Goal: Transaction & Acquisition: Purchase product/service

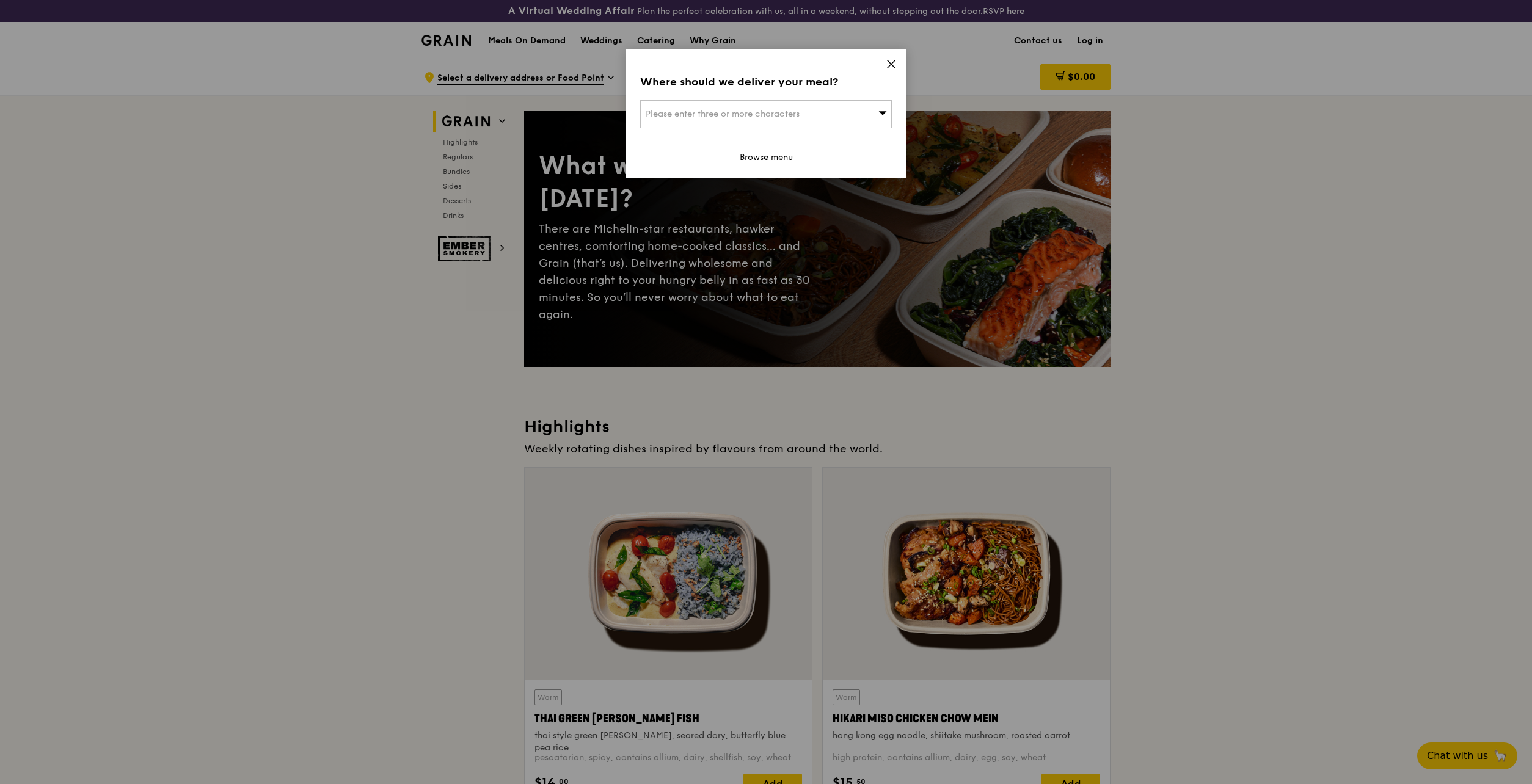
click at [1257, 287] on div "Where should we deliver your meal? Please enter three or more characters Browse…" at bounding box center [766, 392] width 1532 height 784
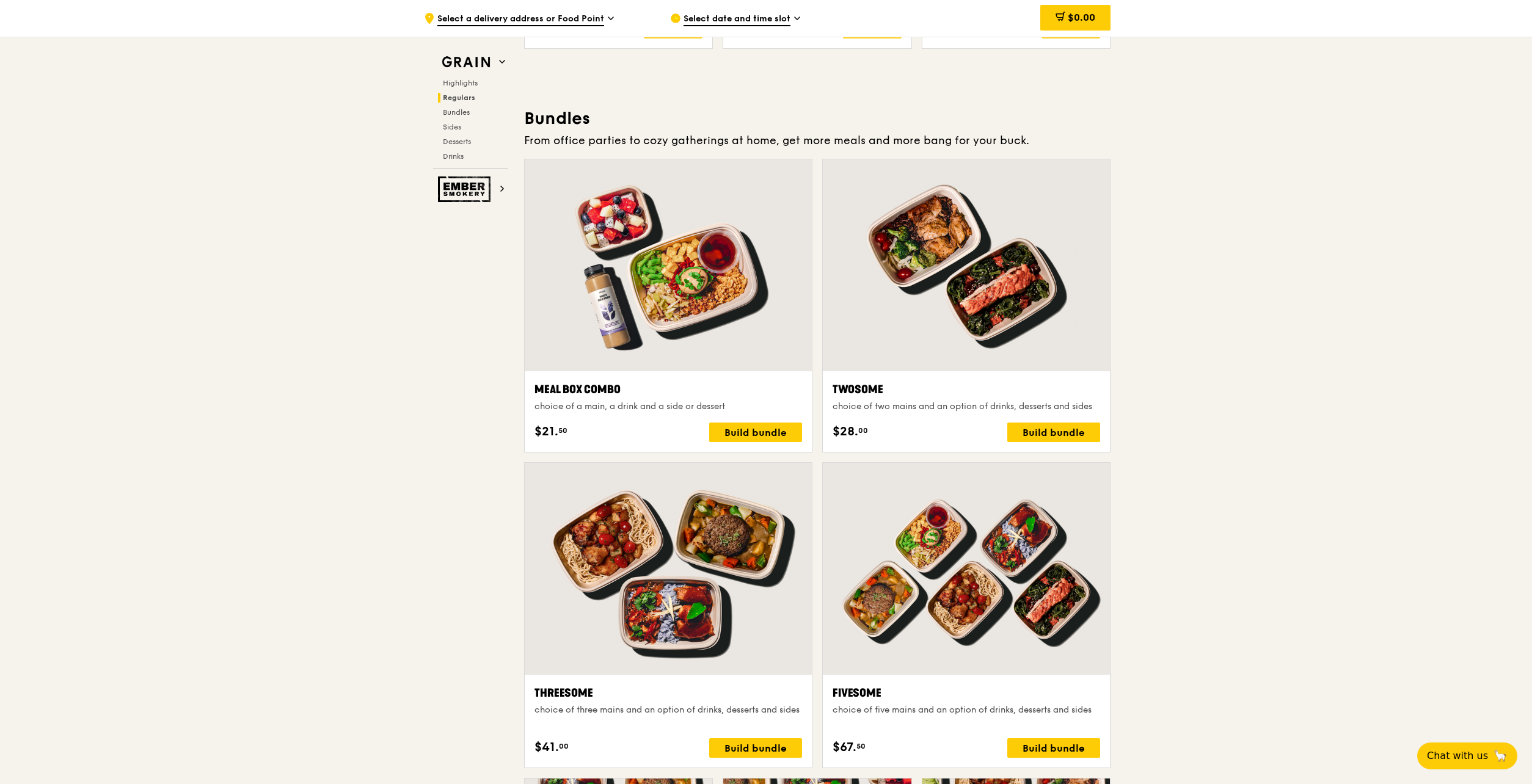
scroll to position [1704, 0]
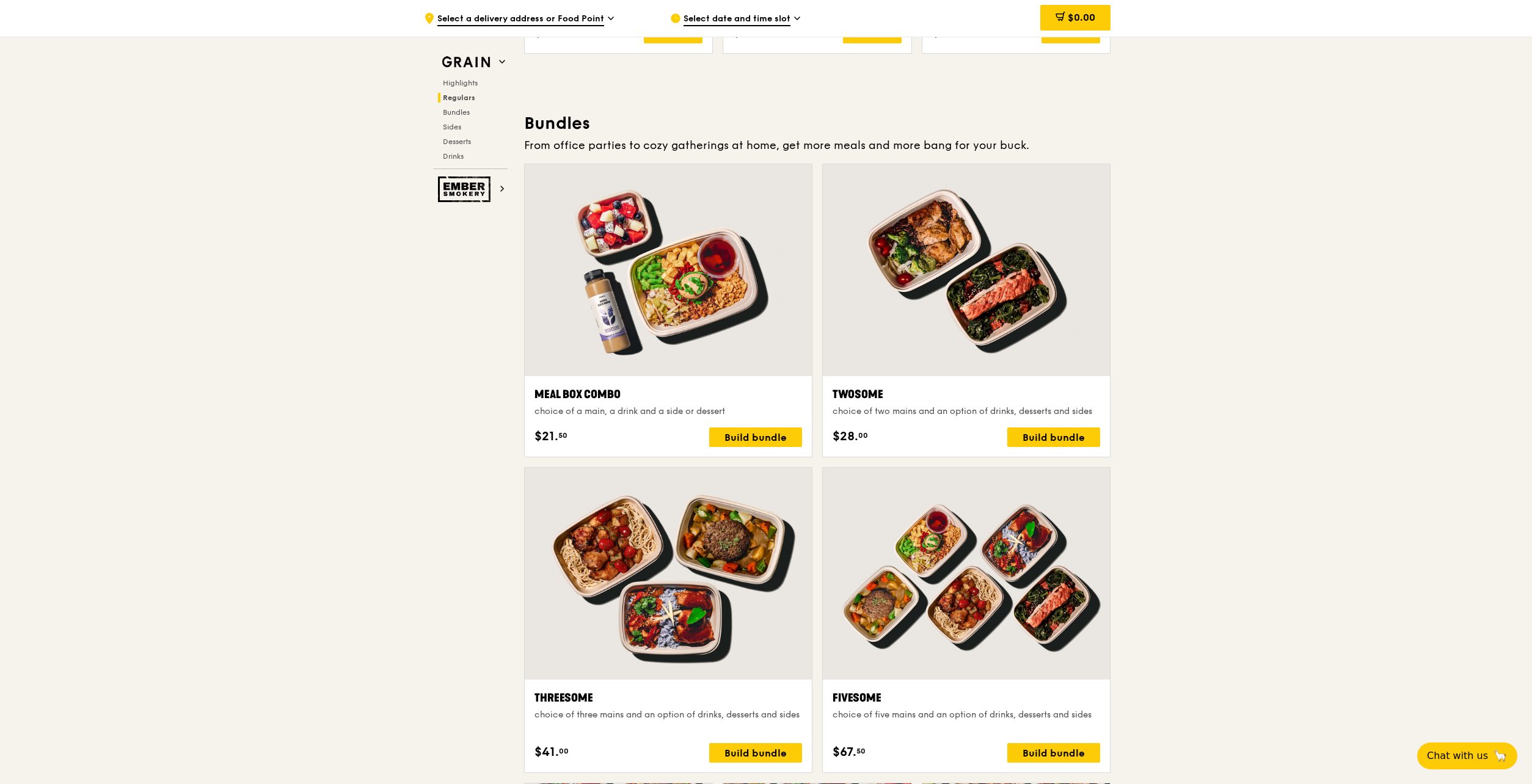
click at [693, 288] on div at bounding box center [668, 270] width 287 height 212
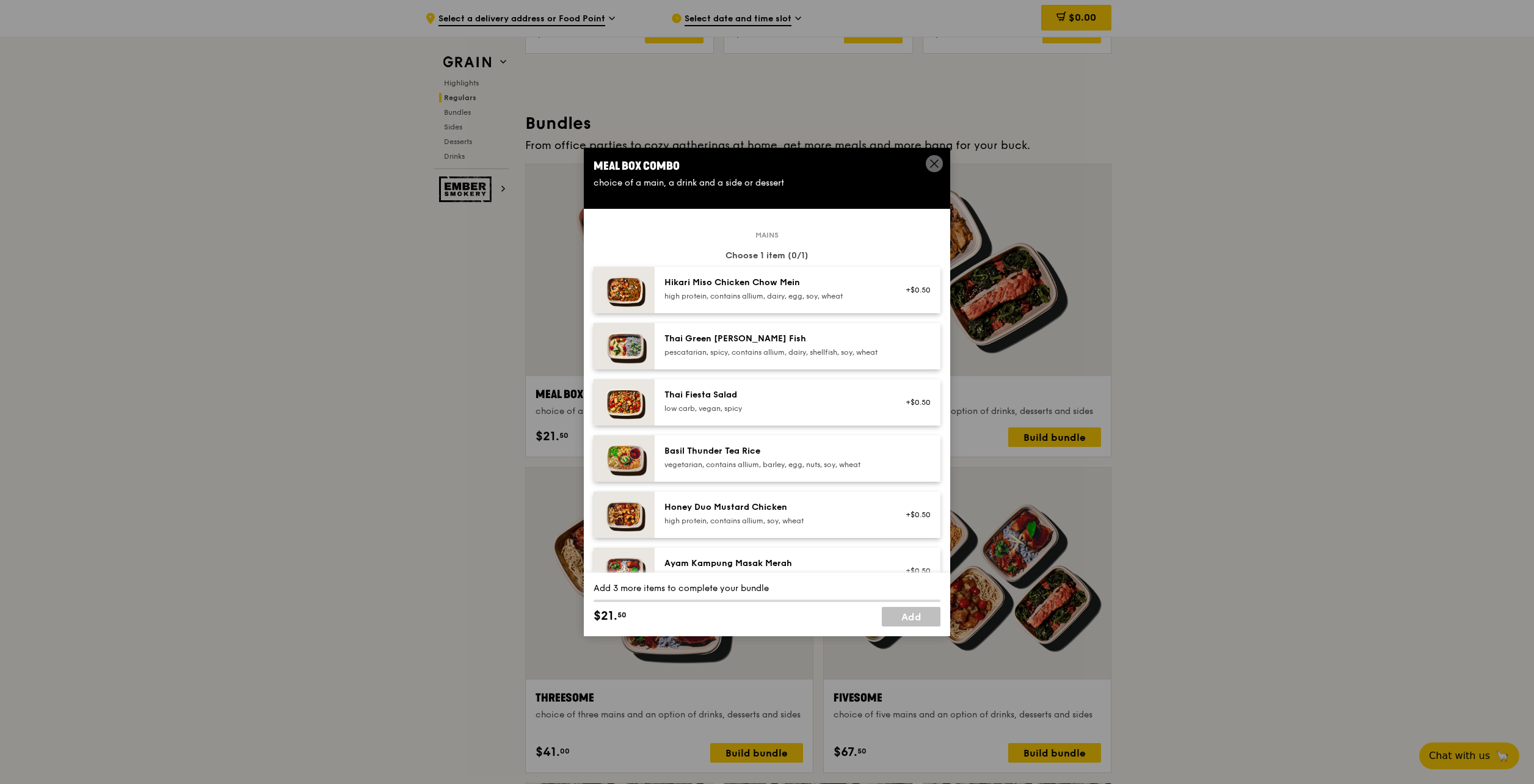
click at [931, 163] on icon at bounding box center [934, 163] width 11 height 11
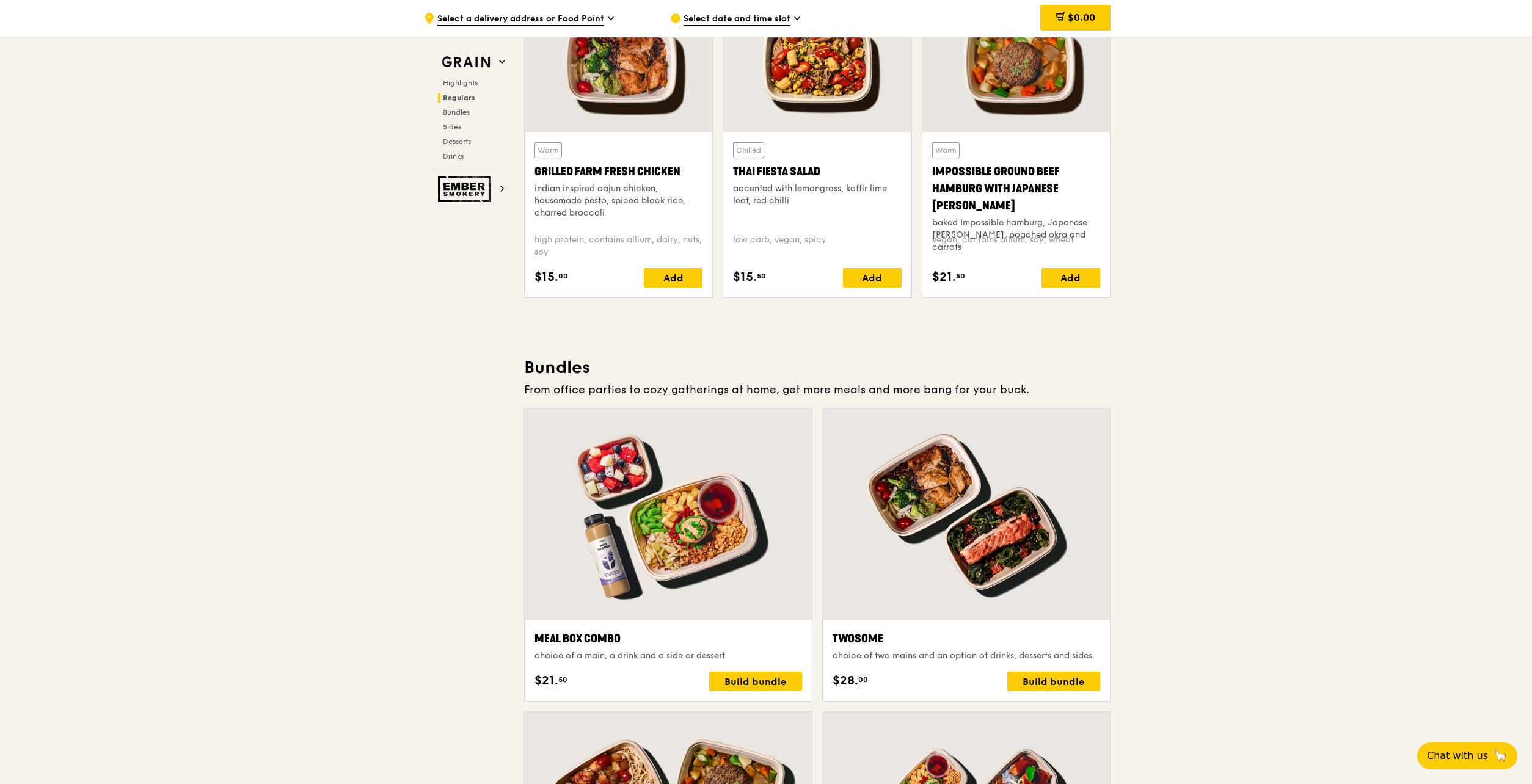
scroll to position [850, 0]
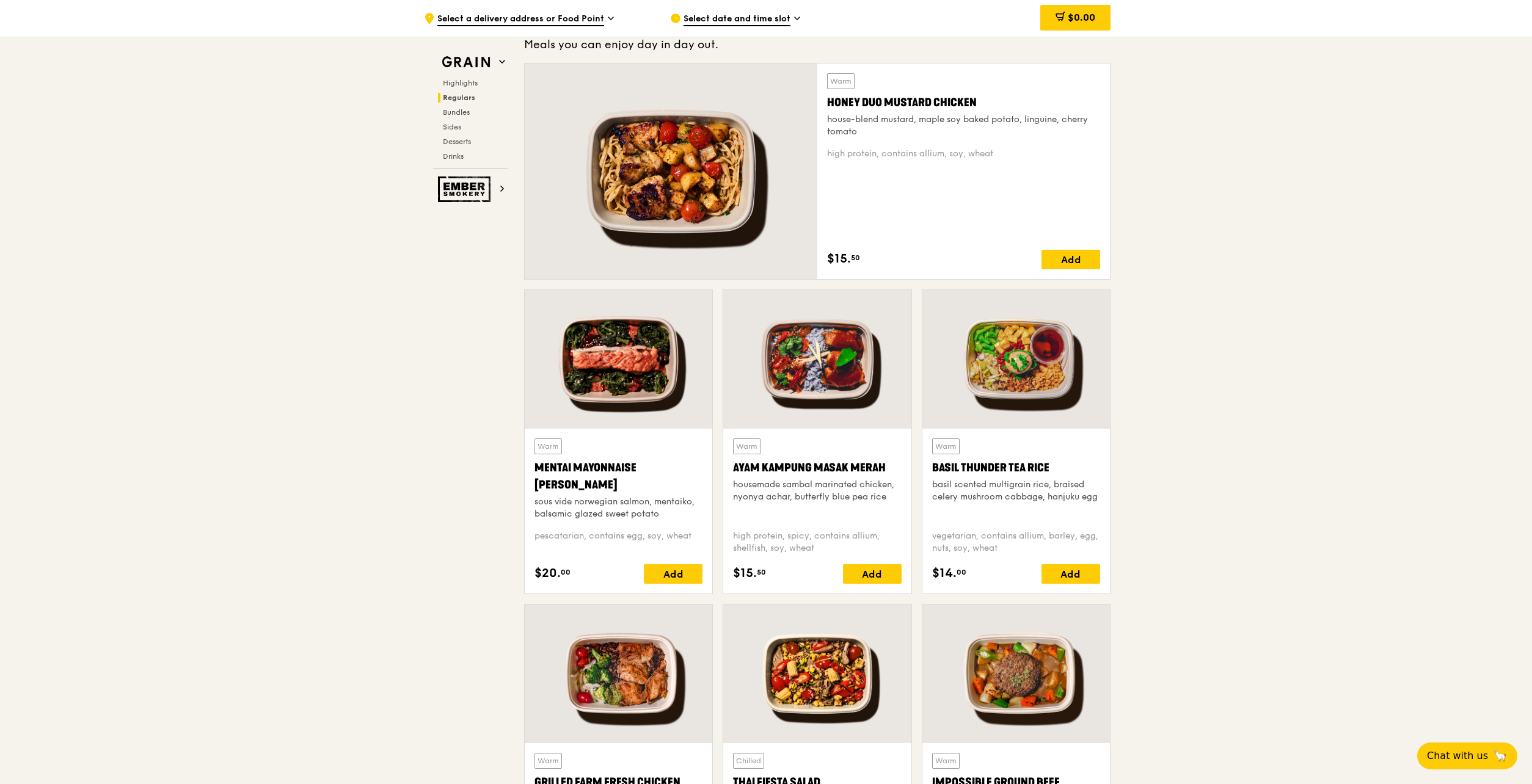
click at [621, 388] on div at bounding box center [618, 359] width 188 height 139
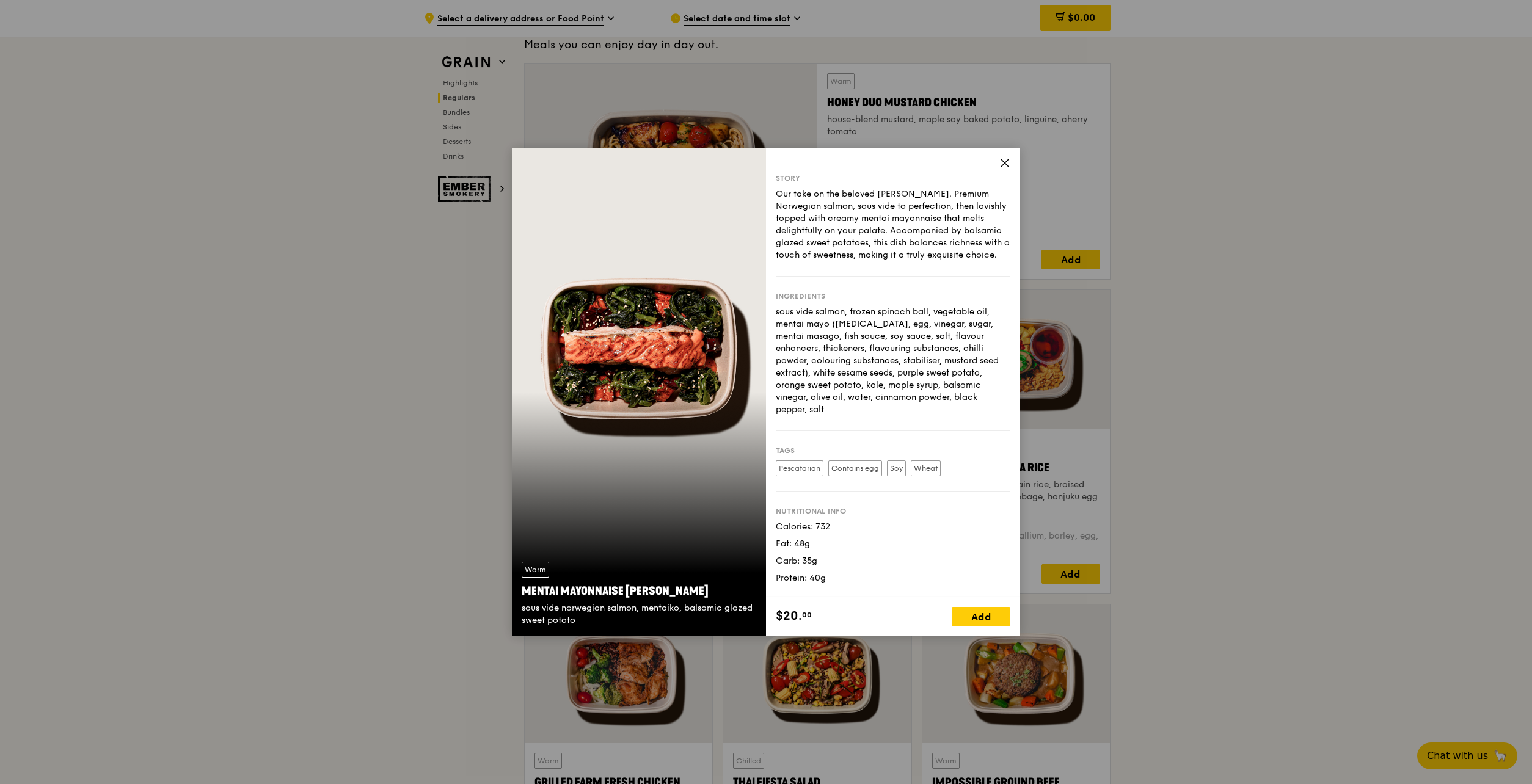
click at [1004, 161] on icon at bounding box center [1005, 163] width 8 height 8
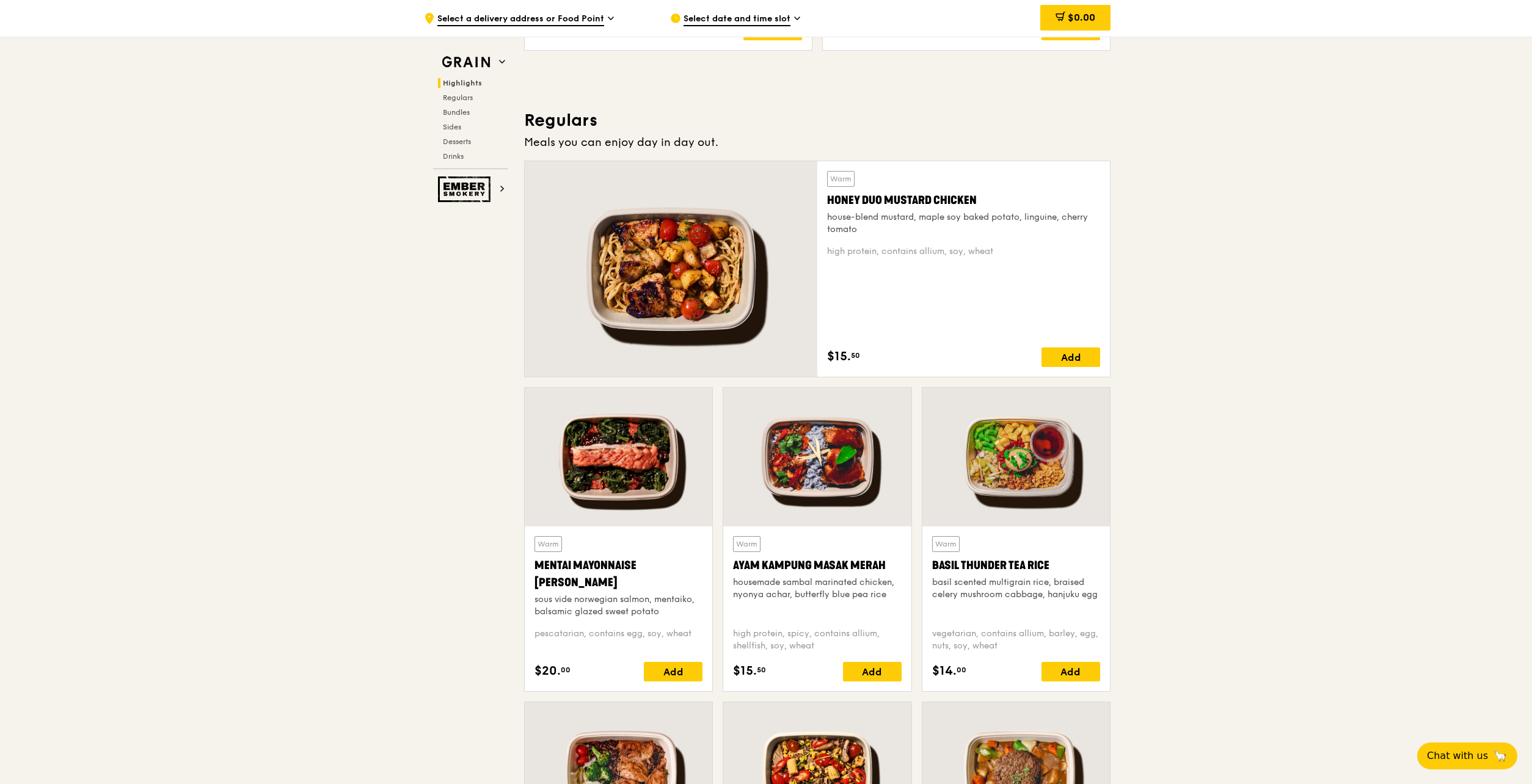
scroll to position [728, 0]
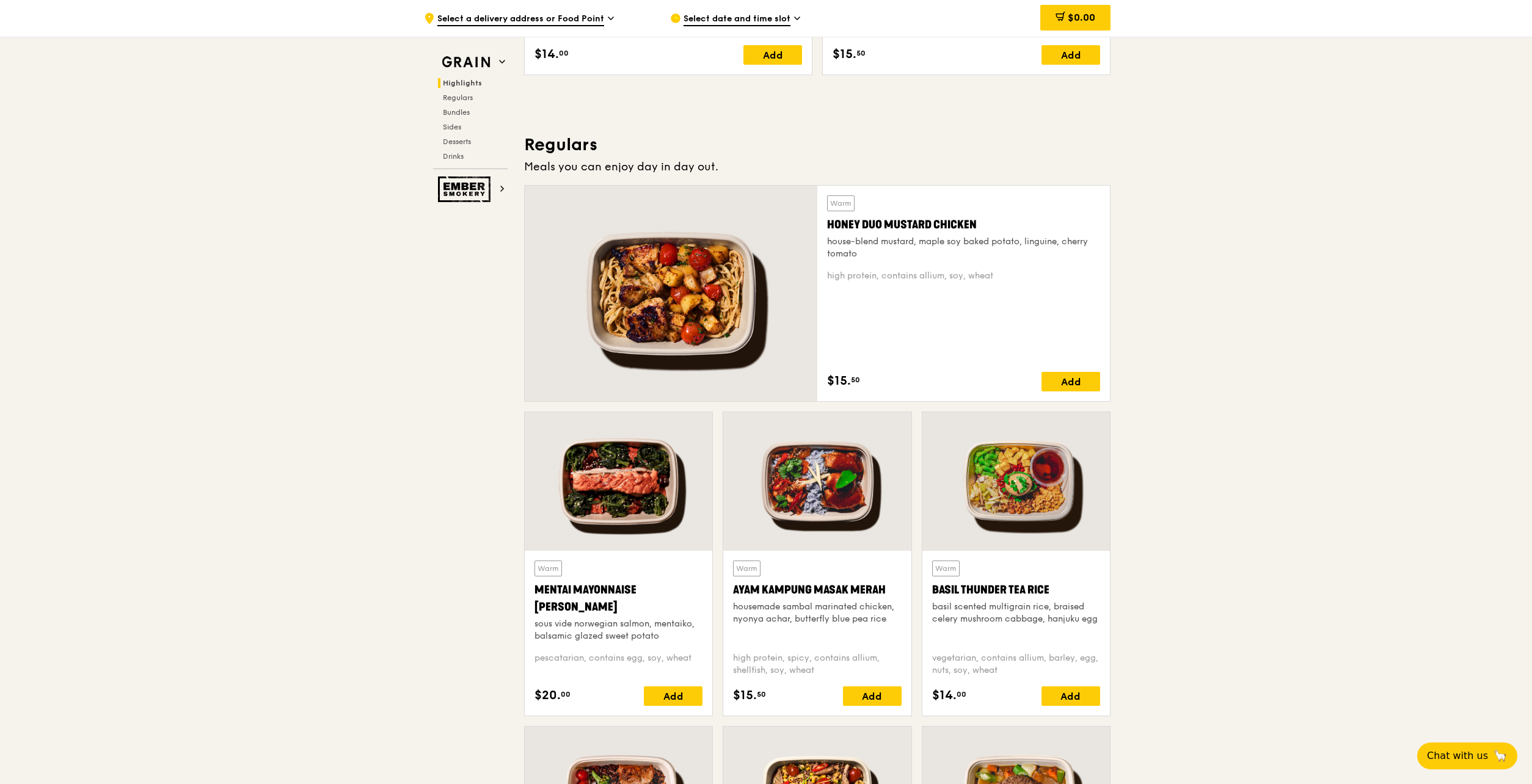
click at [659, 294] on div at bounding box center [671, 293] width 293 height 215
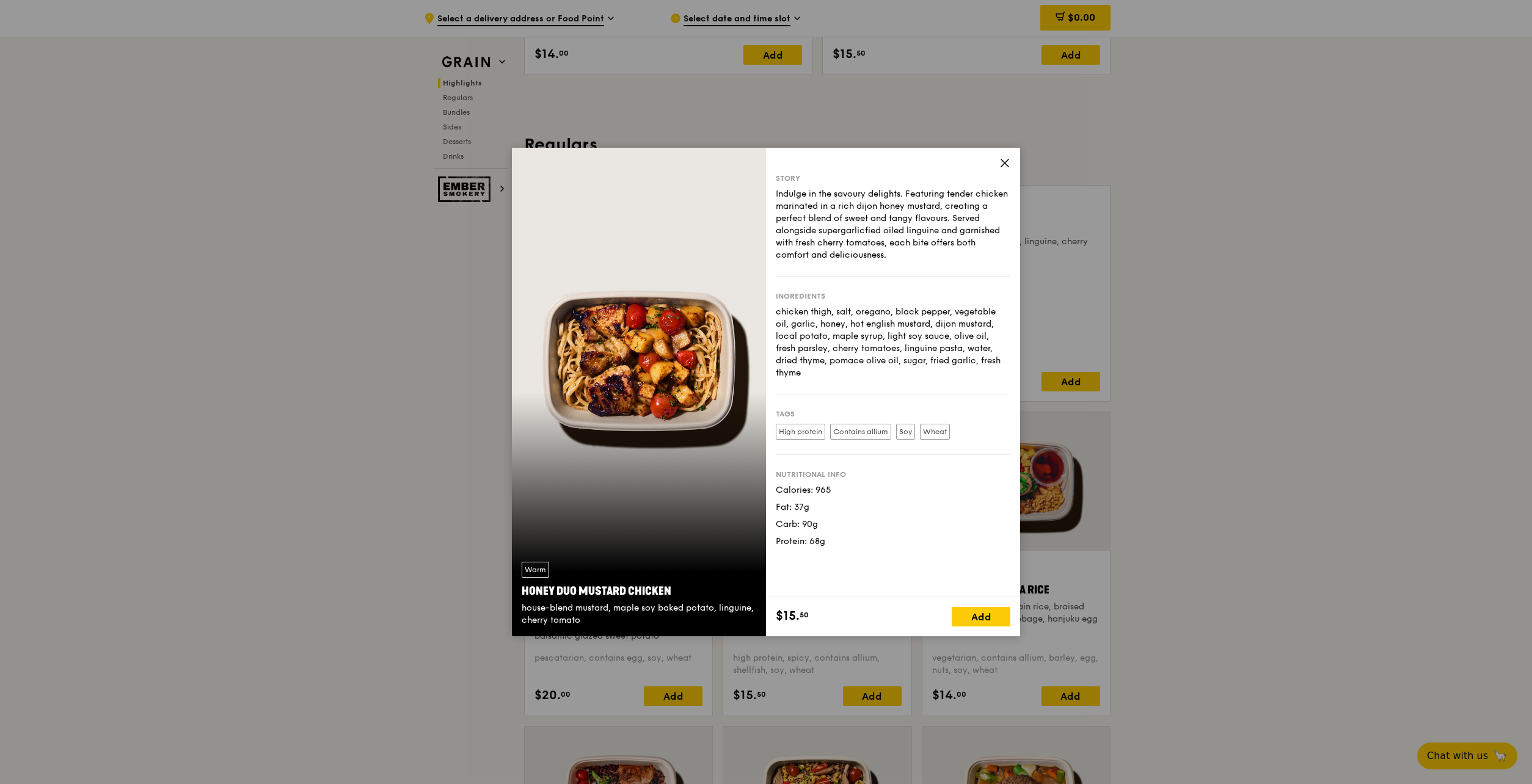
click at [1008, 161] on icon at bounding box center [1004, 163] width 11 height 11
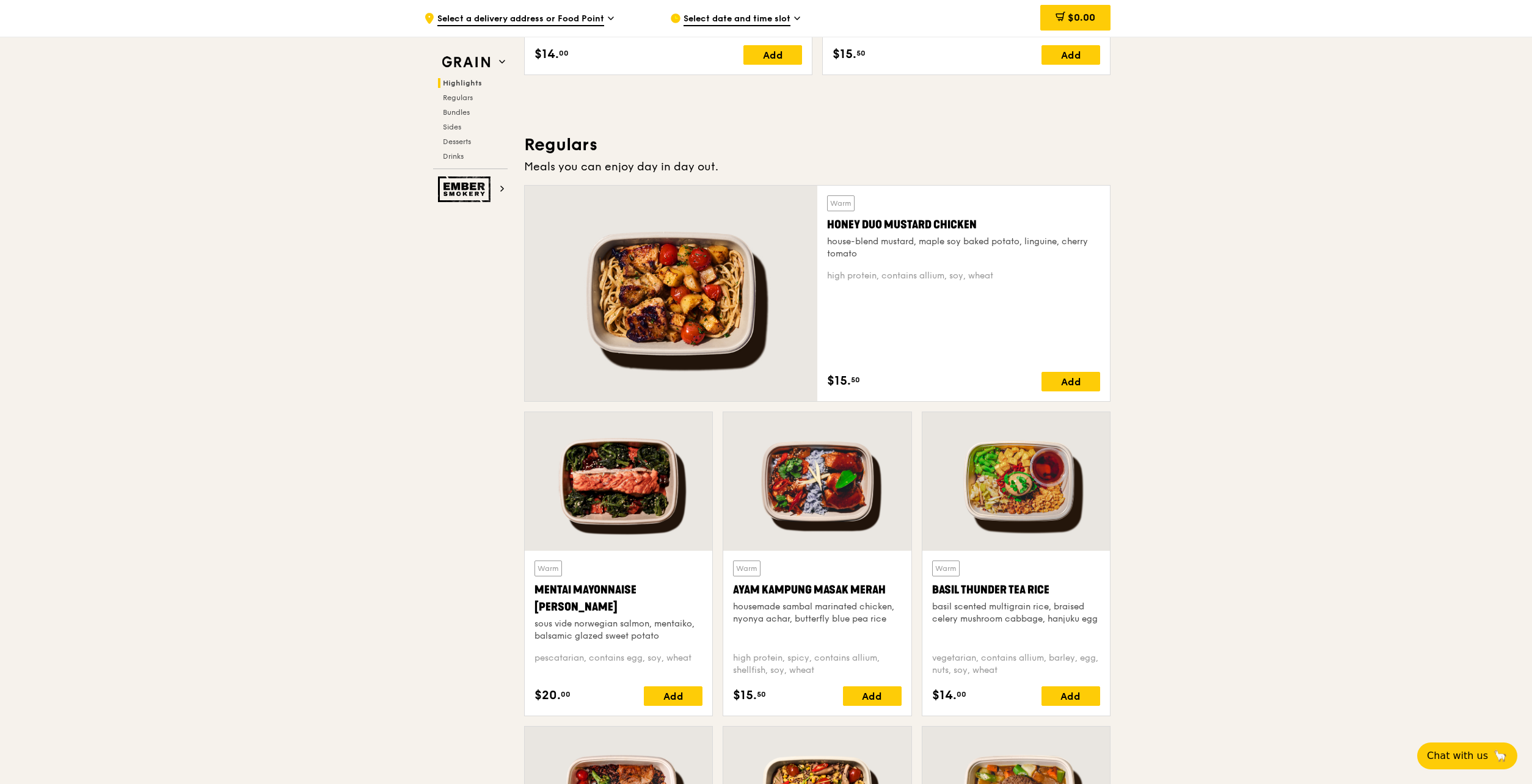
scroll to position [850, 0]
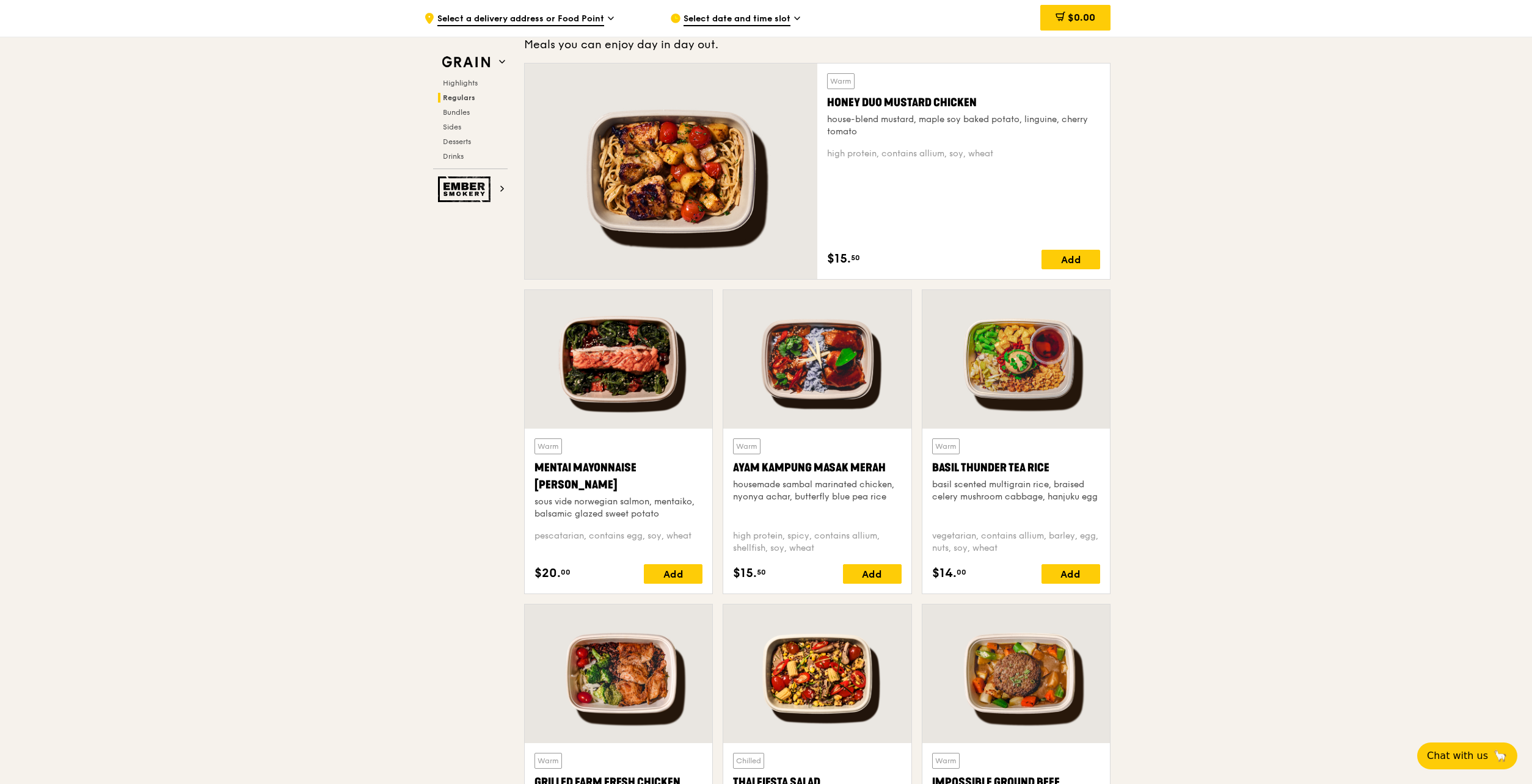
click at [619, 366] on div at bounding box center [618, 359] width 188 height 139
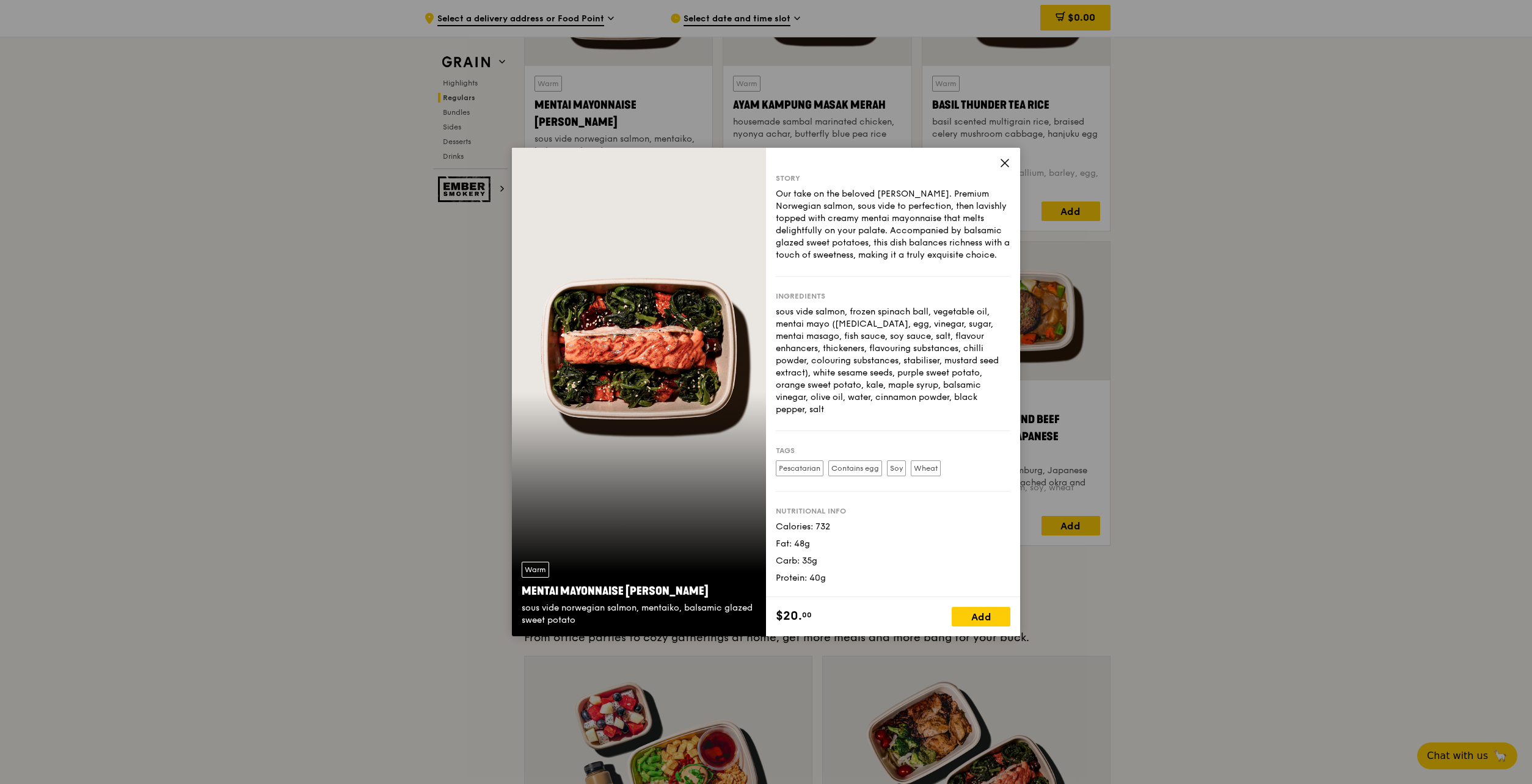
scroll to position [1216, 0]
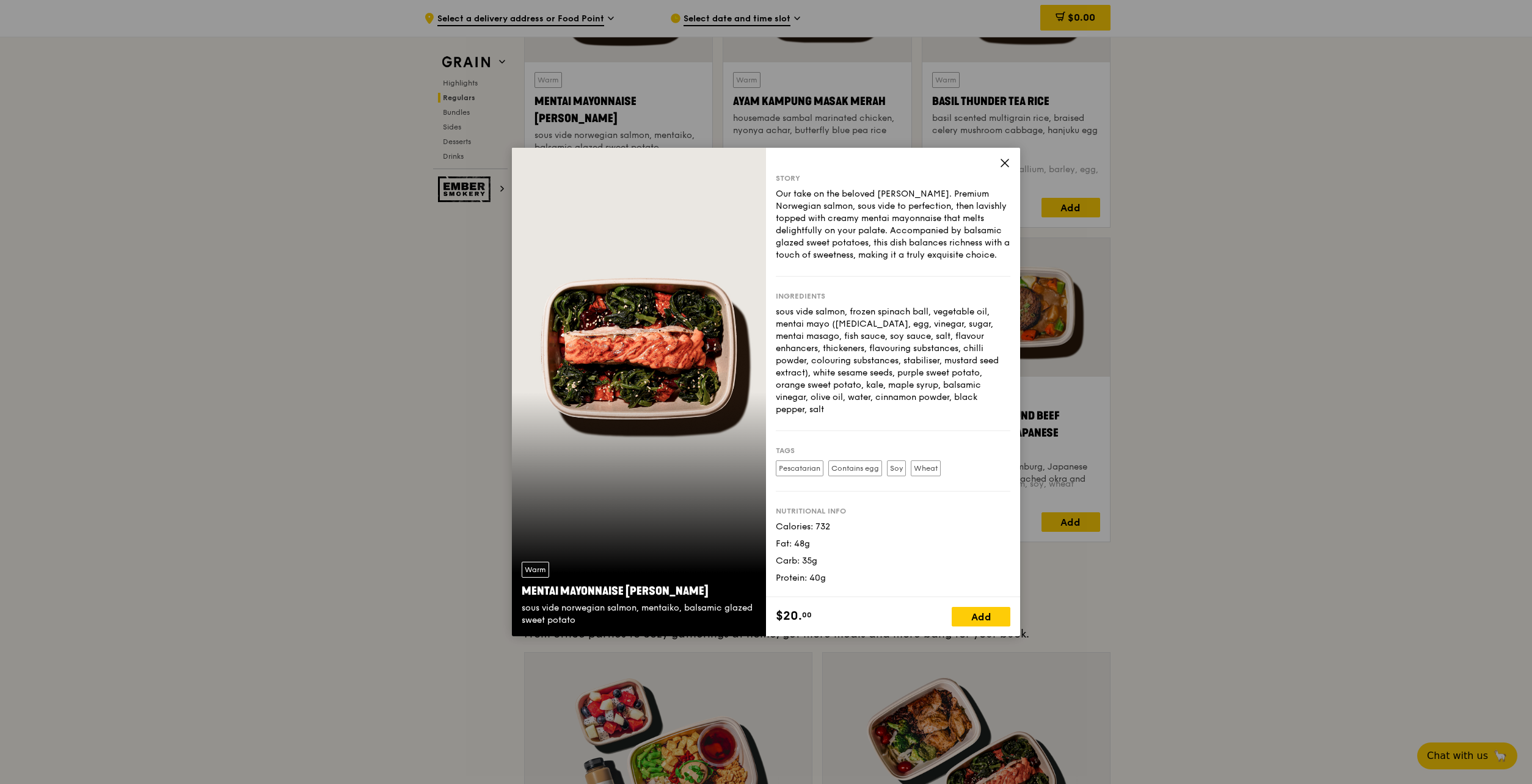
click at [1000, 162] on icon at bounding box center [1004, 163] width 11 height 11
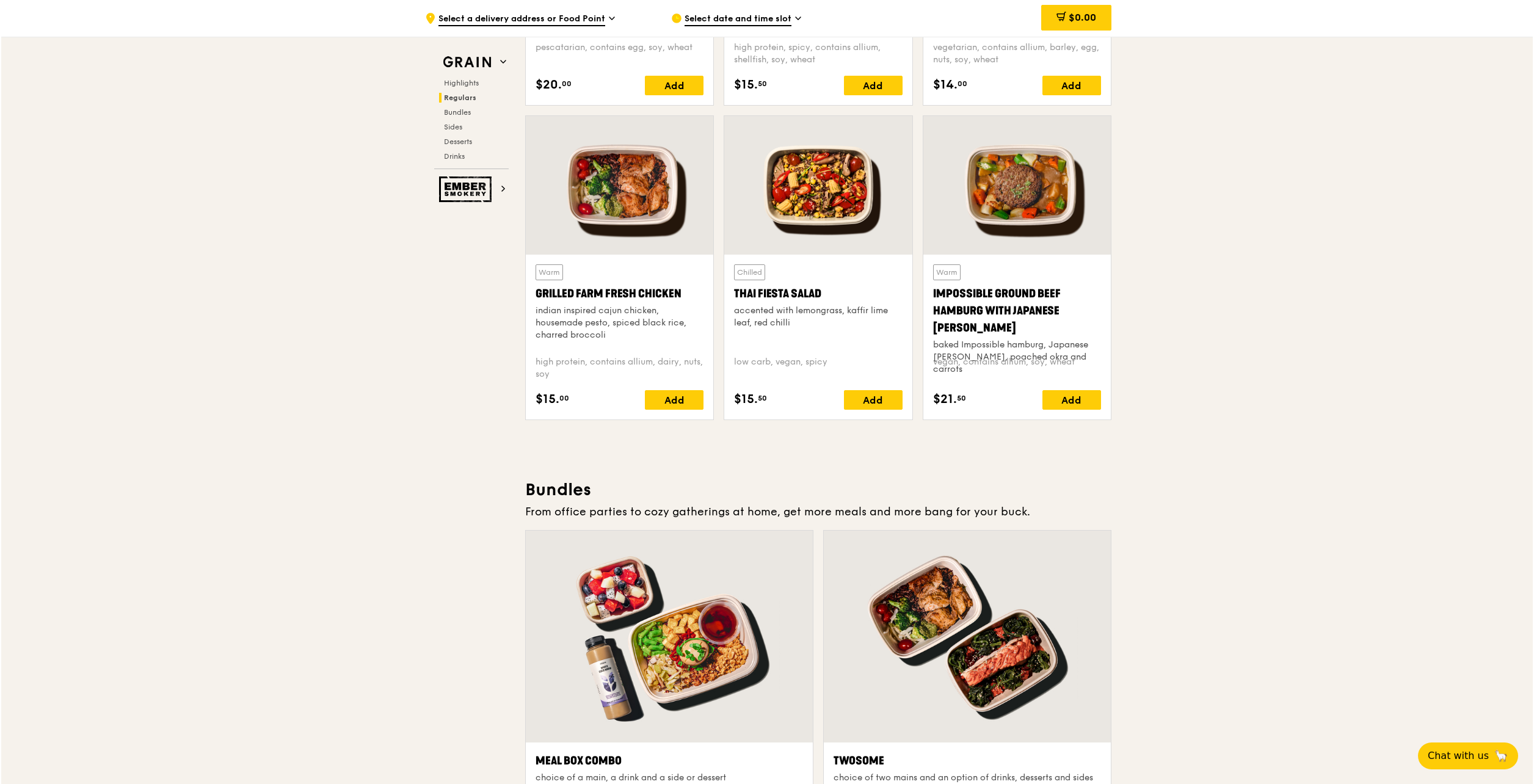
scroll to position [1460, 0]
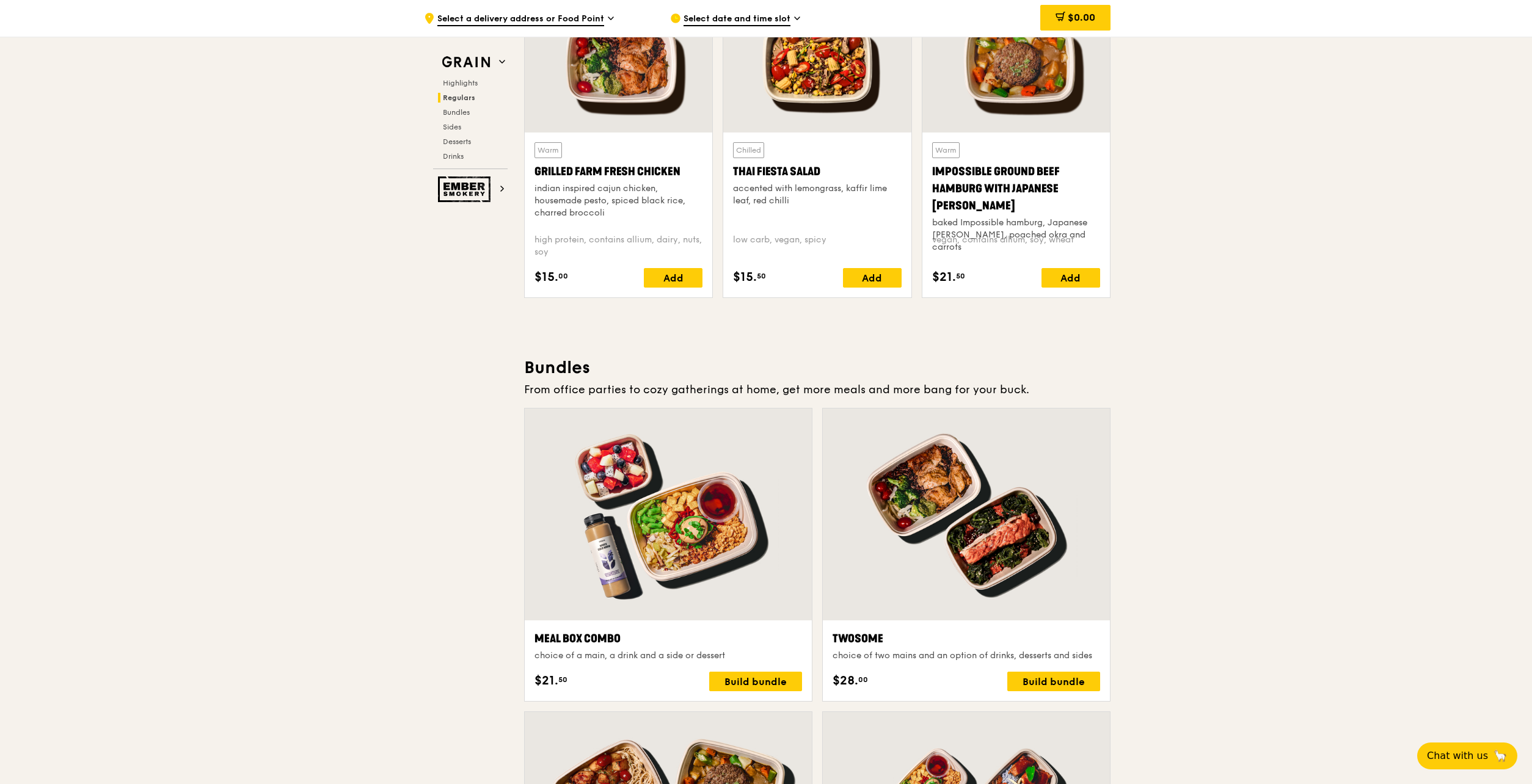
click at [640, 512] on div at bounding box center [668, 514] width 287 height 212
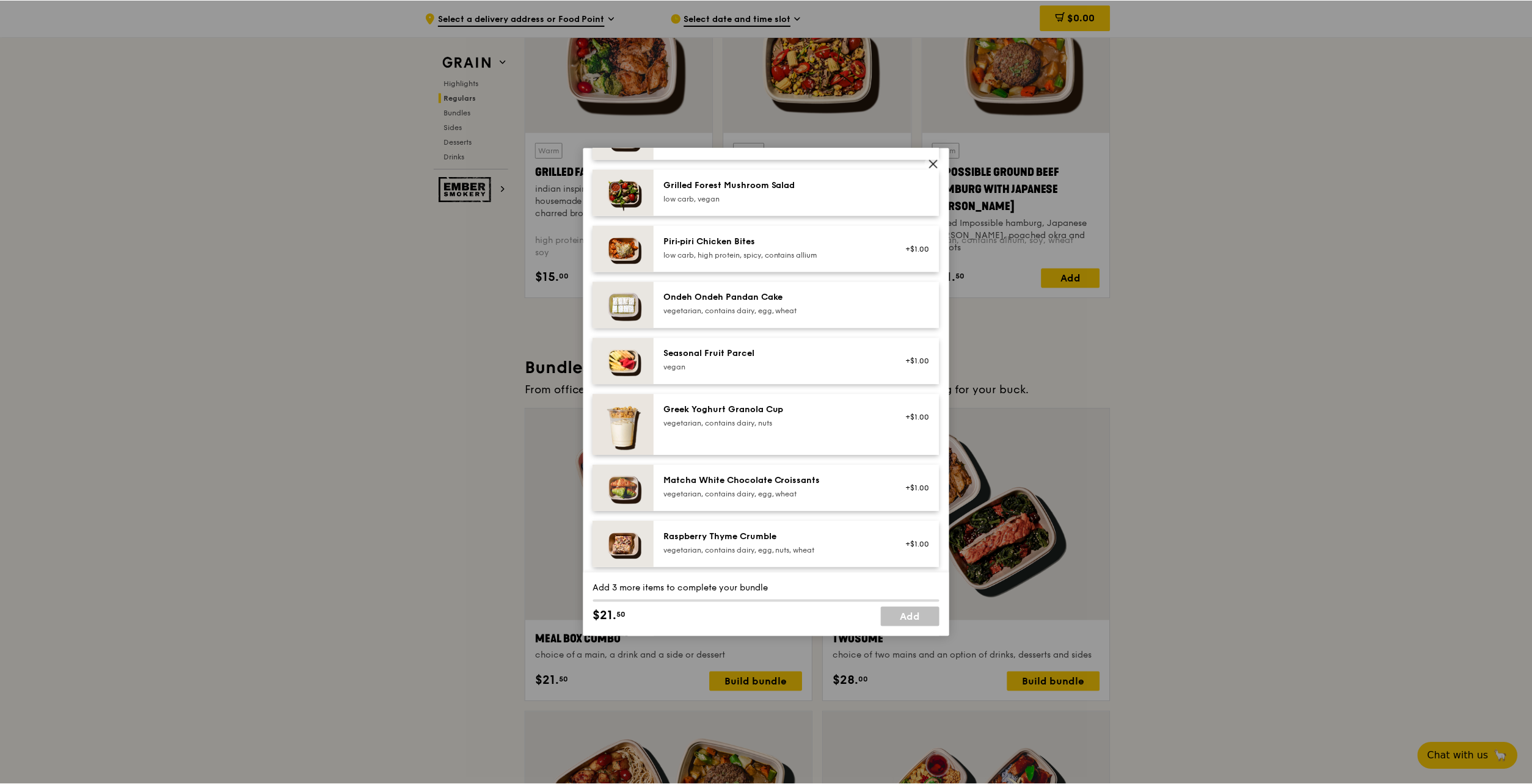
scroll to position [855, 0]
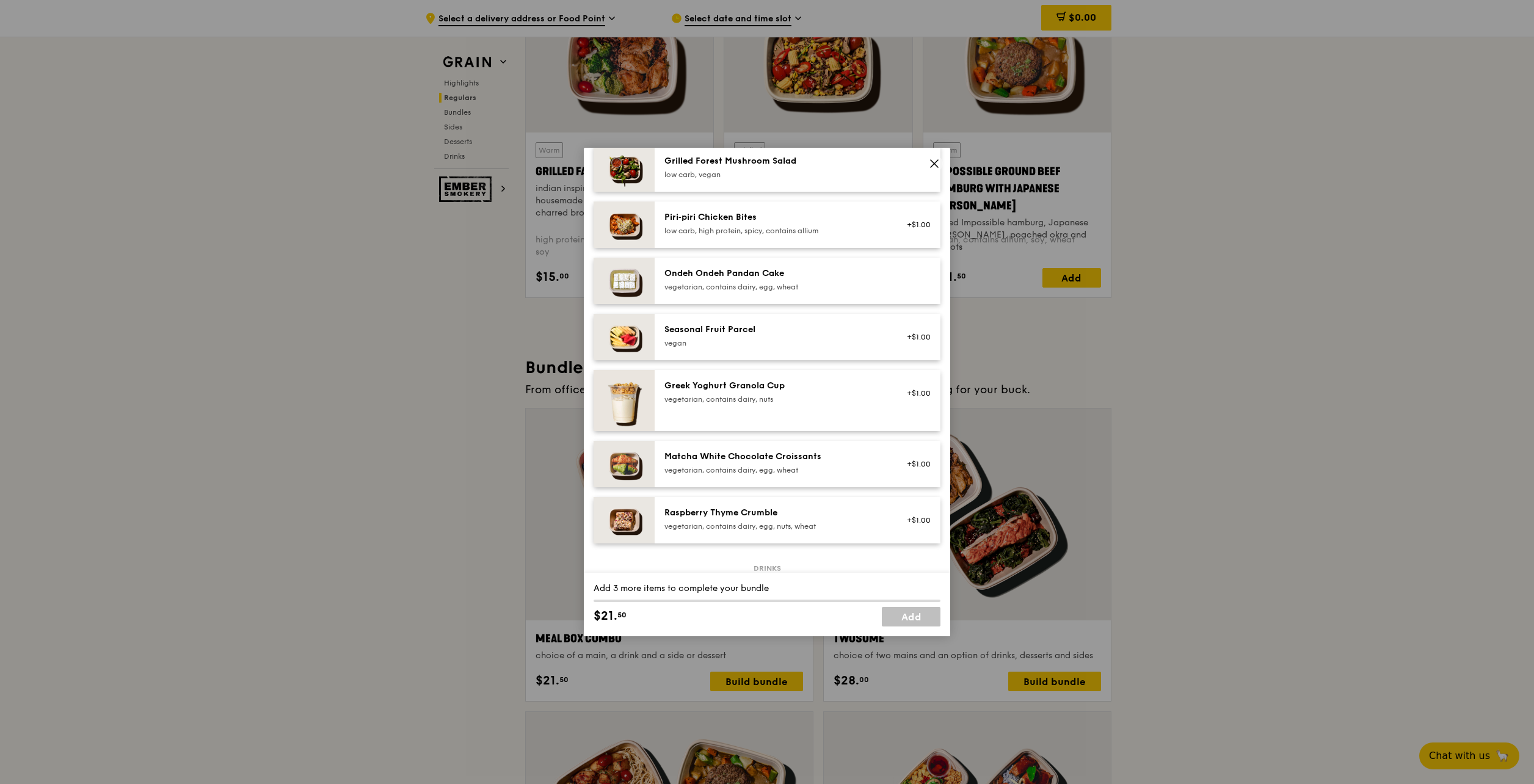
click at [934, 156] on span at bounding box center [934, 163] width 17 height 17
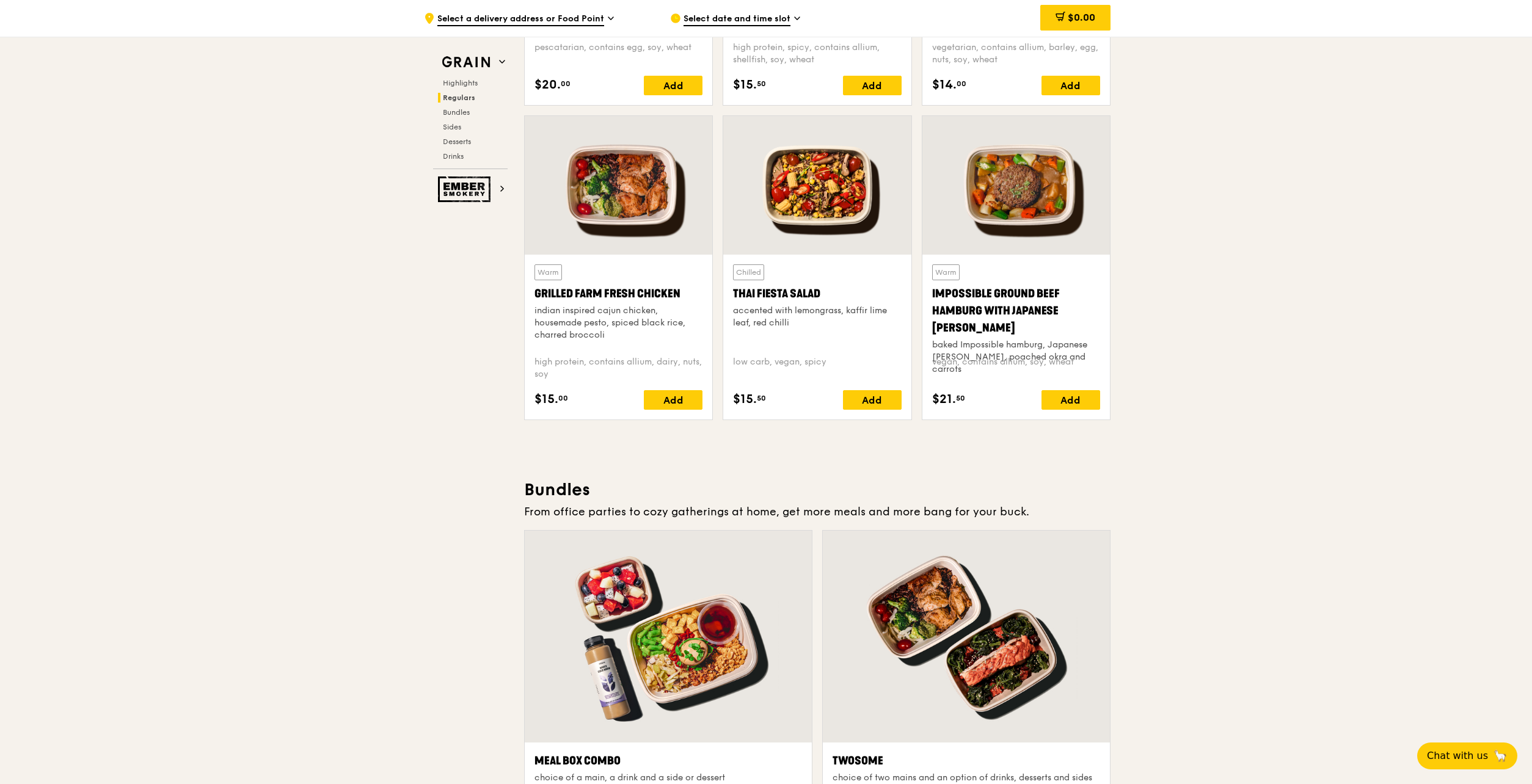
scroll to position [605, 0]
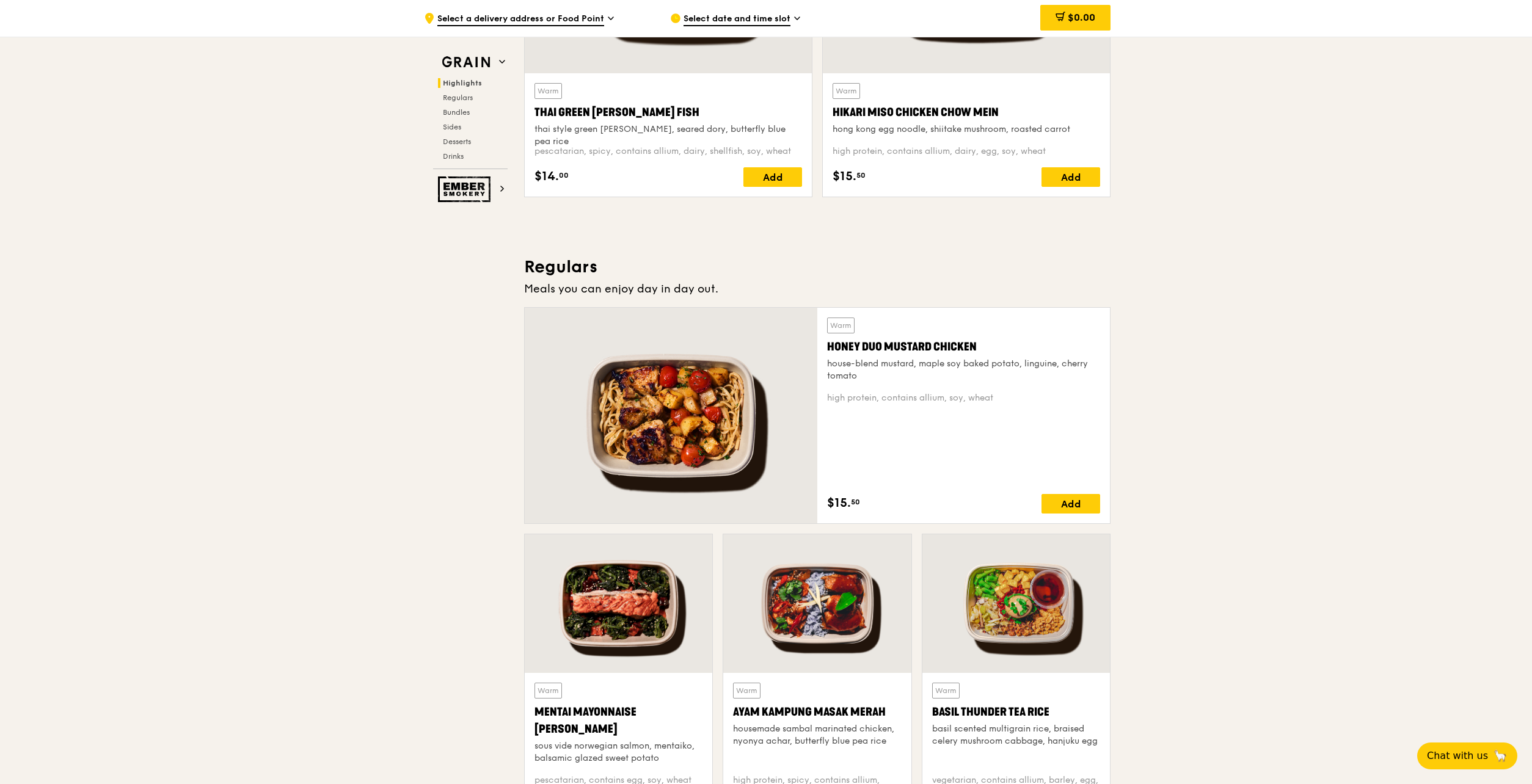
click at [711, 397] on div at bounding box center [671, 415] width 293 height 215
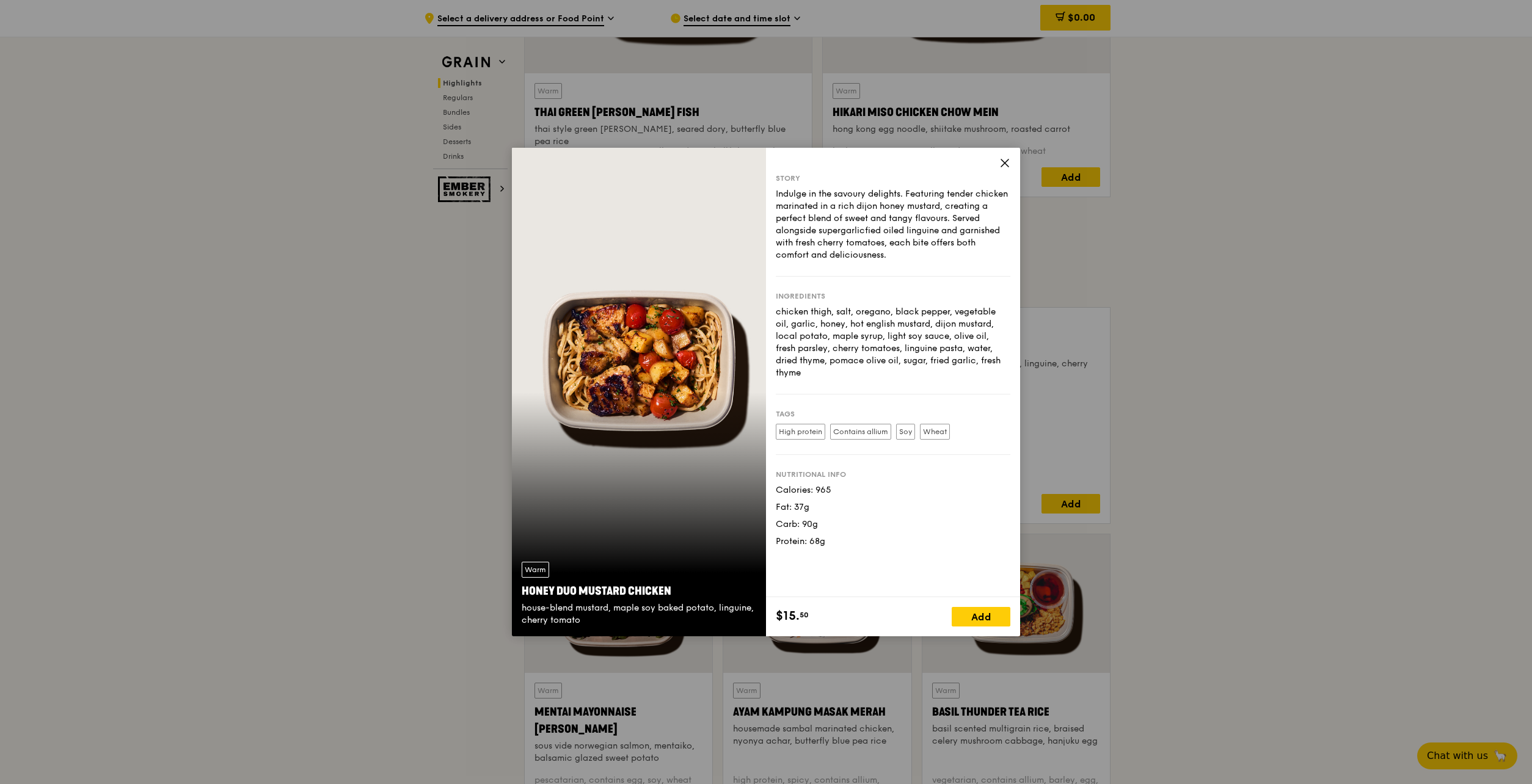
click at [1002, 163] on icon at bounding box center [1004, 163] width 11 height 11
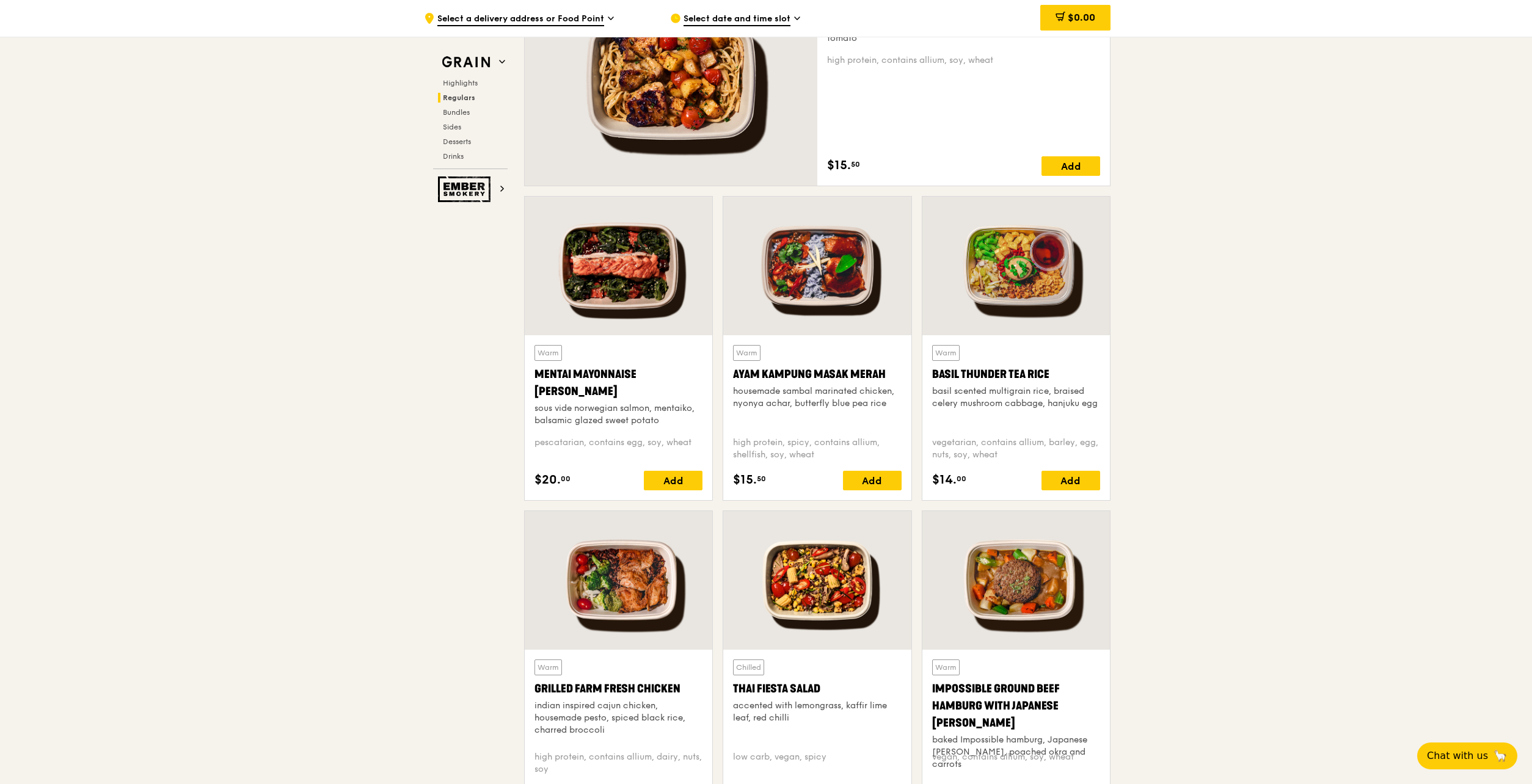
scroll to position [972, 0]
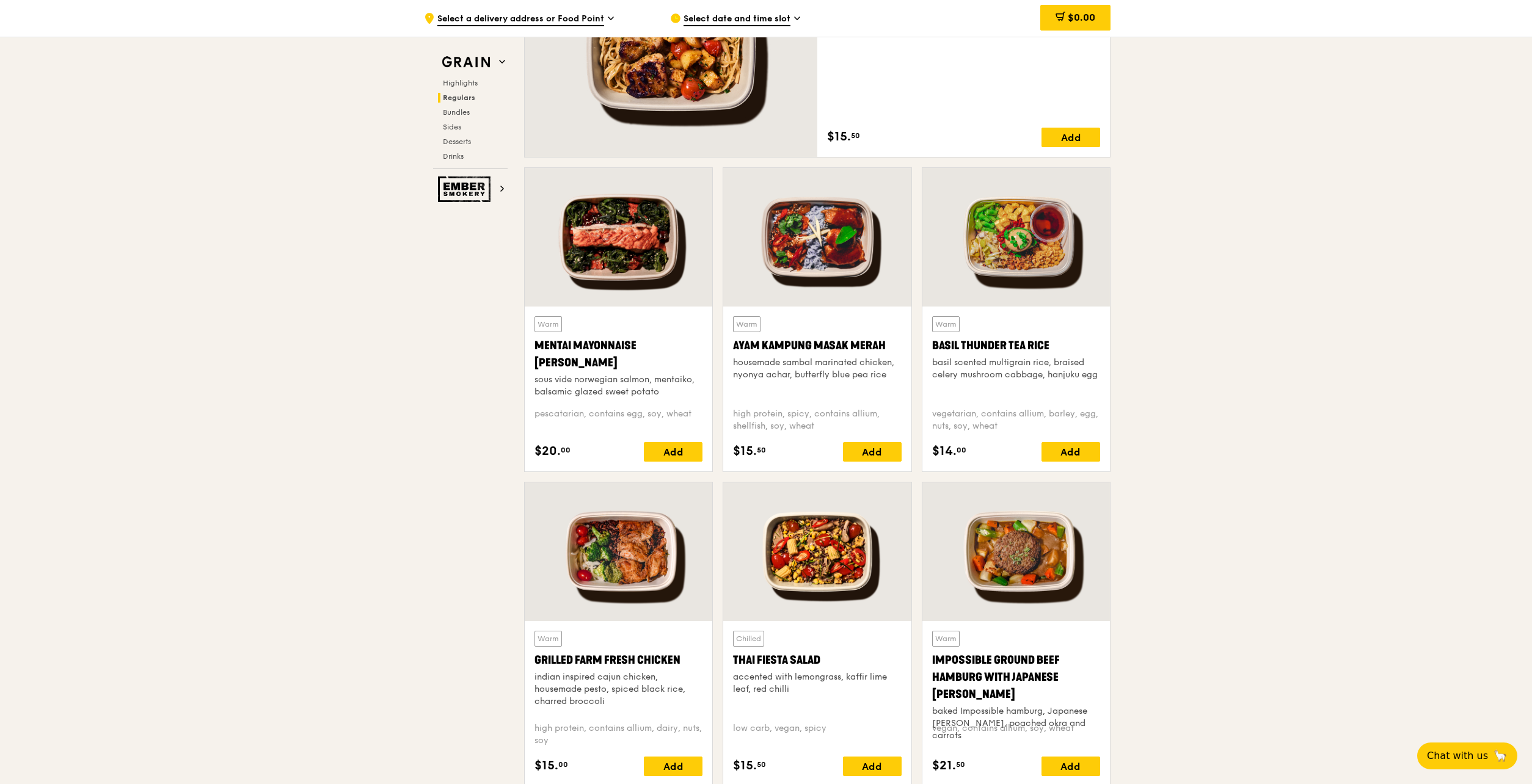
click at [589, 562] on div at bounding box center [618, 552] width 188 height 139
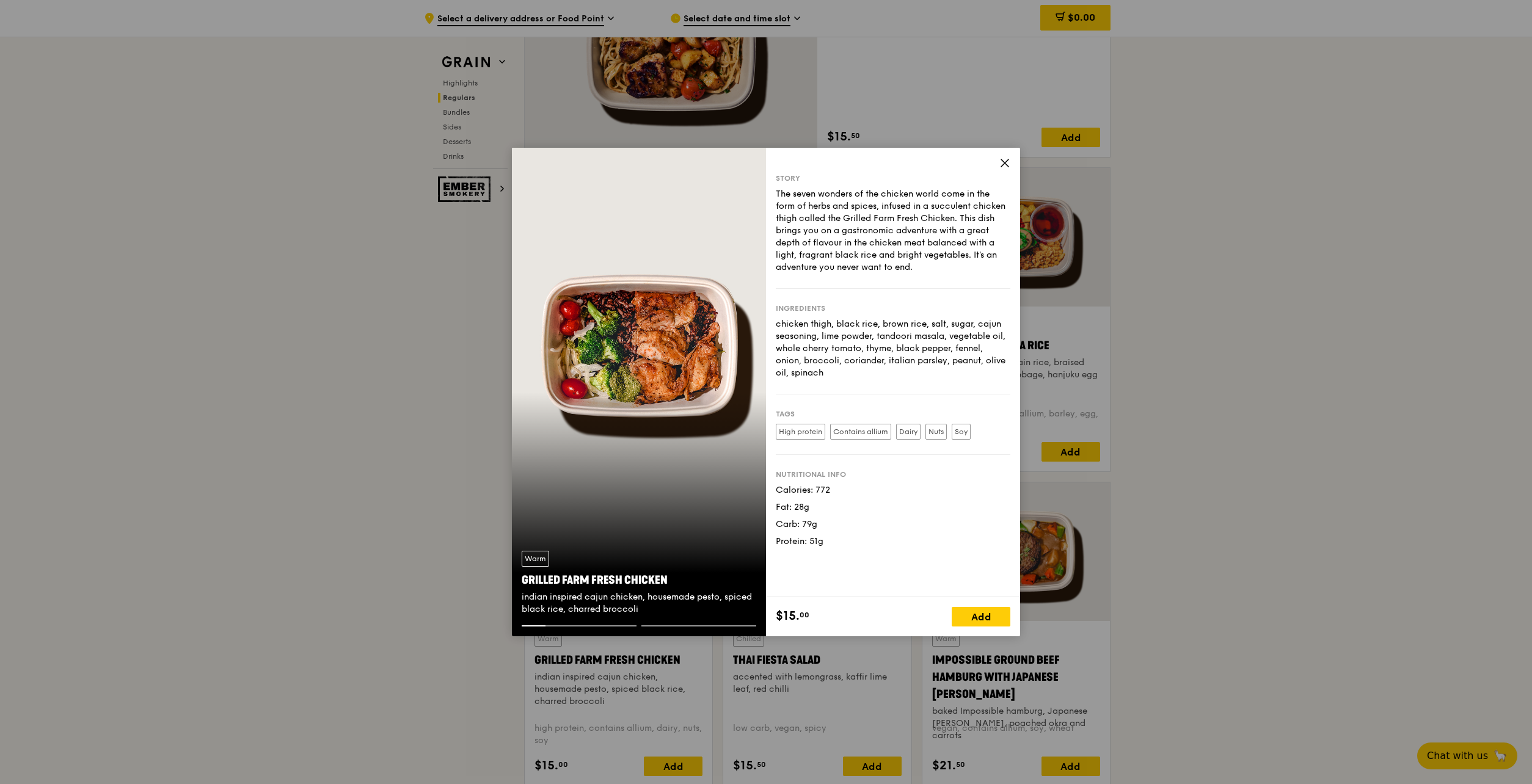
click at [1006, 161] on icon at bounding box center [1004, 163] width 11 height 11
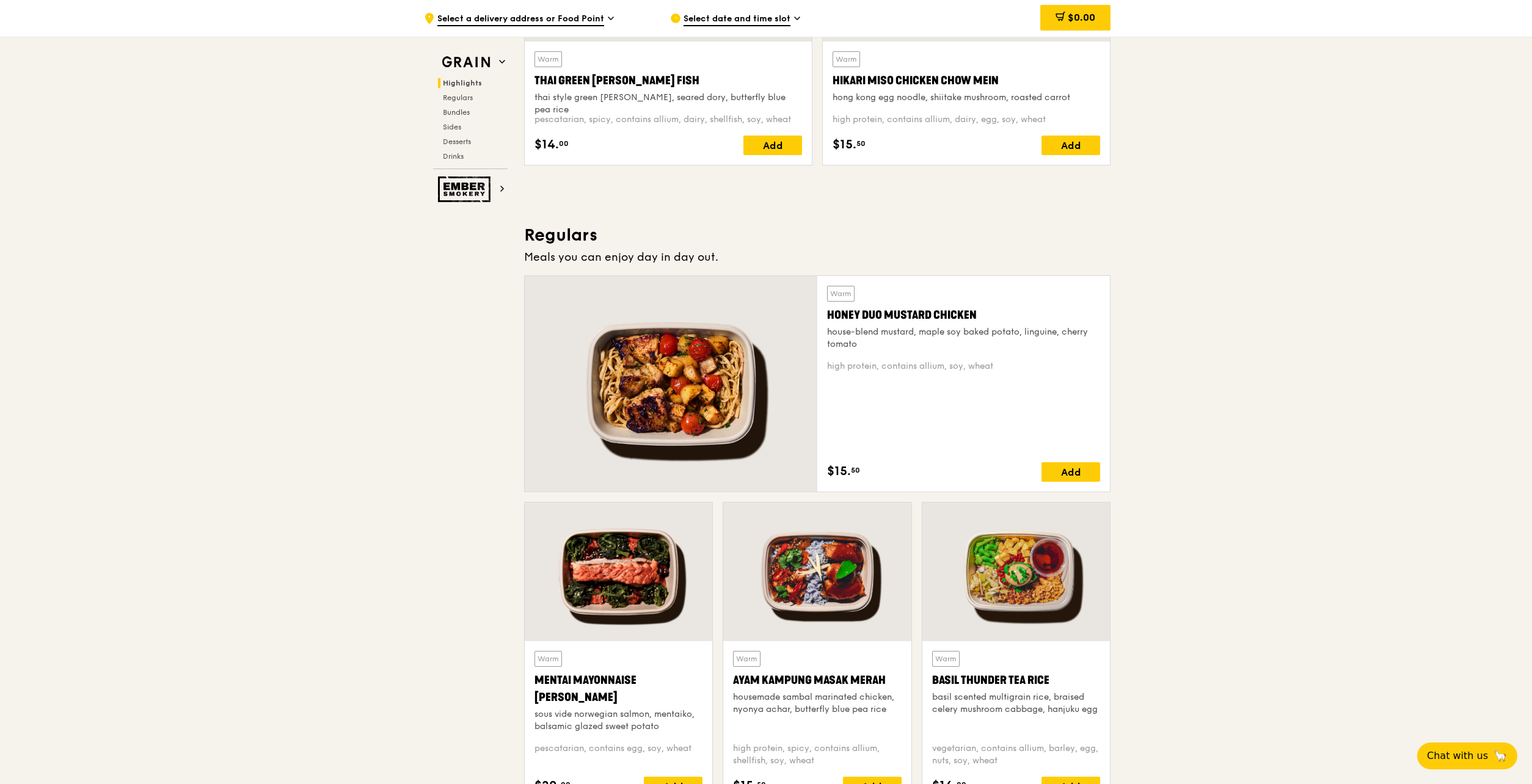
scroll to position [605, 0]
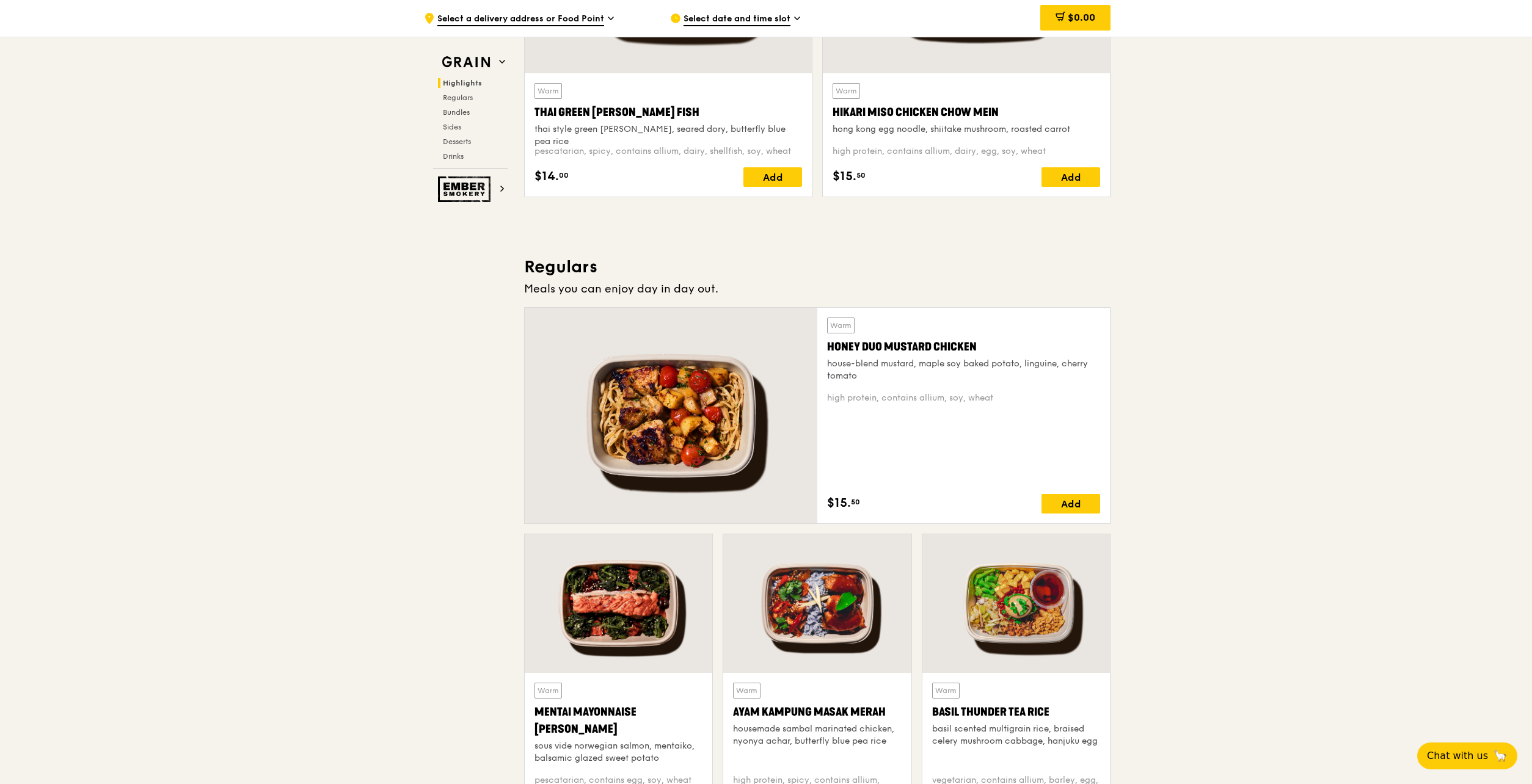
drag, startPoint x: 998, startPoint y: 345, endPoint x: 818, endPoint y: 347, distance: 180.0
click at [818, 347] on div "Warm Honey Duo Mustard Chicken house-blend mustard, maple soy baked potato, lin…" at bounding box center [964, 415] width 293 height 215
copy div "Honey Duo Mustard Chicken"
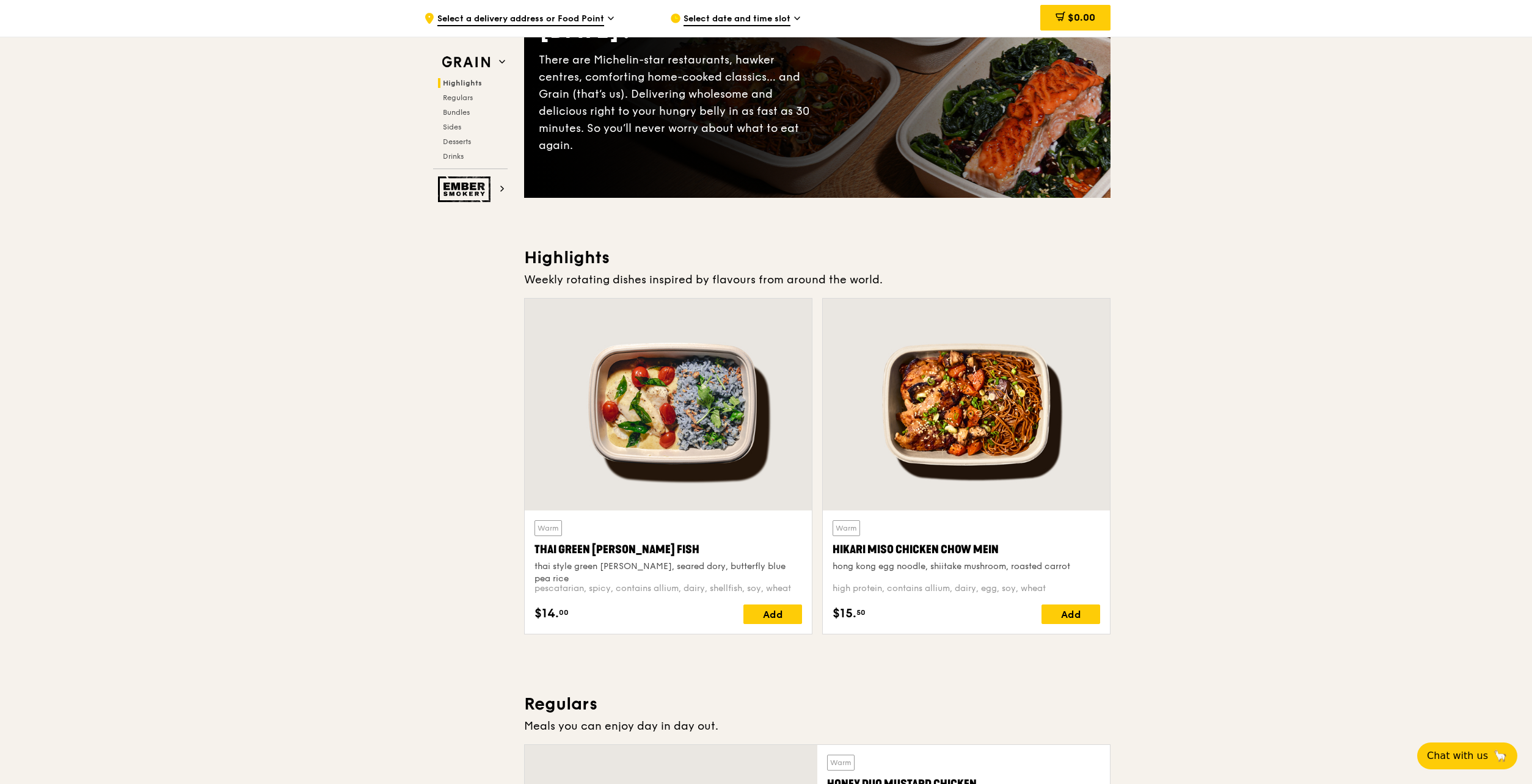
scroll to position [0, 0]
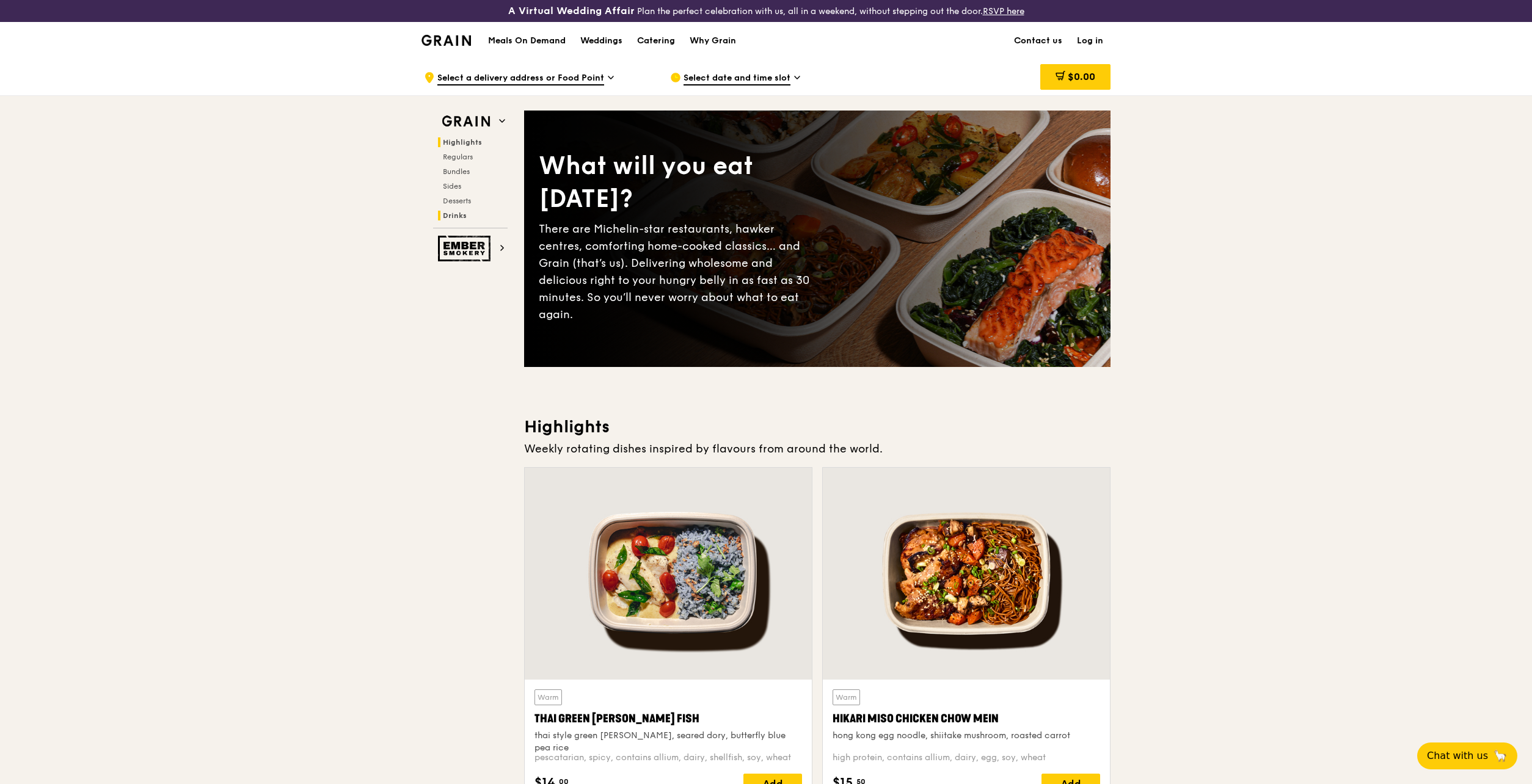
click at [454, 215] on span "Drinks" at bounding box center [455, 215] width 24 height 8
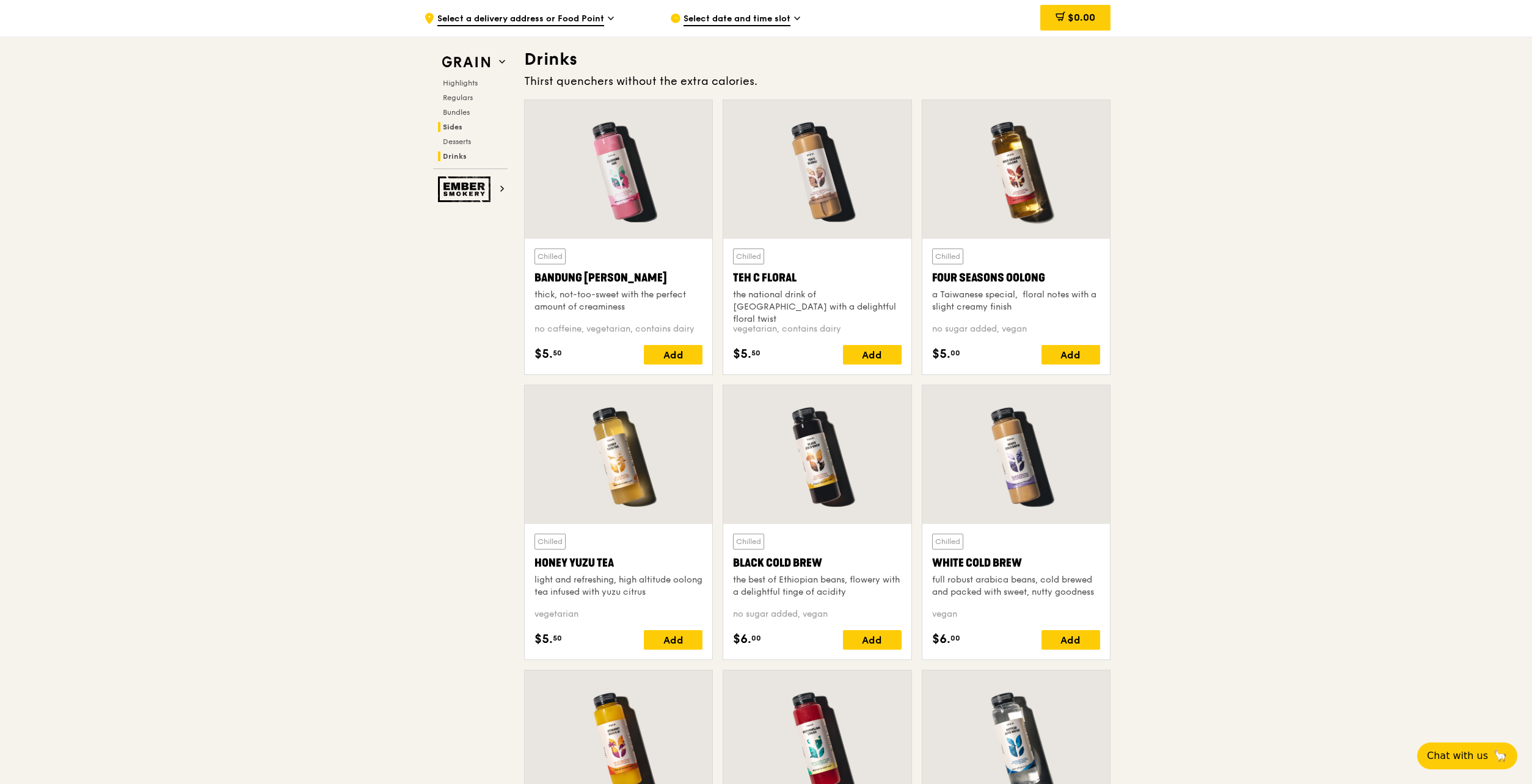
click at [452, 122] on h2 "Sides" at bounding box center [473, 127] width 70 height 9
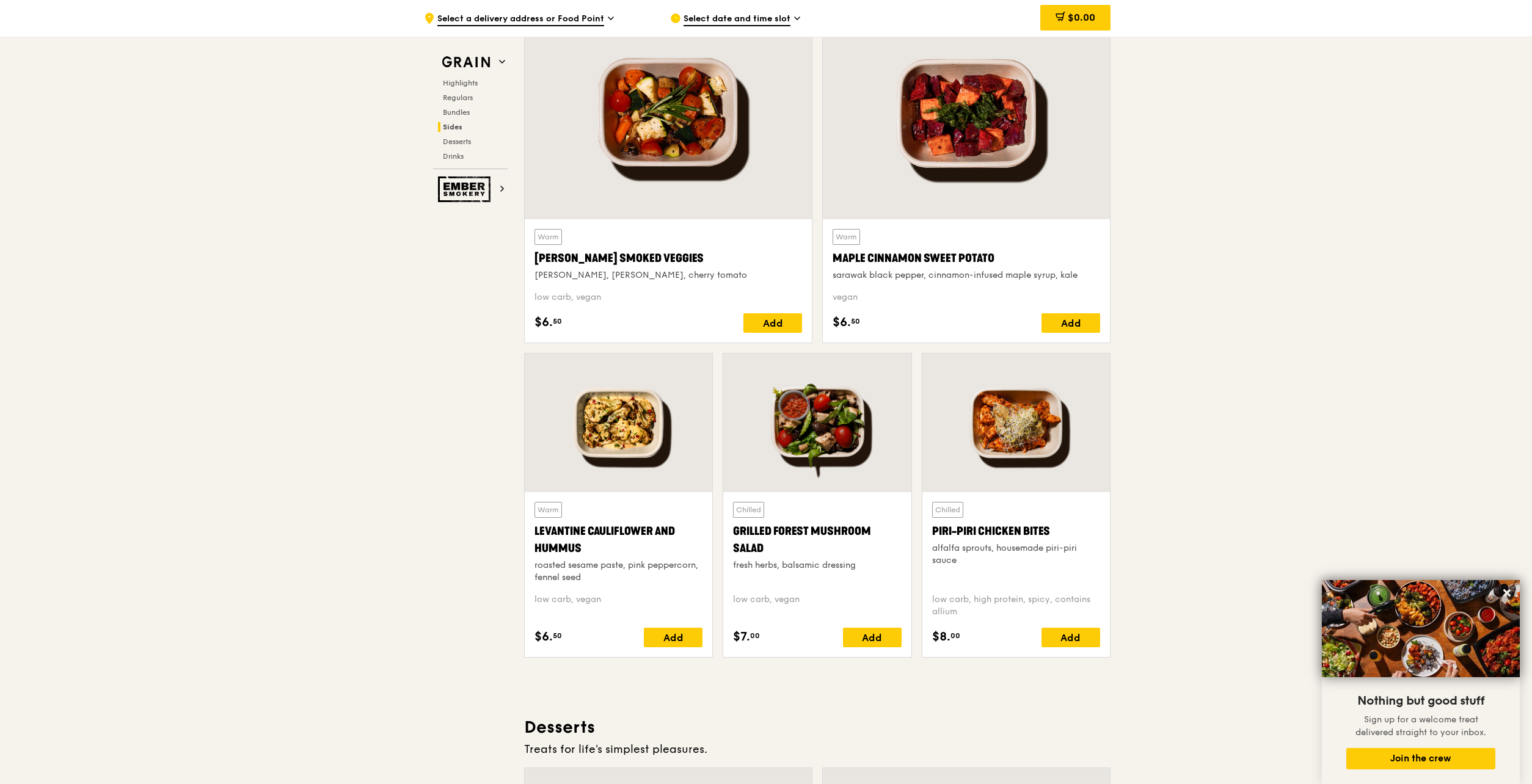
scroll to position [2852, 0]
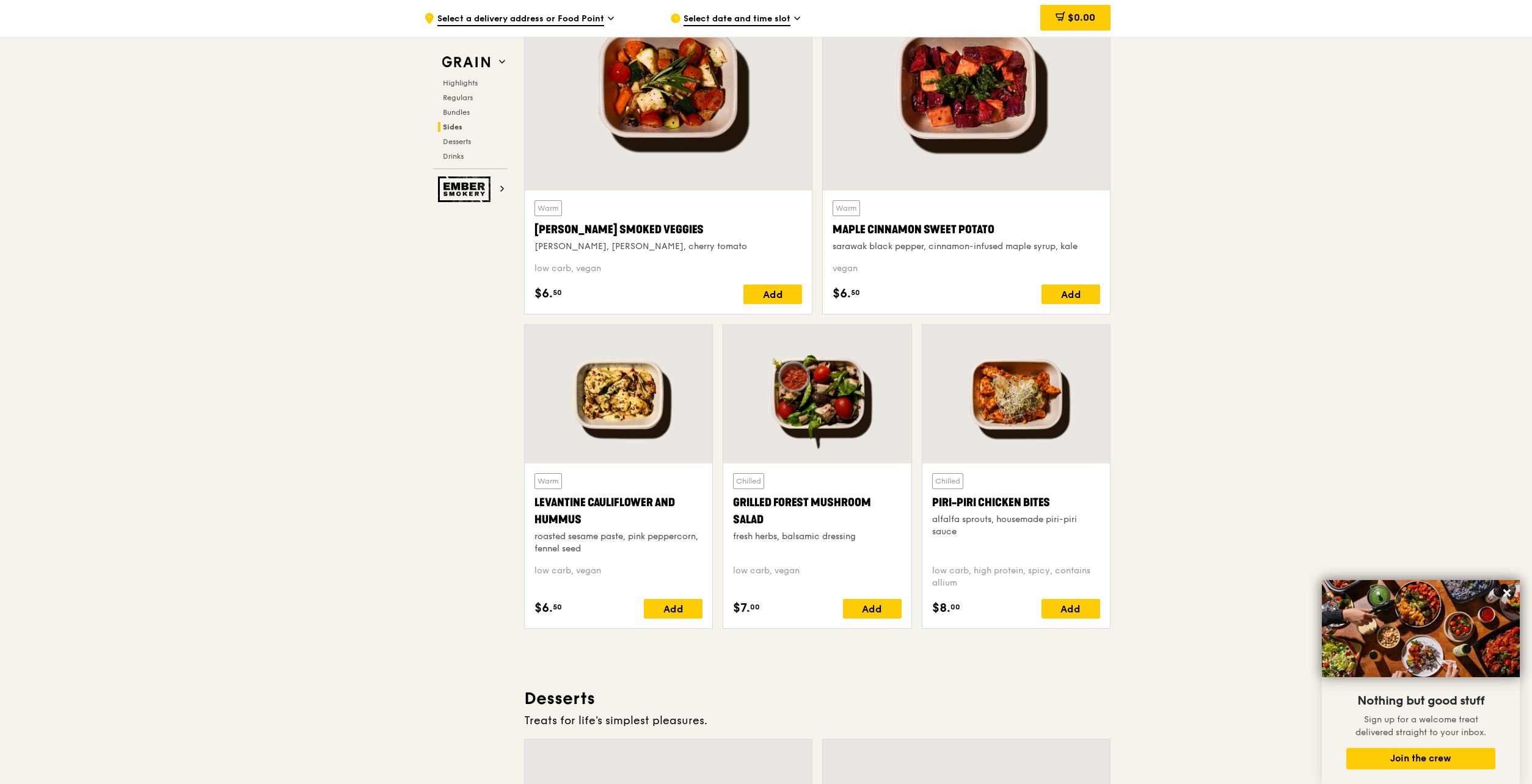
click at [817, 422] on div at bounding box center [817, 394] width 188 height 139
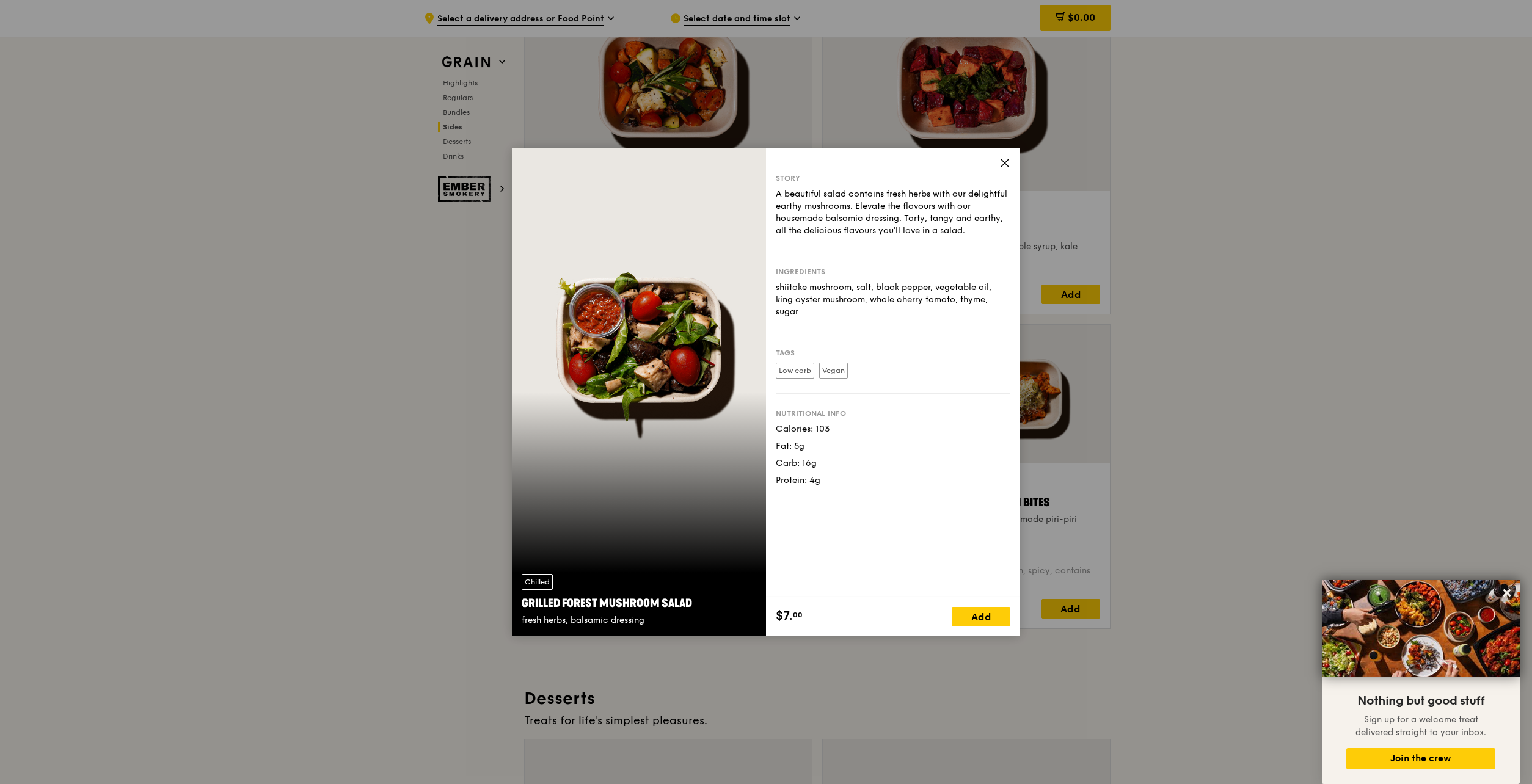
click at [1003, 164] on icon at bounding box center [1005, 163] width 8 height 8
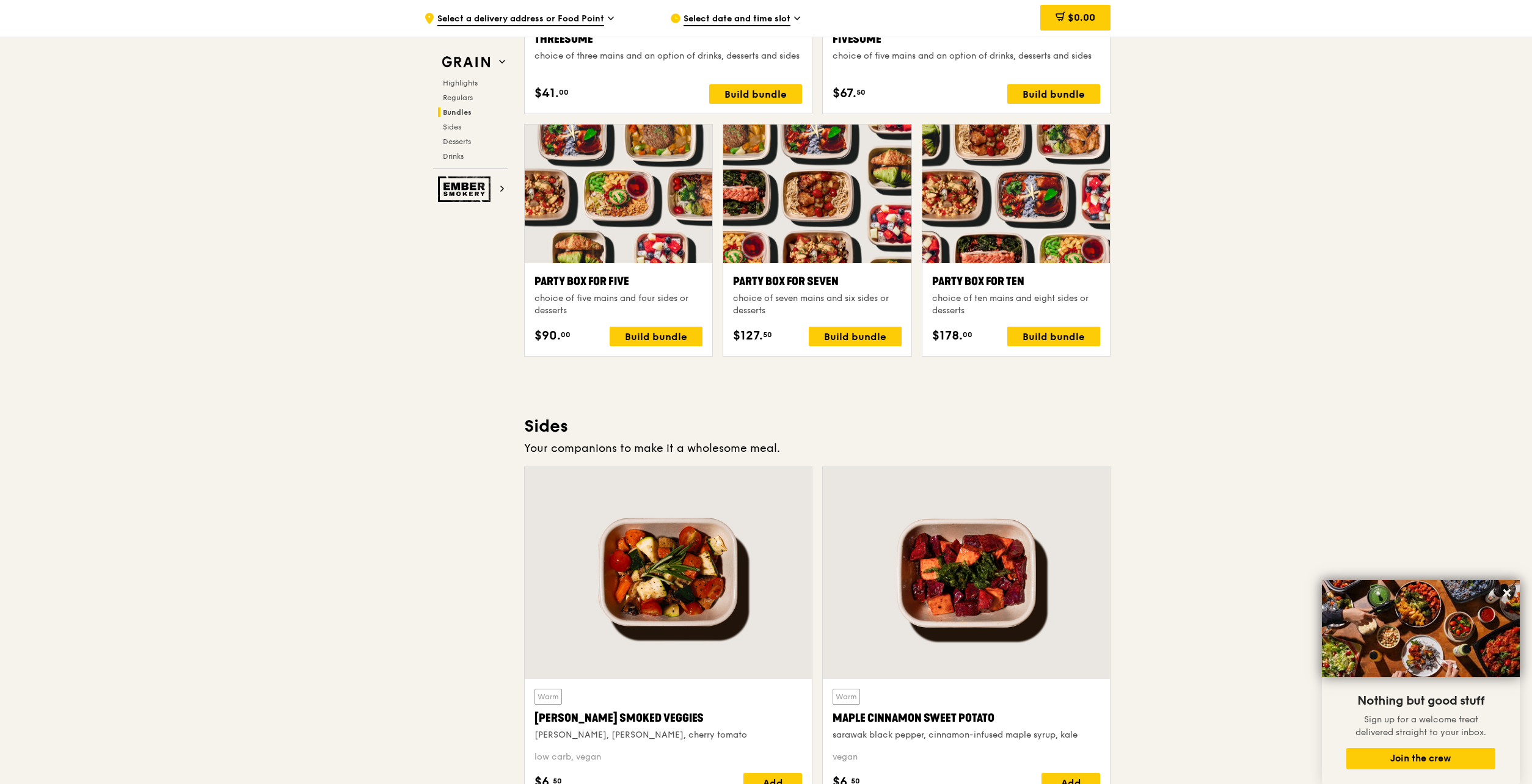
scroll to position [2607, 0]
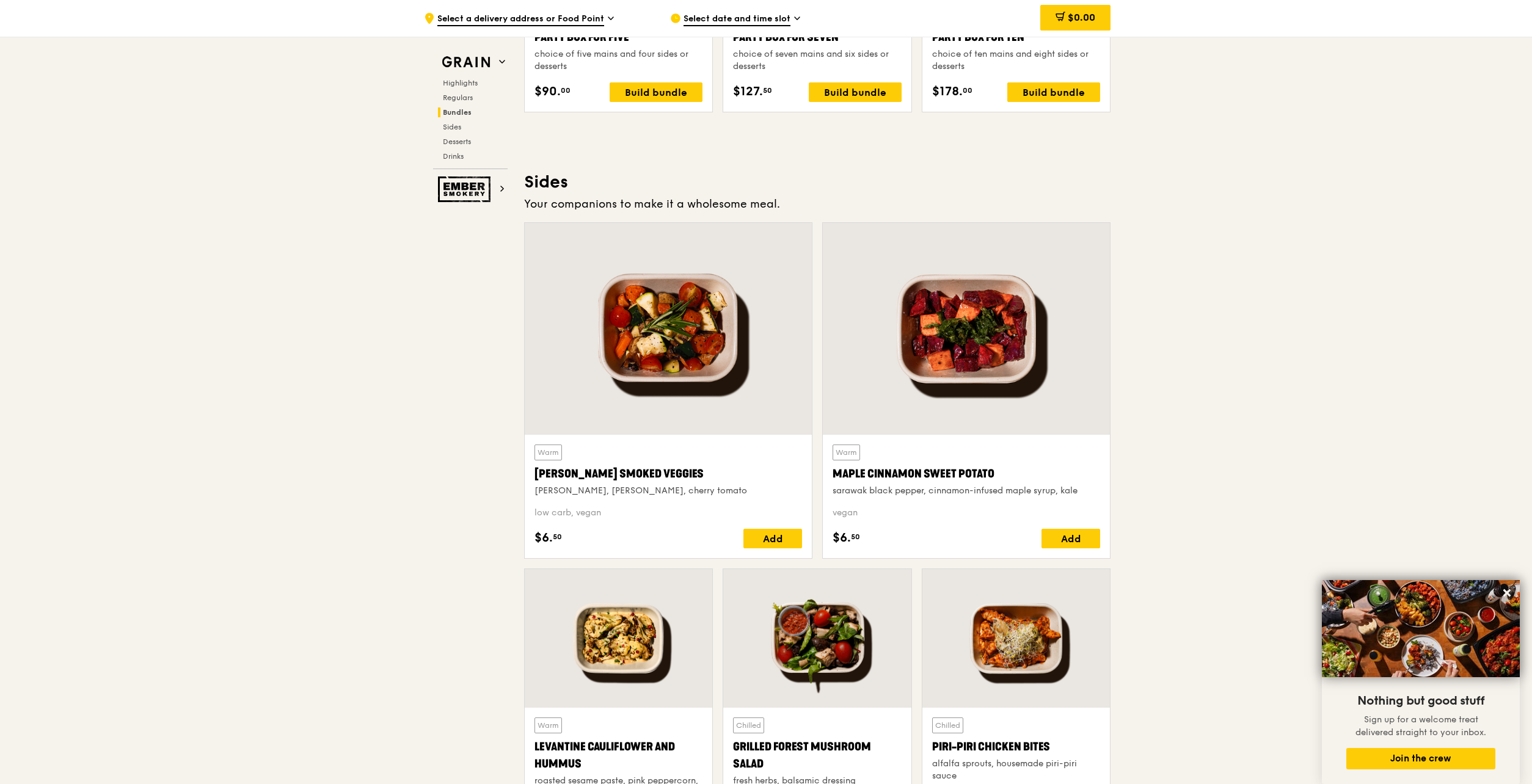
click at [640, 336] on div at bounding box center [668, 329] width 287 height 212
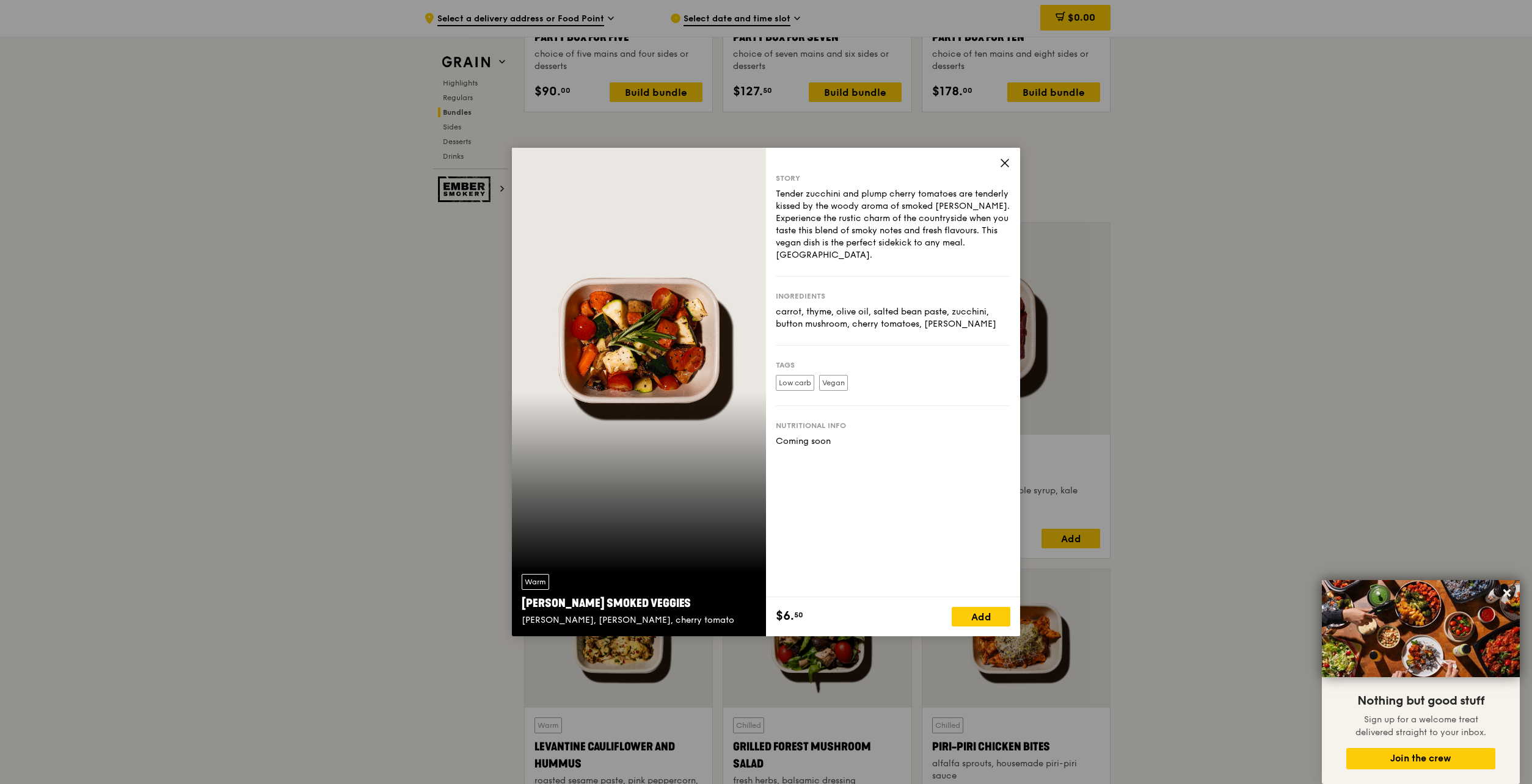
click at [1007, 166] on icon at bounding box center [1004, 163] width 11 height 11
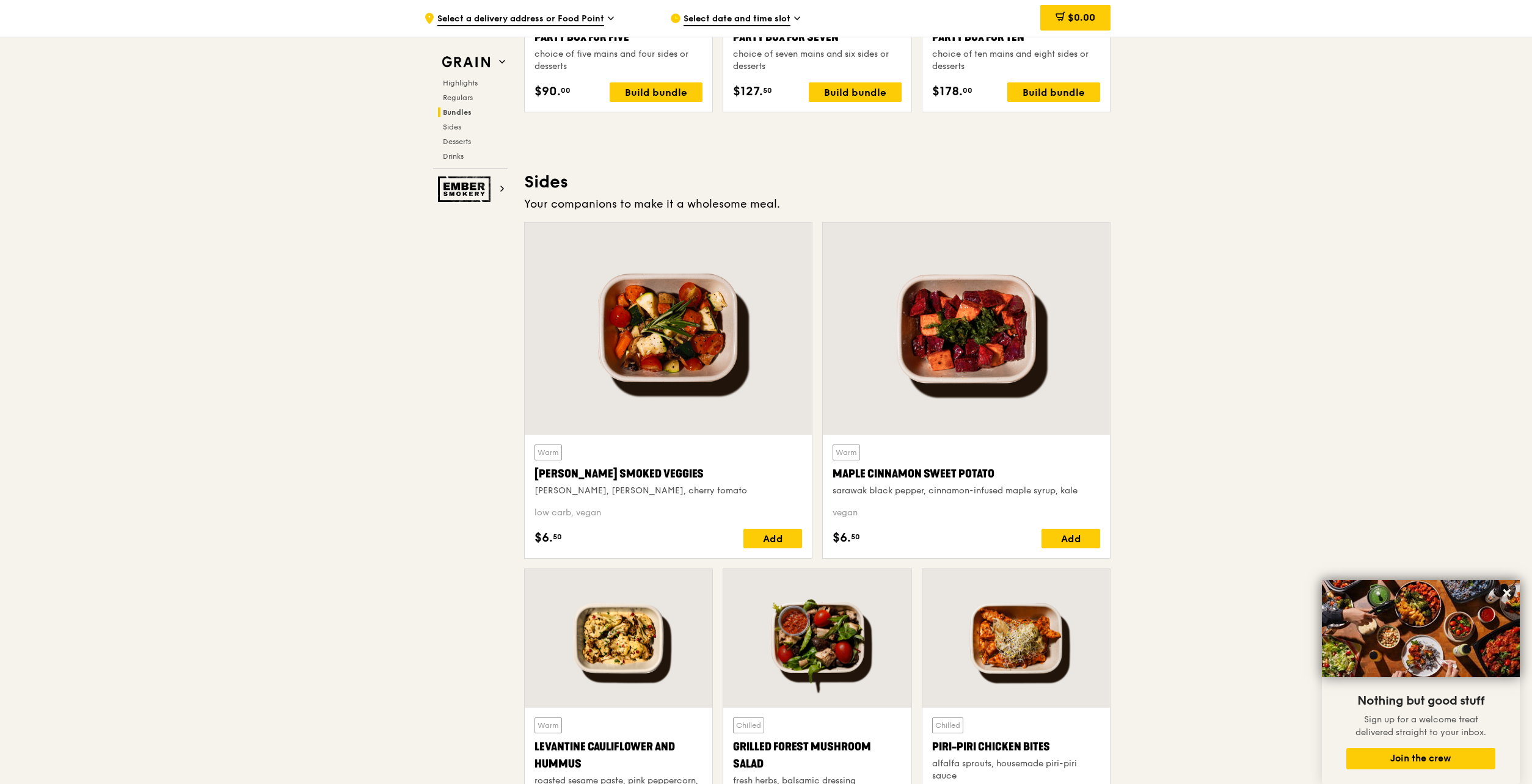
click at [629, 632] on div at bounding box center [618, 638] width 188 height 139
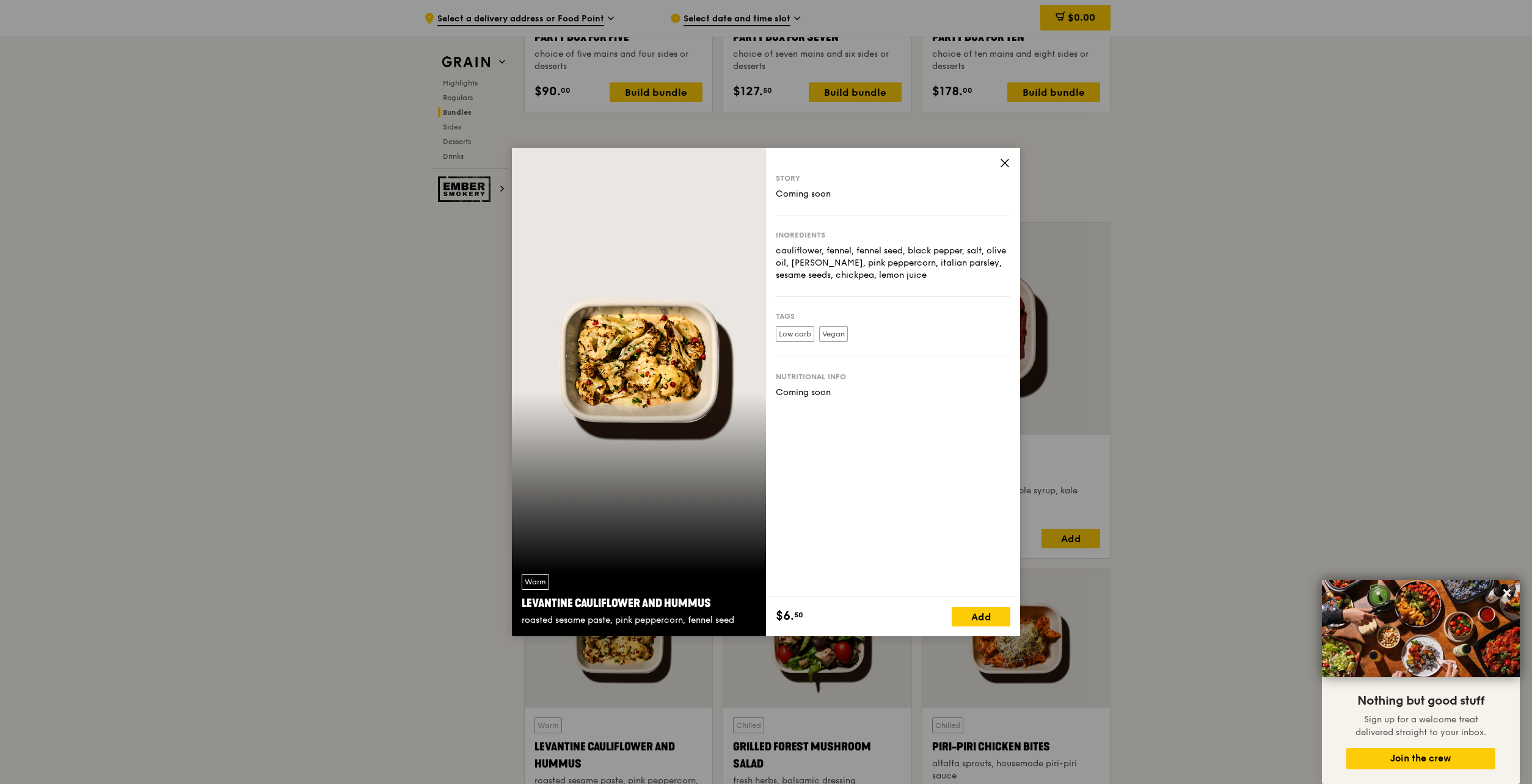
click at [1005, 168] on span at bounding box center [1004, 165] width 11 height 13
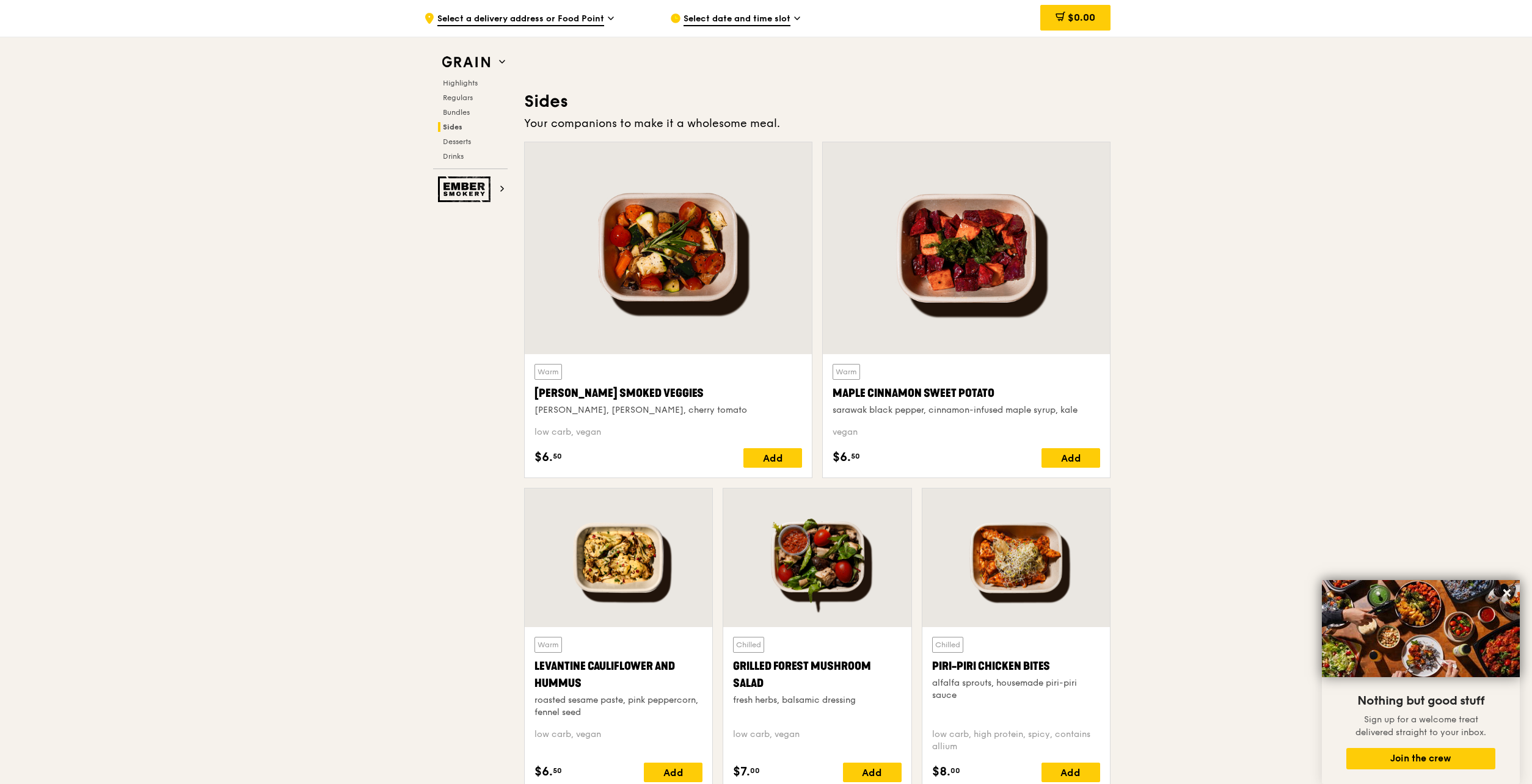
scroll to position [2729, 0]
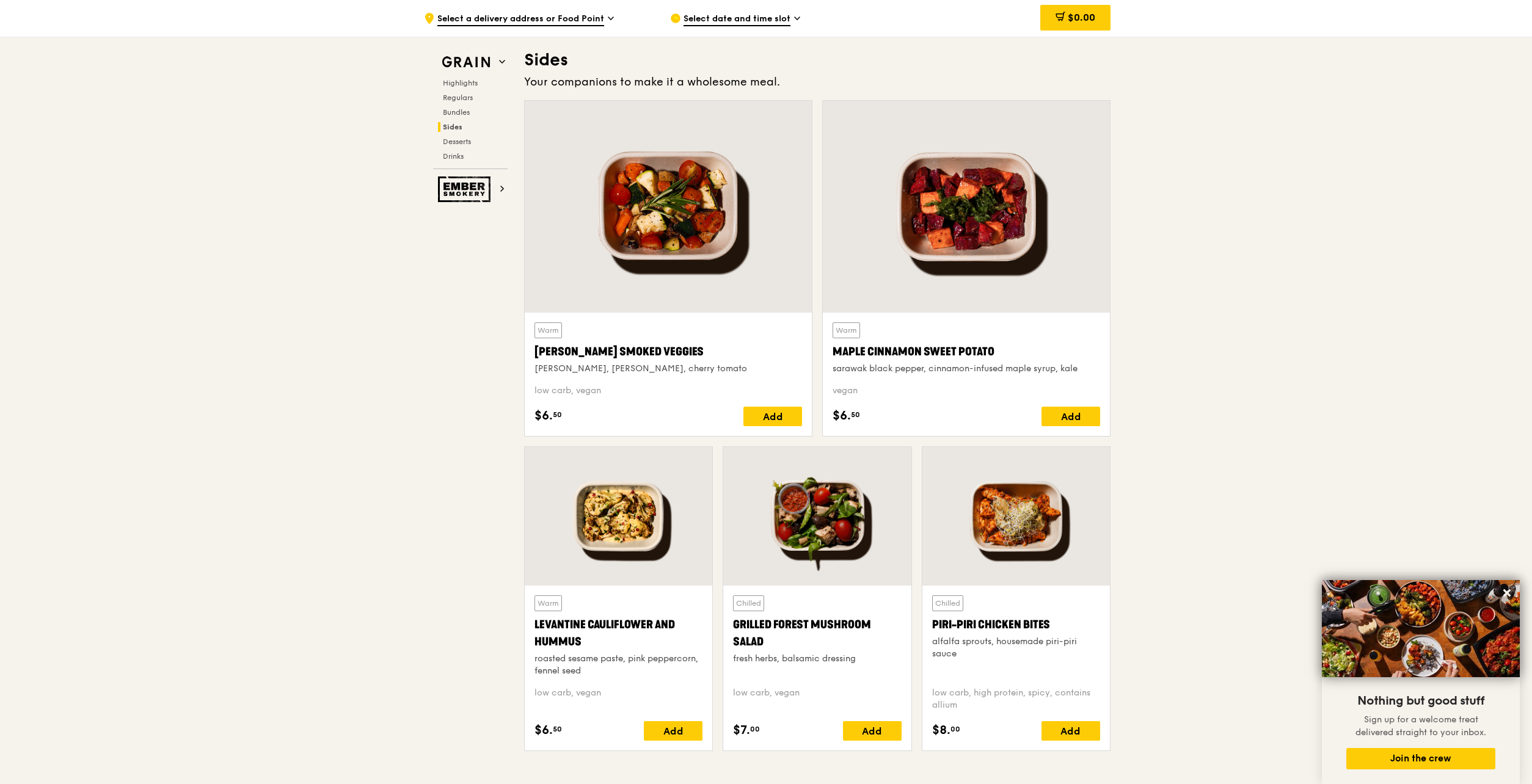
drag, startPoint x: 596, startPoint y: 645, endPoint x: 537, endPoint y: 627, distance: 61.7
click at [537, 627] on div "Levantine Cauliflower and Hummus" at bounding box center [618, 633] width 168 height 34
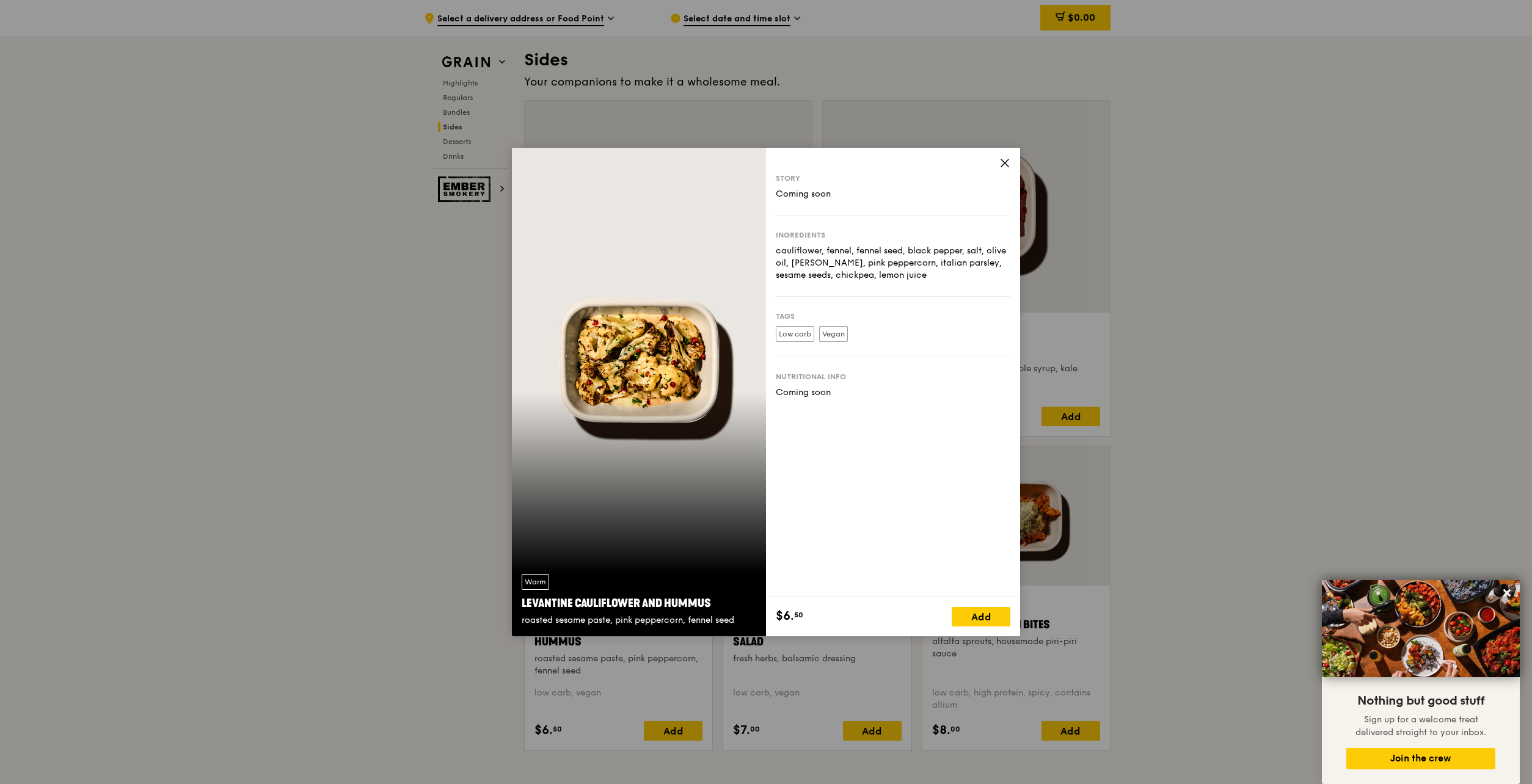
click at [989, 205] on div "Story Coming soon" at bounding box center [893, 194] width 234 height 42
click at [1006, 162] on icon at bounding box center [1005, 163] width 8 height 8
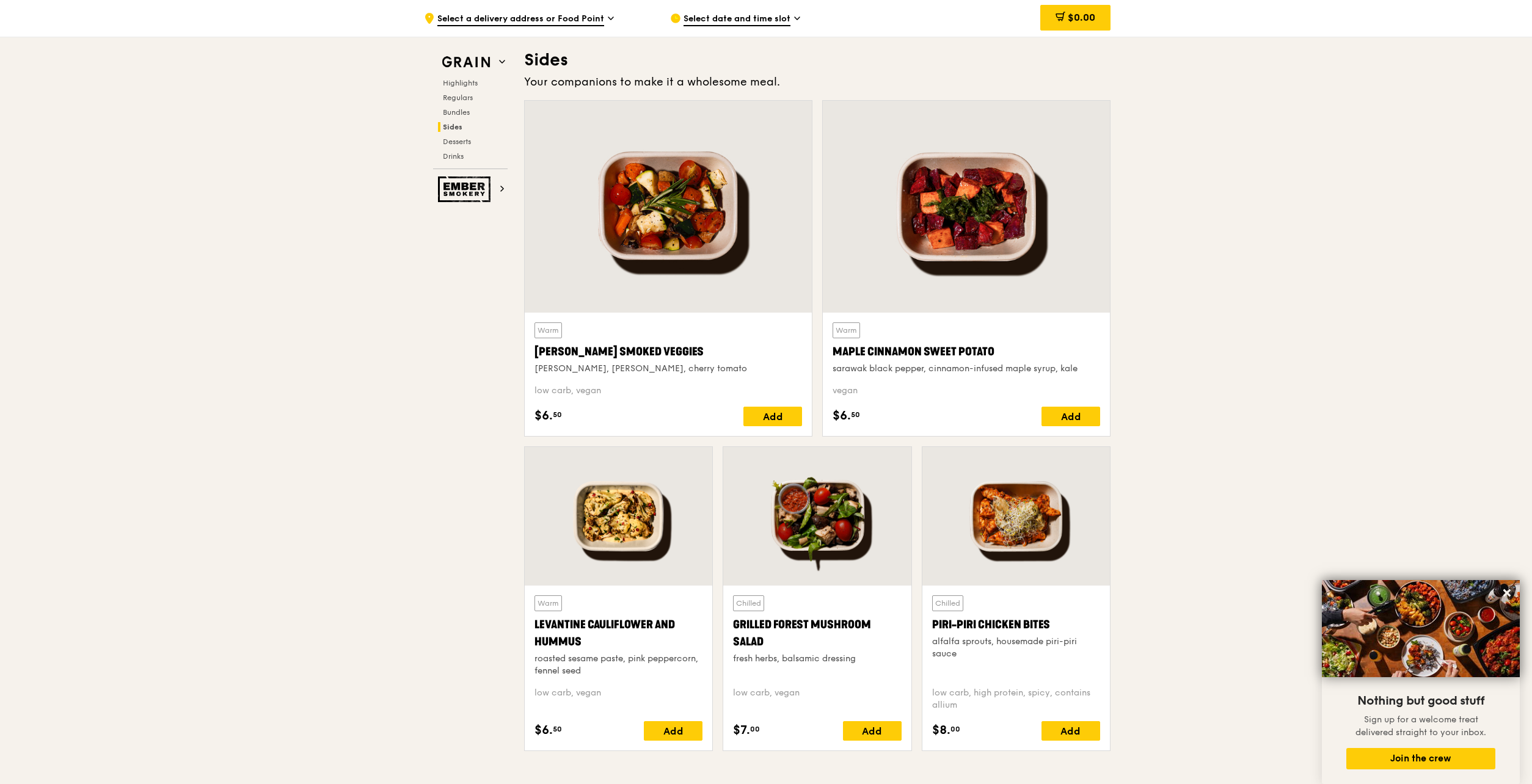
drag, startPoint x: 587, startPoint y: 640, endPoint x: 529, endPoint y: 624, distance: 60.2
click at [529, 624] on div "Warm Levantine Cauliflower and Hummus roasted sesame paste, pink peppercorn, fe…" at bounding box center [618, 667] width 188 height 165
copy div "Levantine Cauliflower and Hummus"
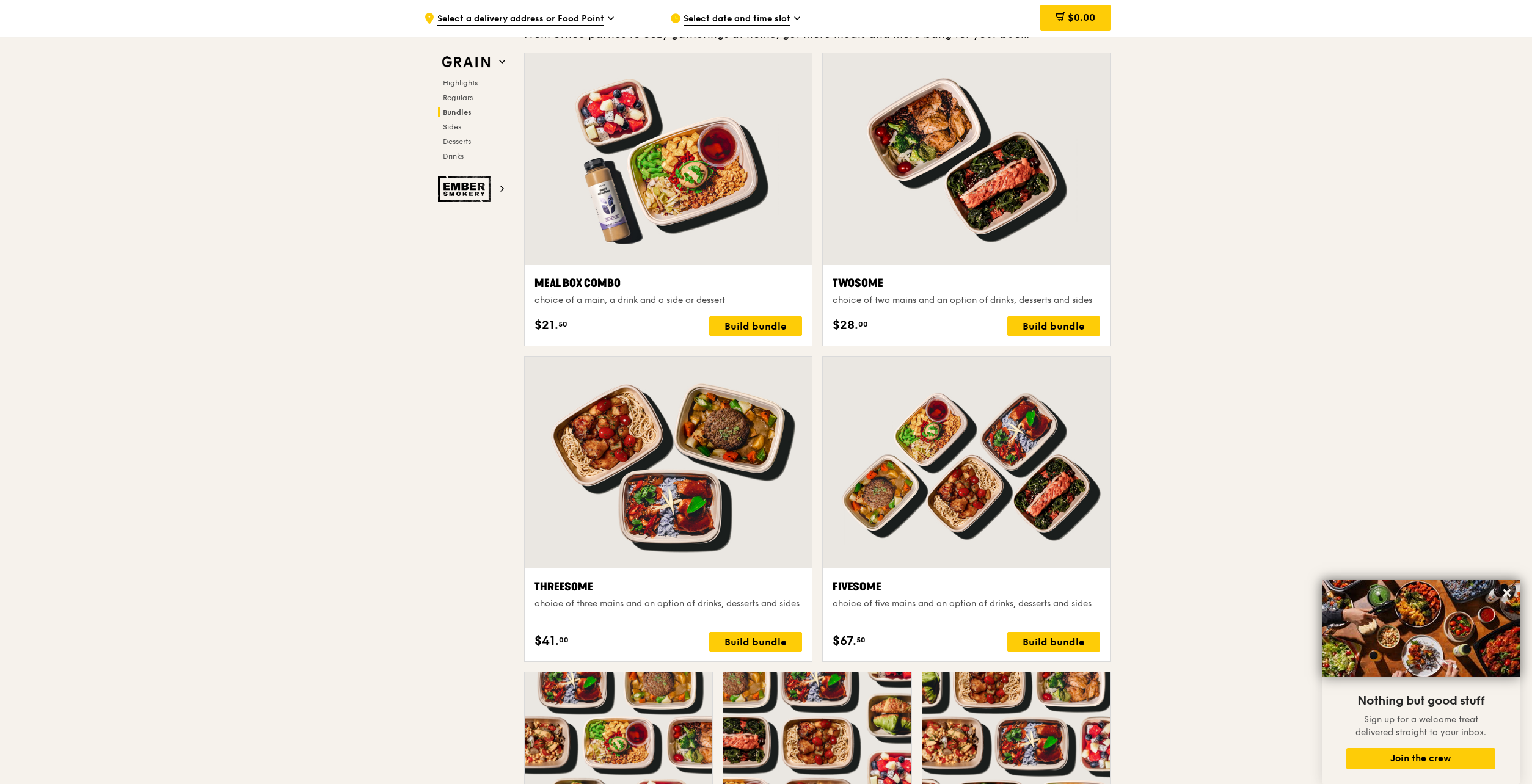
scroll to position [1831, 0]
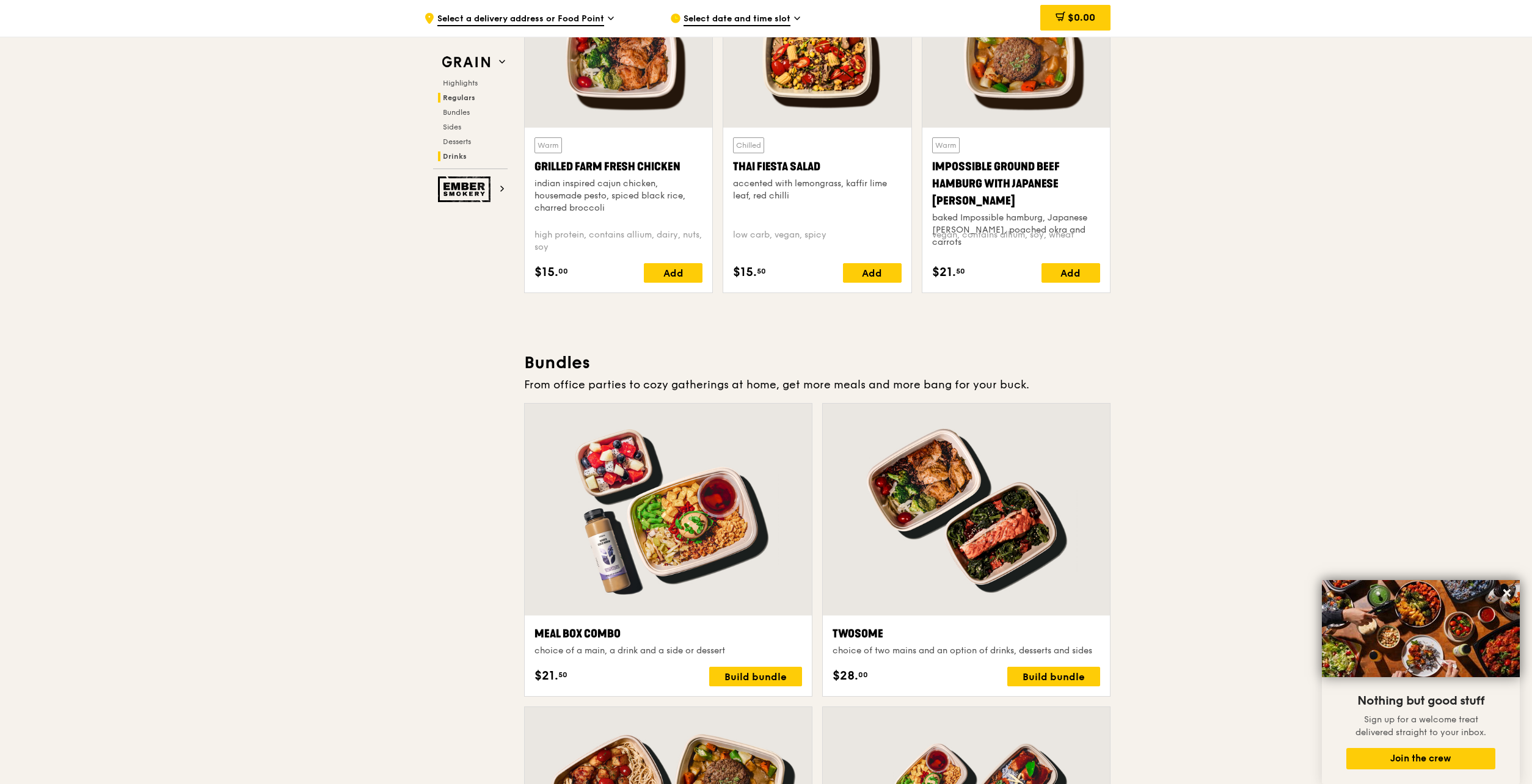
click at [443, 156] on span "Drinks" at bounding box center [455, 156] width 24 height 8
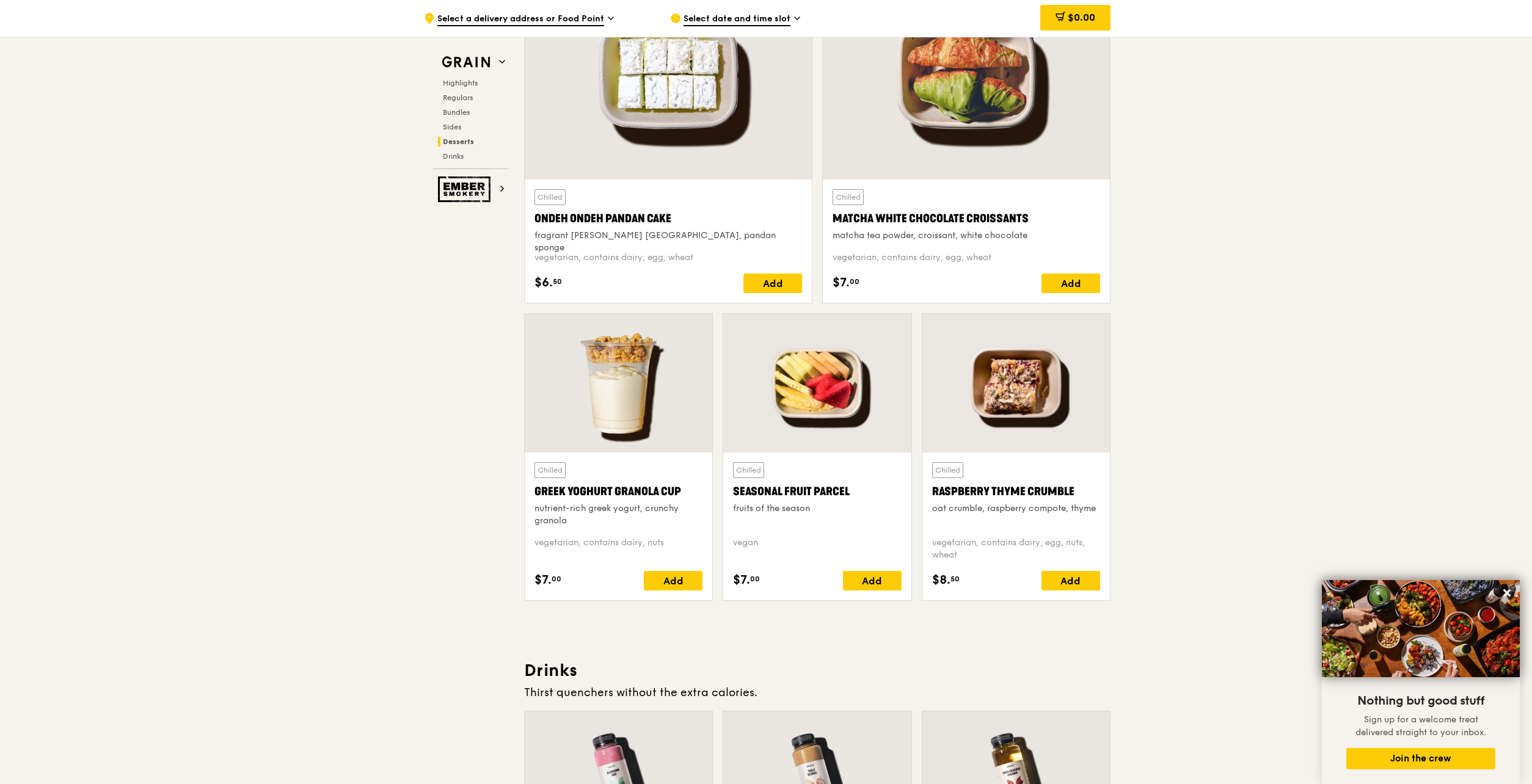
scroll to position [3013, 0]
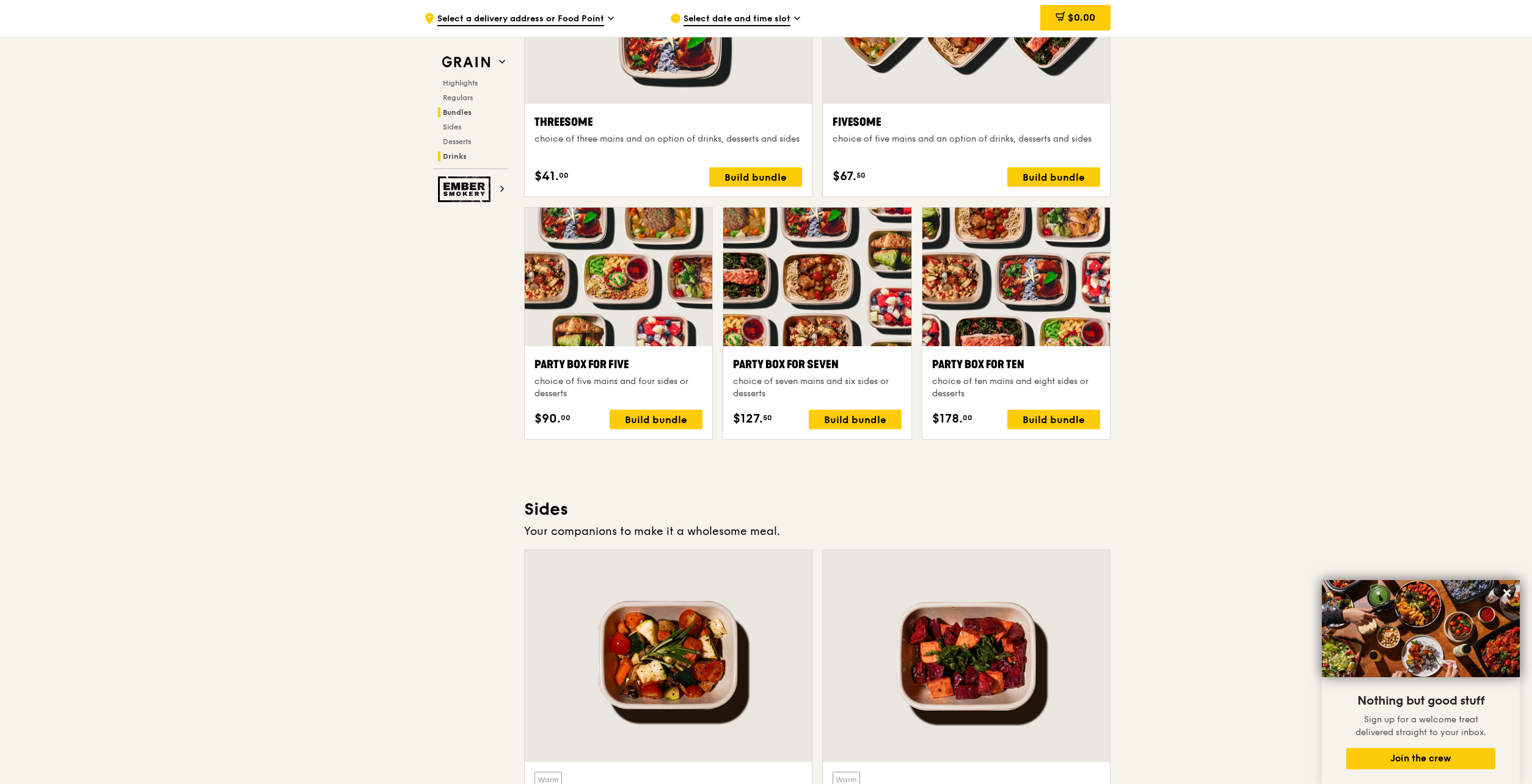
click at [442, 151] on h2 "Drinks" at bounding box center [473, 156] width 70 height 9
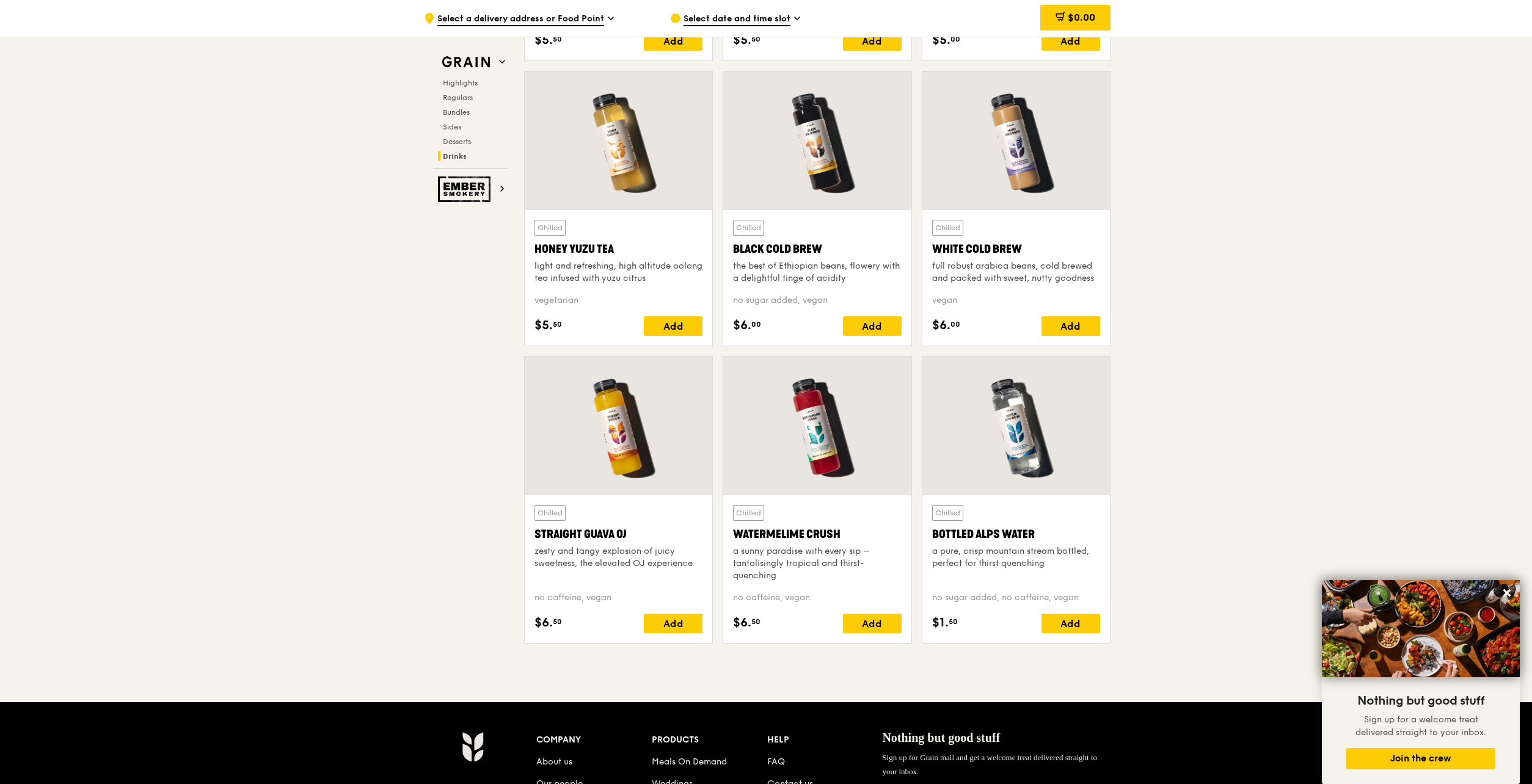
scroll to position [4705, 0]
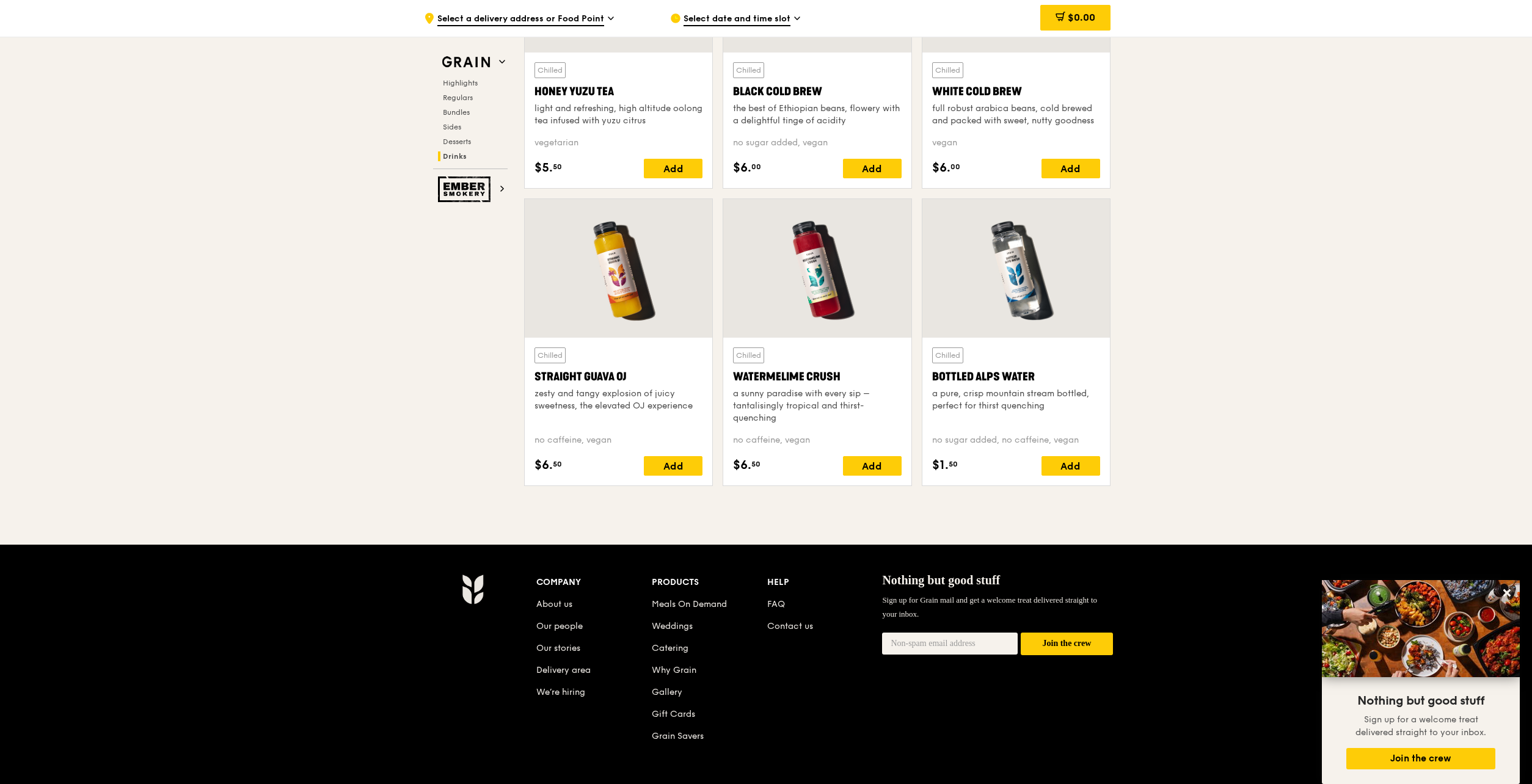
drag, startPoint x: 1042, startPoint y: 380, endPoint x: 931, endPoint y: 379, distance: 111.0
click at [931, 379] on div "Chilled Bottled Alps Water a pure, crisp mountain stream bottled, perfect for t…" at bounding box center [1016, 411] width 188 height 148
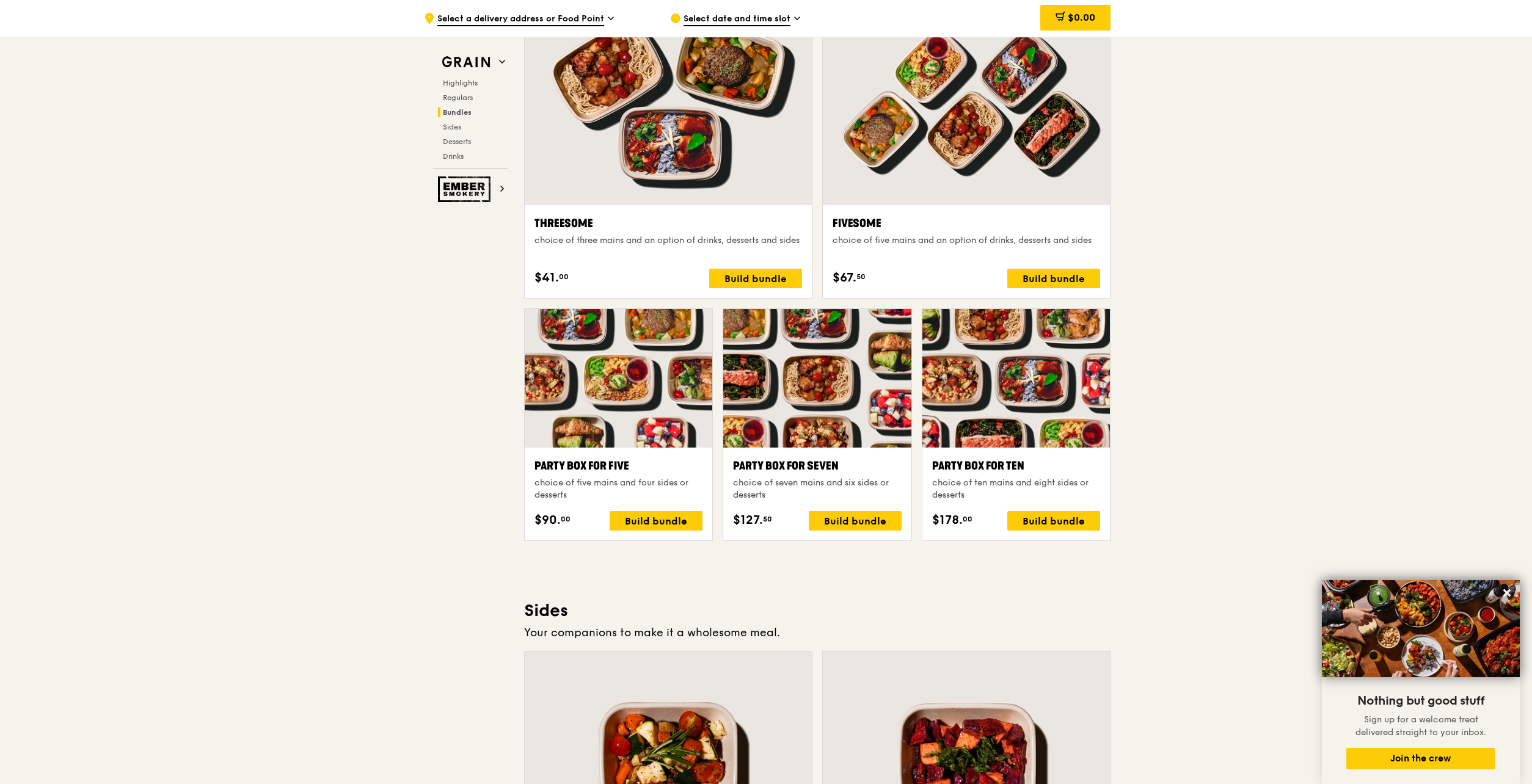
scroll to position [2020, 0]
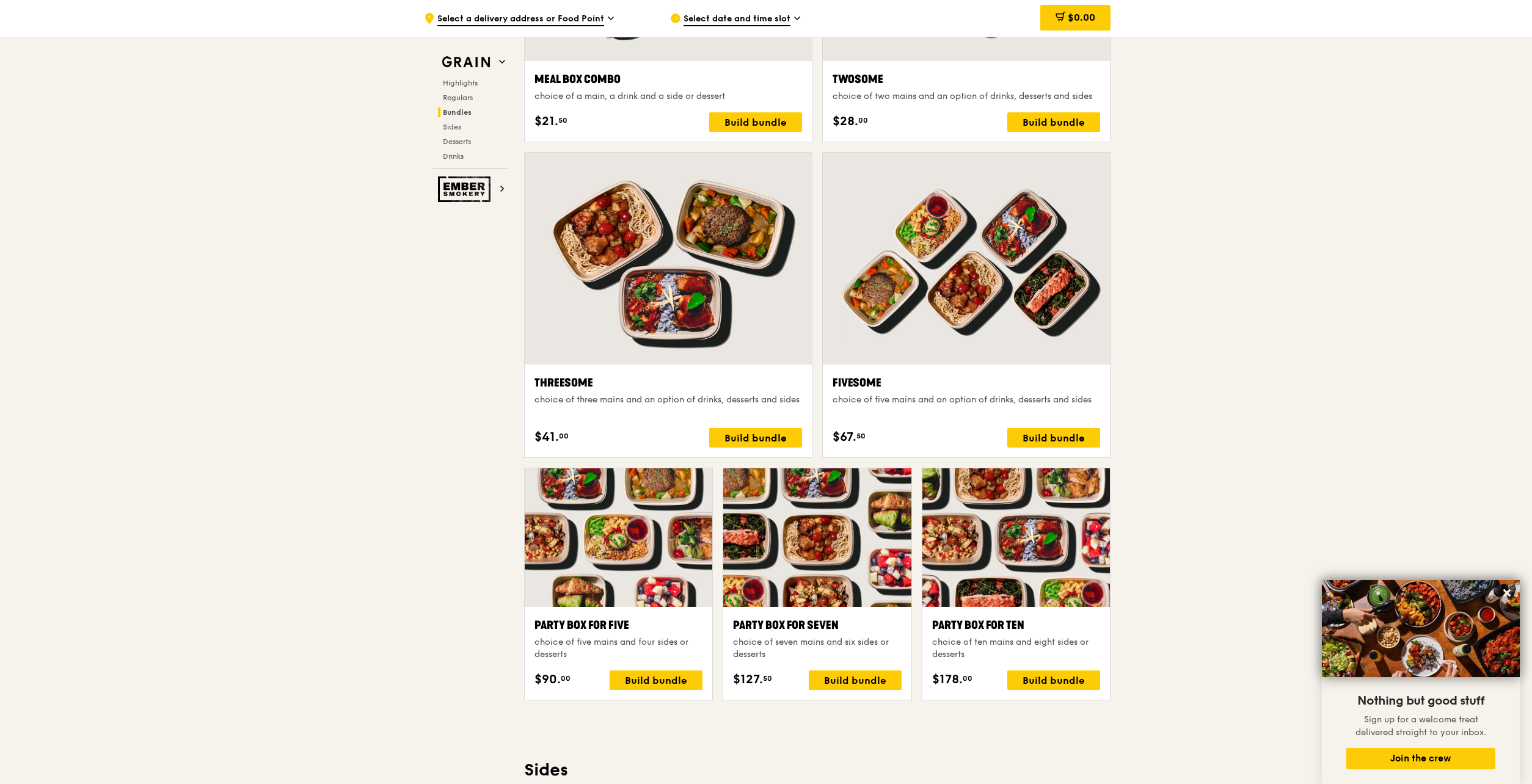
click at [722, 220] on div at bounding box center [668, 258] width 287 height 212
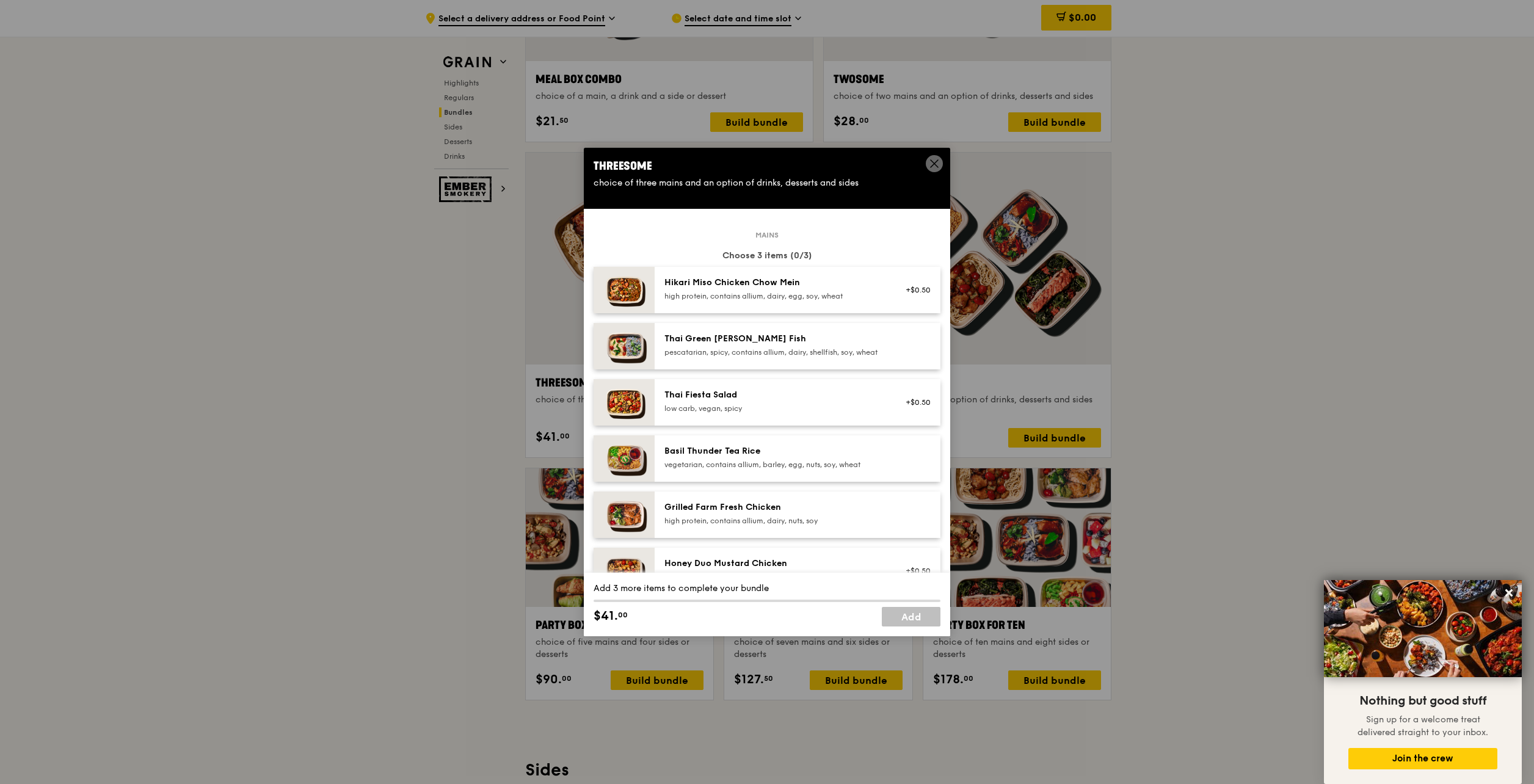
click at [933, 162] on icon at bounding box center [935, 164] width 8 height 8
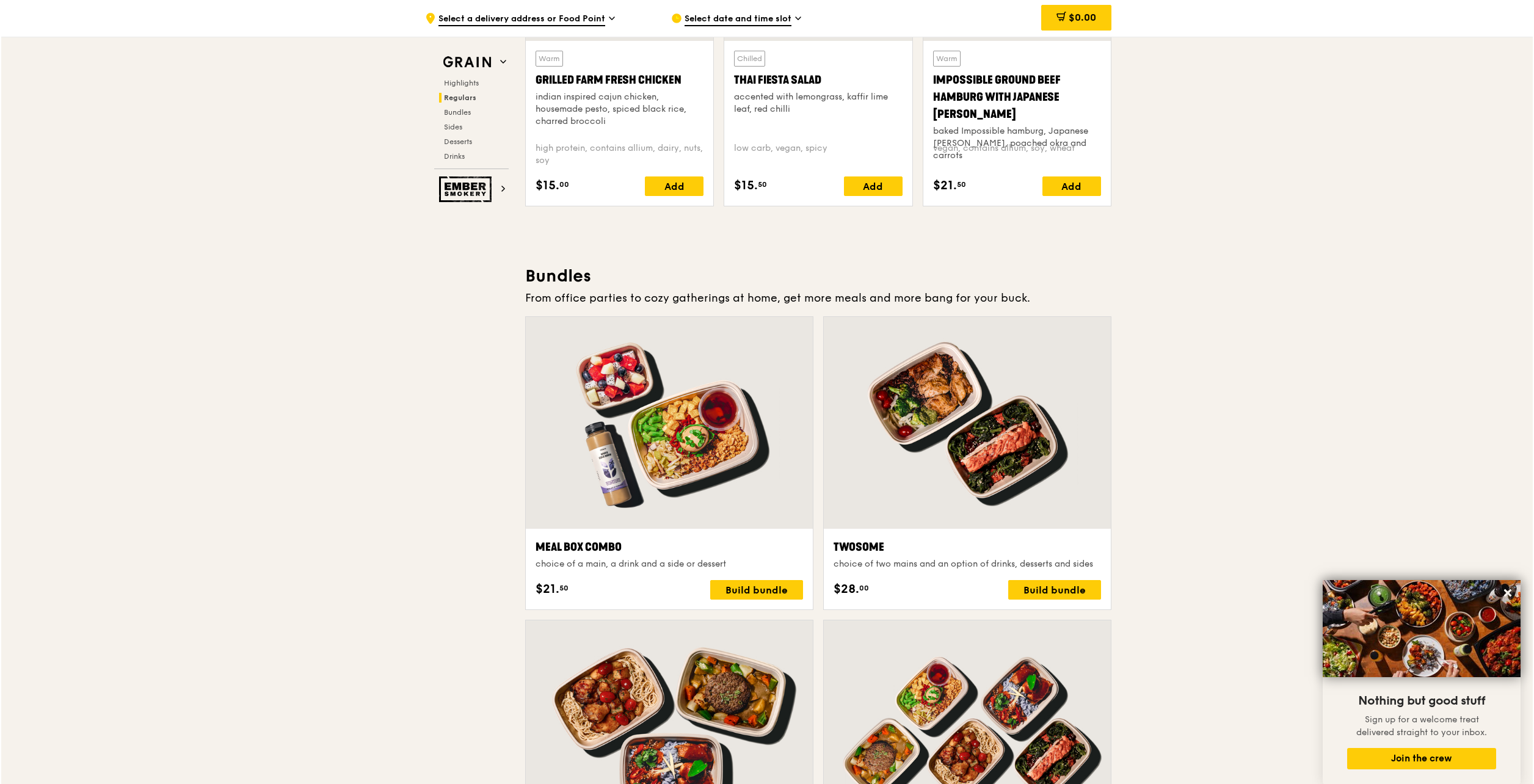
scroll to position [1653, 0]
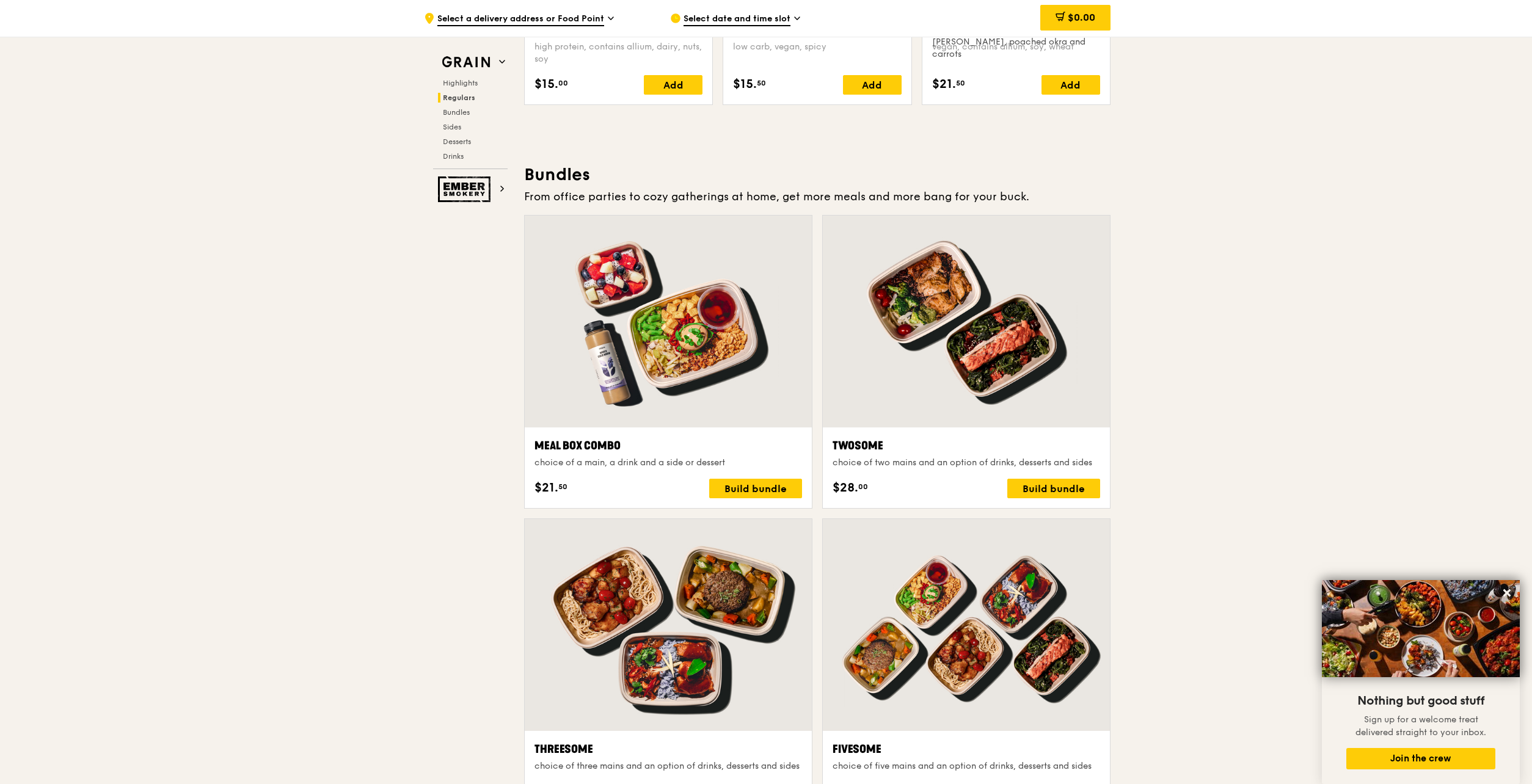
click at [689, 298] on div at bounding box center [668, 321] width 287 height 212
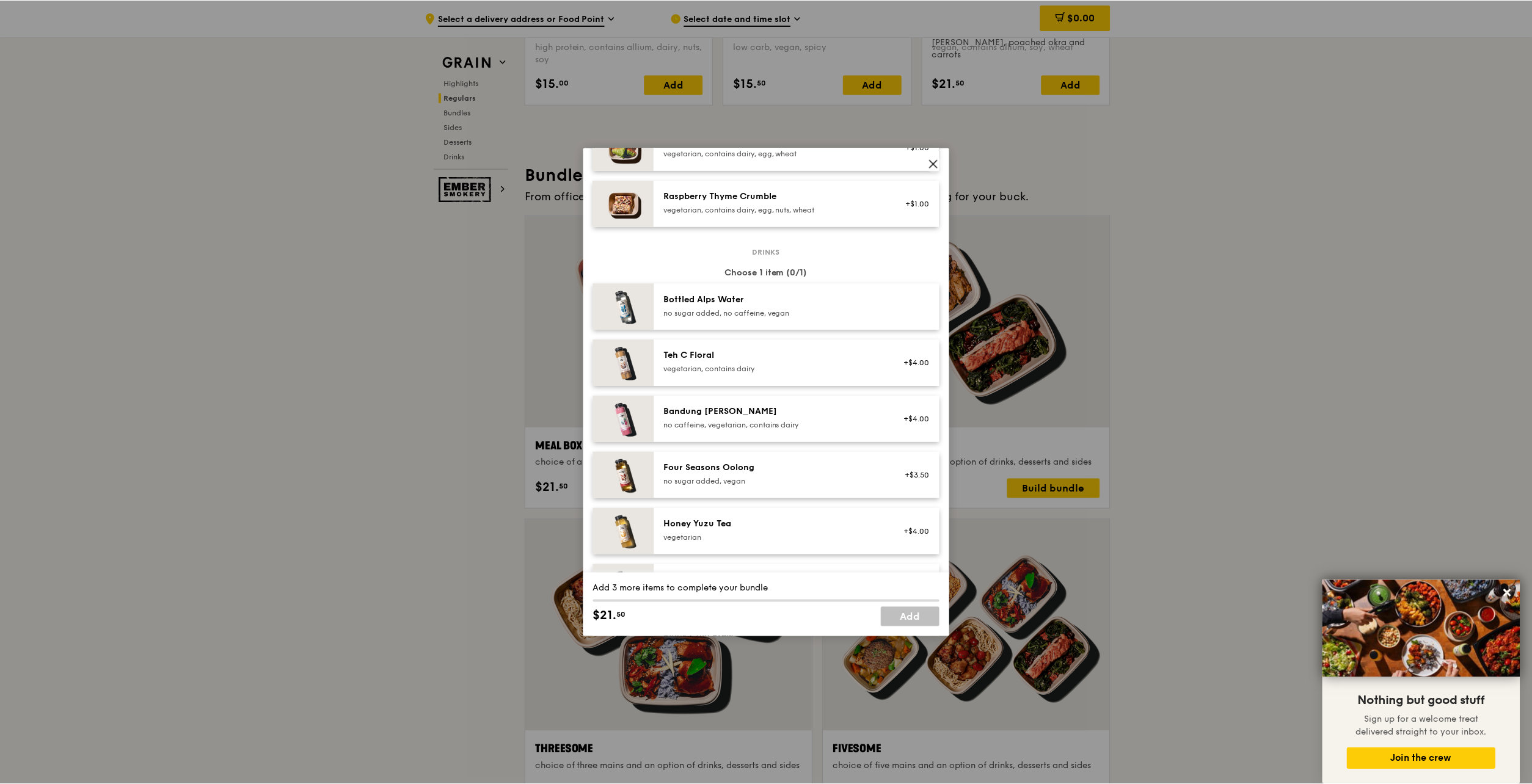
scroll to position [1153, 0]
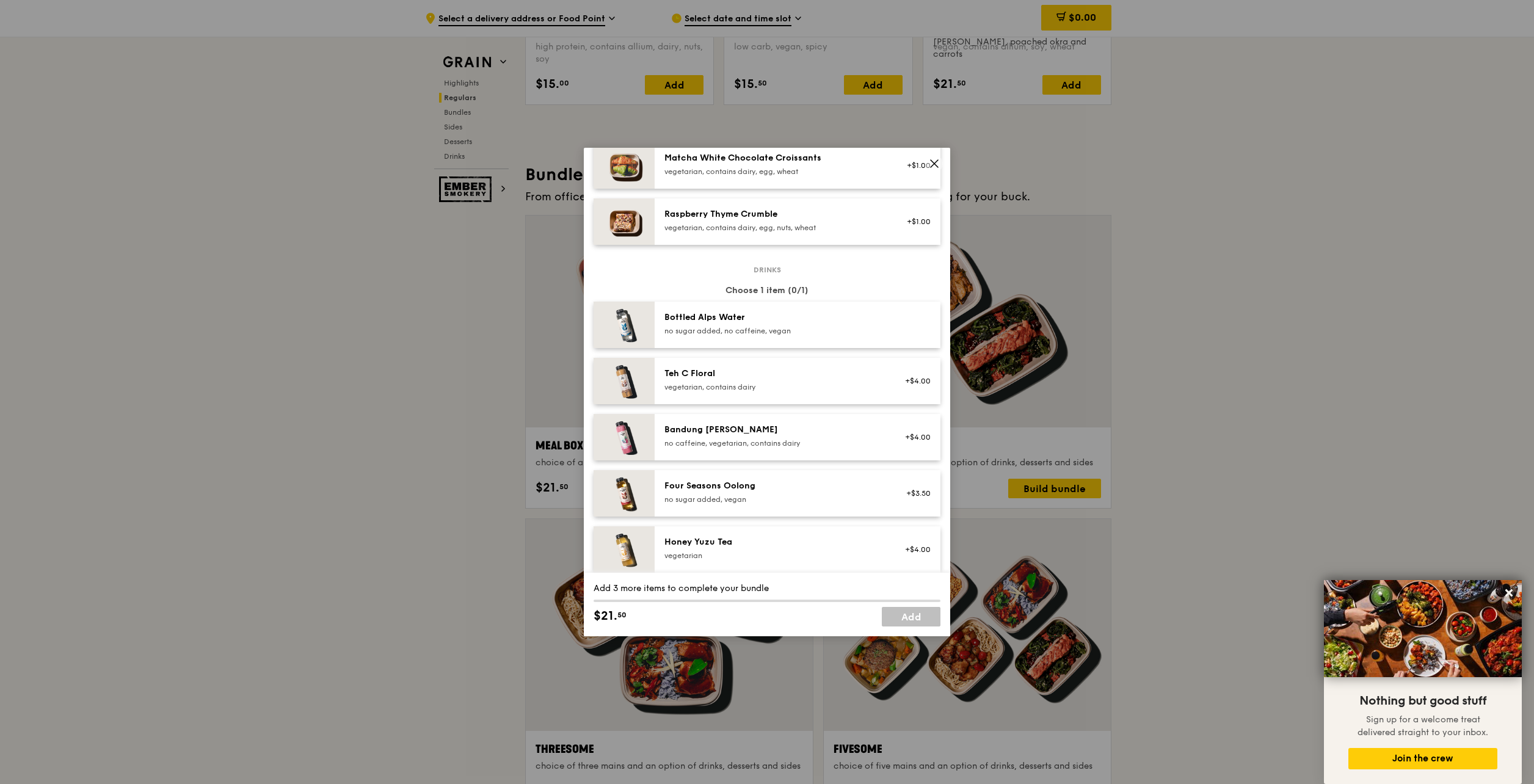
click at [936, 162] on icon at bounding box center [935, 164] width 8 height 8
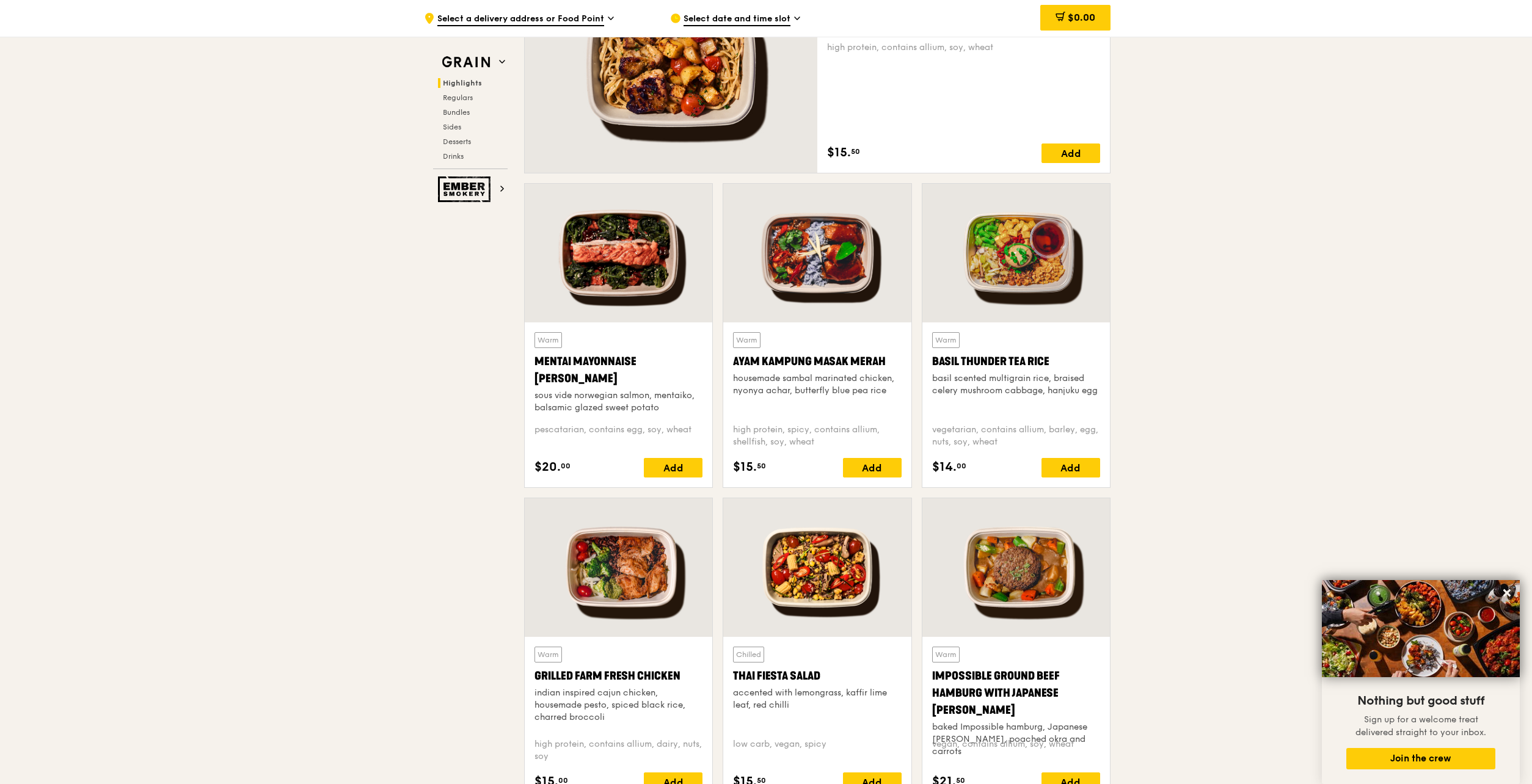
scroll to position [799, 0]
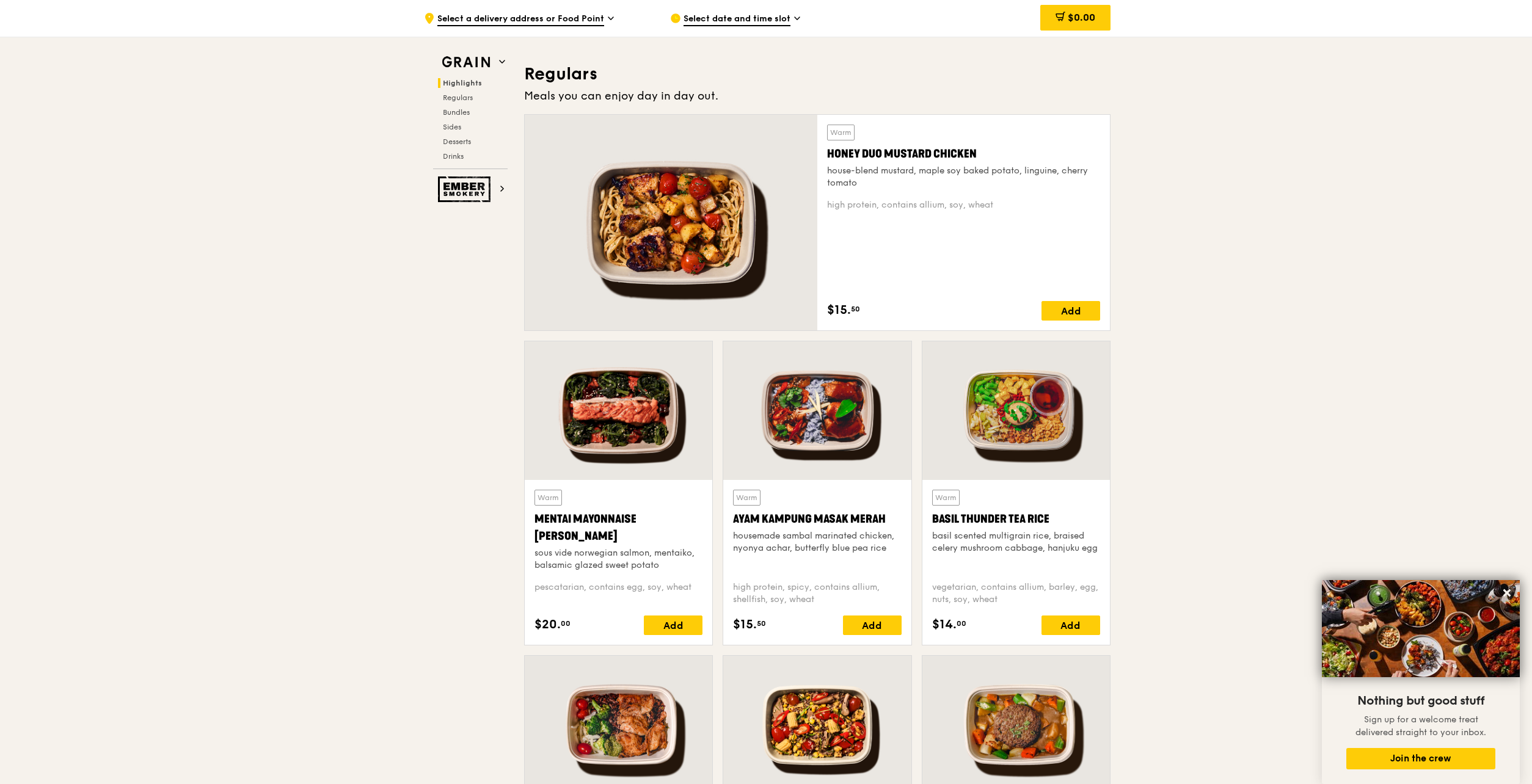
click at [632, 264] on div at bounding box center [671, 222] width 293 height 215
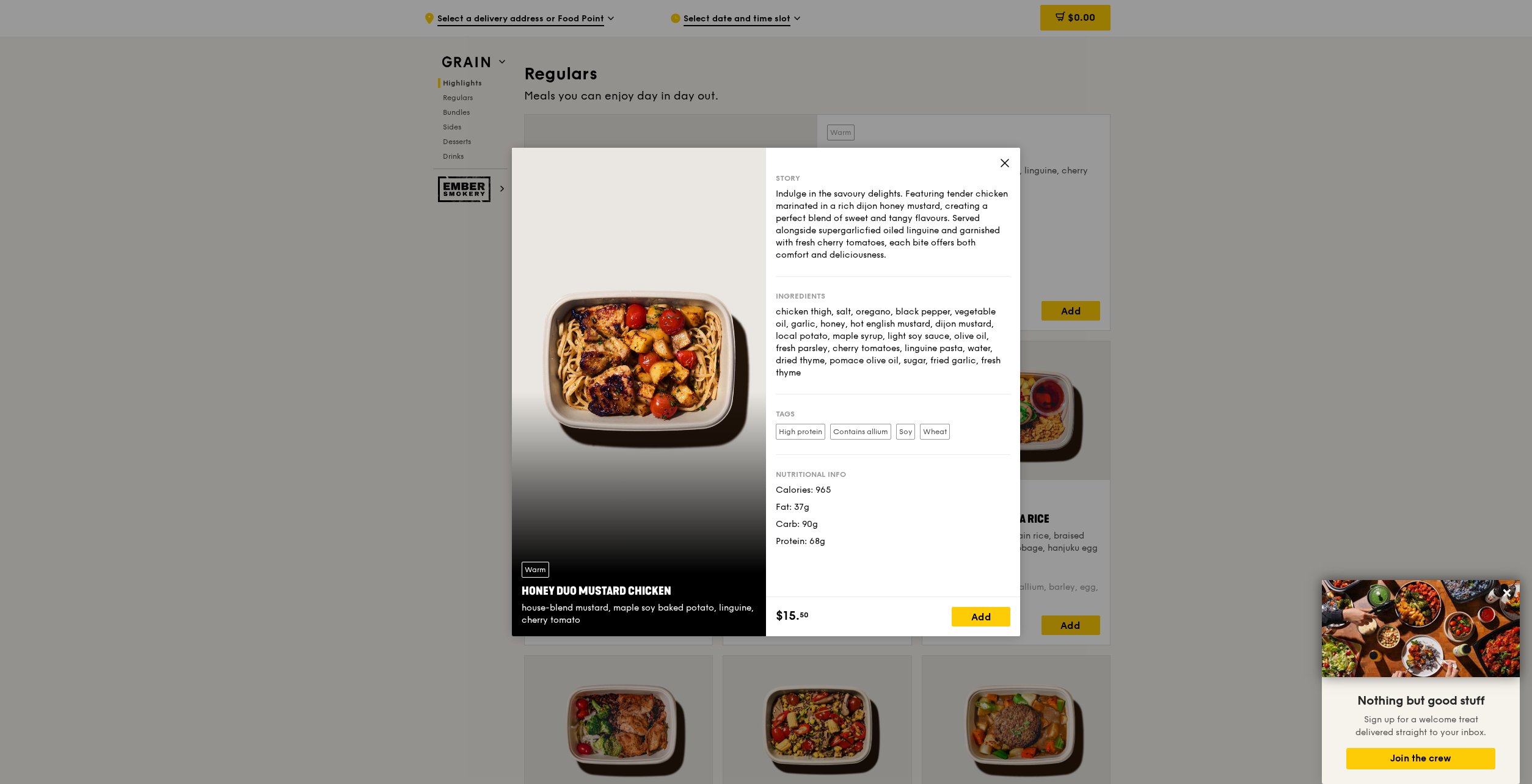
click at [1005, 161] on icon at bounding box center [1004, 163] width 11 height 11
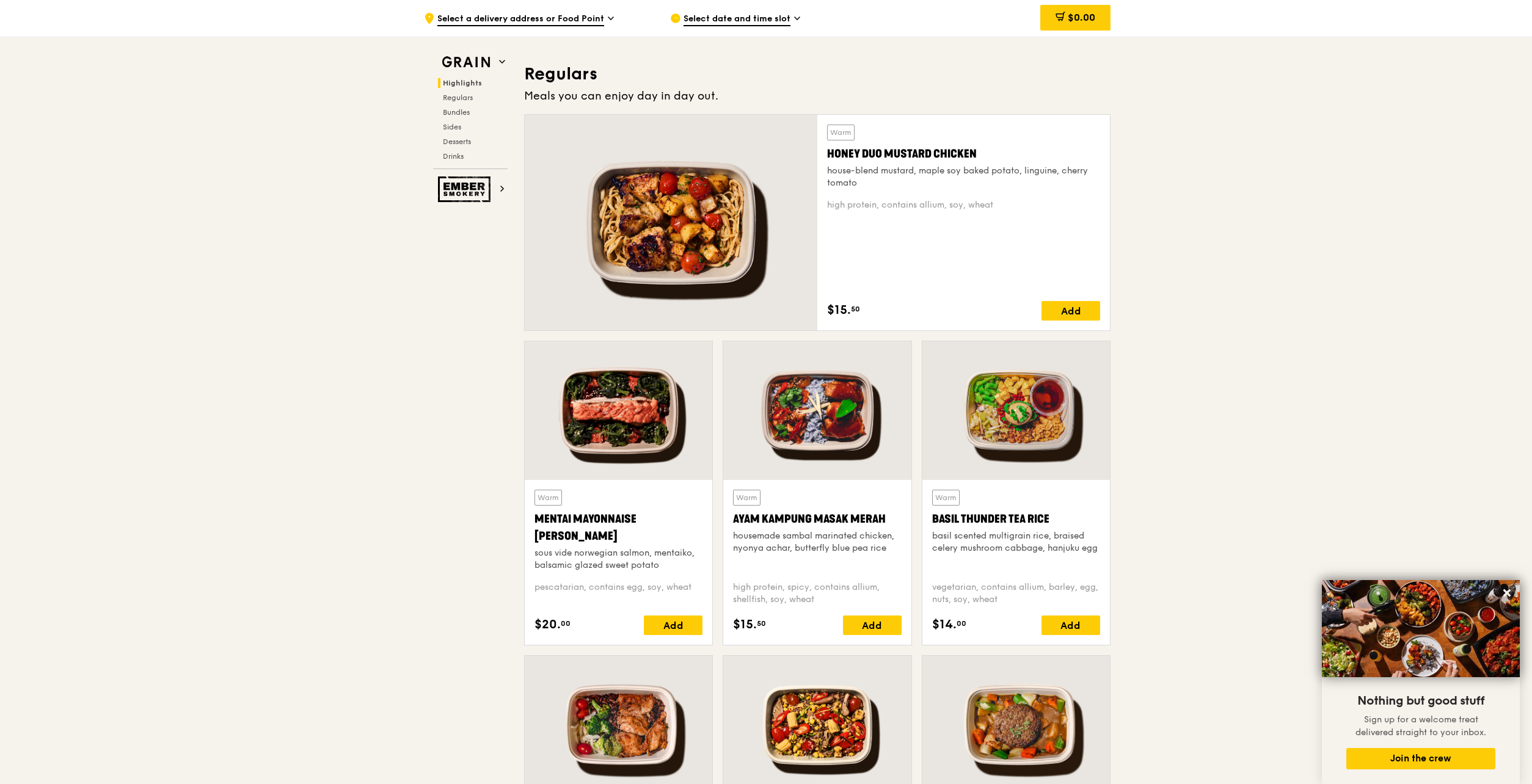
click at [596, 433] on div at bounding box center [618, 410] width 188 height 139
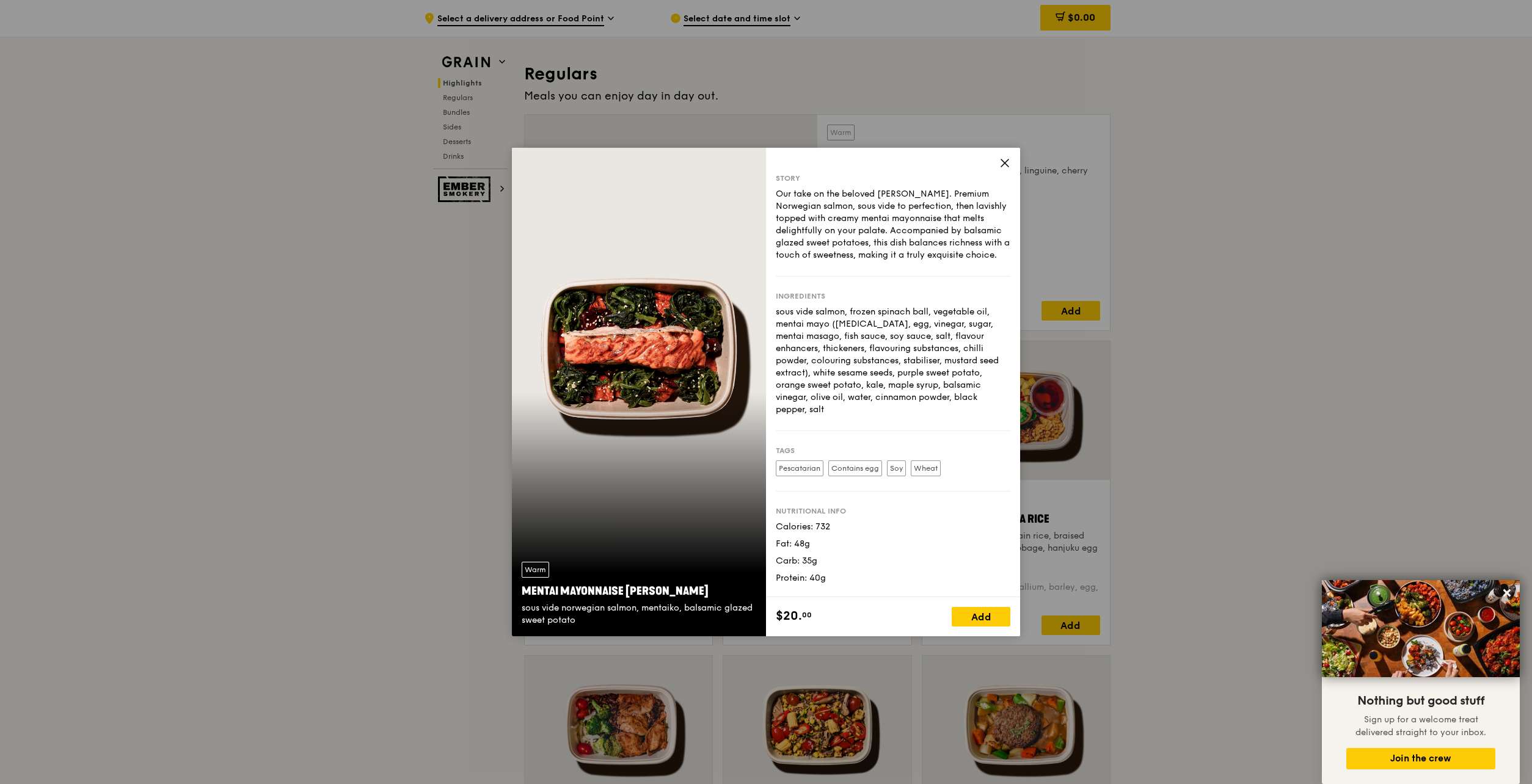
drag, startPoint x: 698, startPoint y: 591, endPoint x: 517, endPoint y: 590, distance: 181.0
click at [517, 590] on div "Warm Mentai Mayonnaise Aburi Salmon sous vide norwegian salmon, mentaiko, balsa…" at bounding box center [639, 593] width 254 height 84
copy div "Mentai Mayonnaise [PERSON_NAME]"
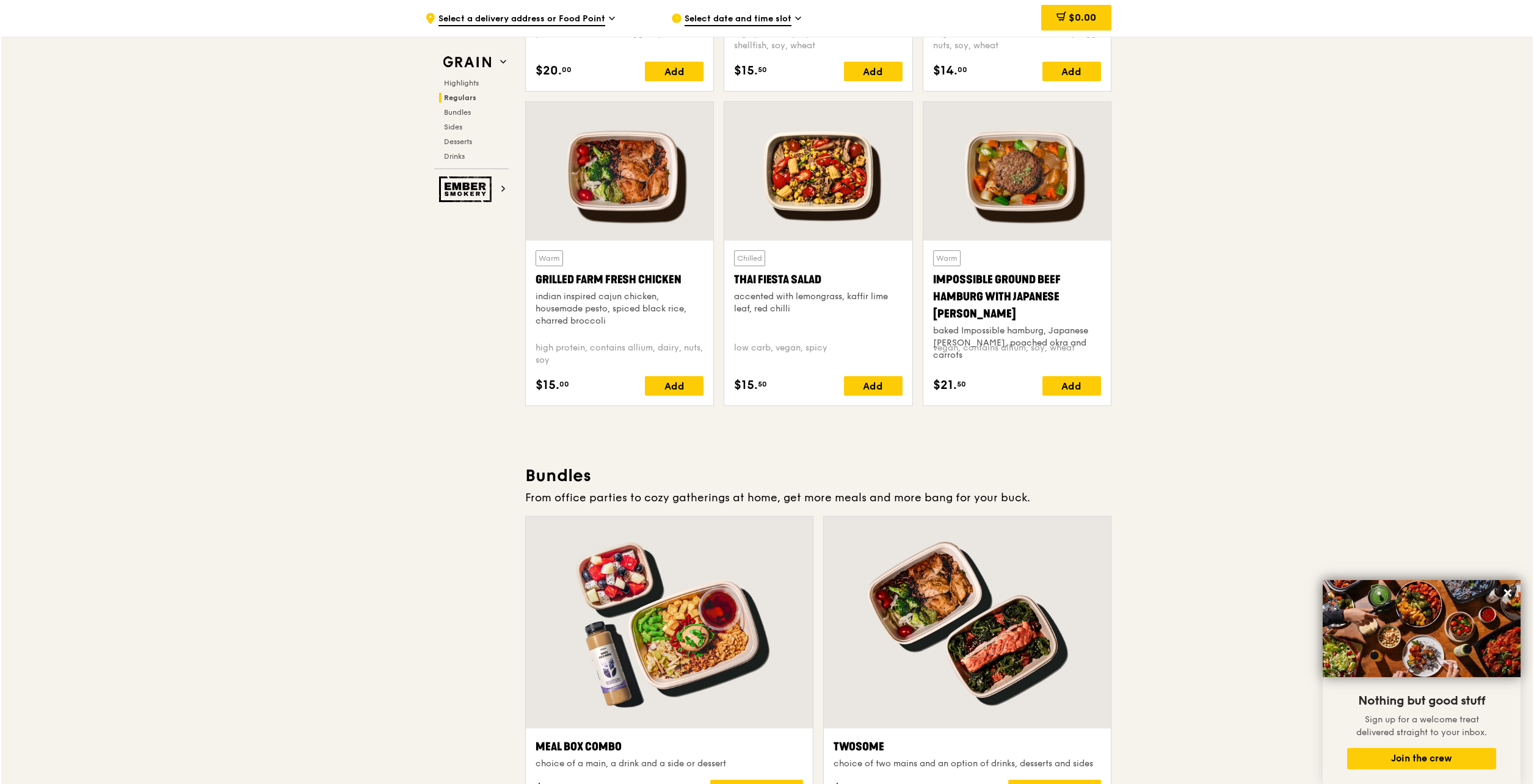
scroll to position [1465, 0]
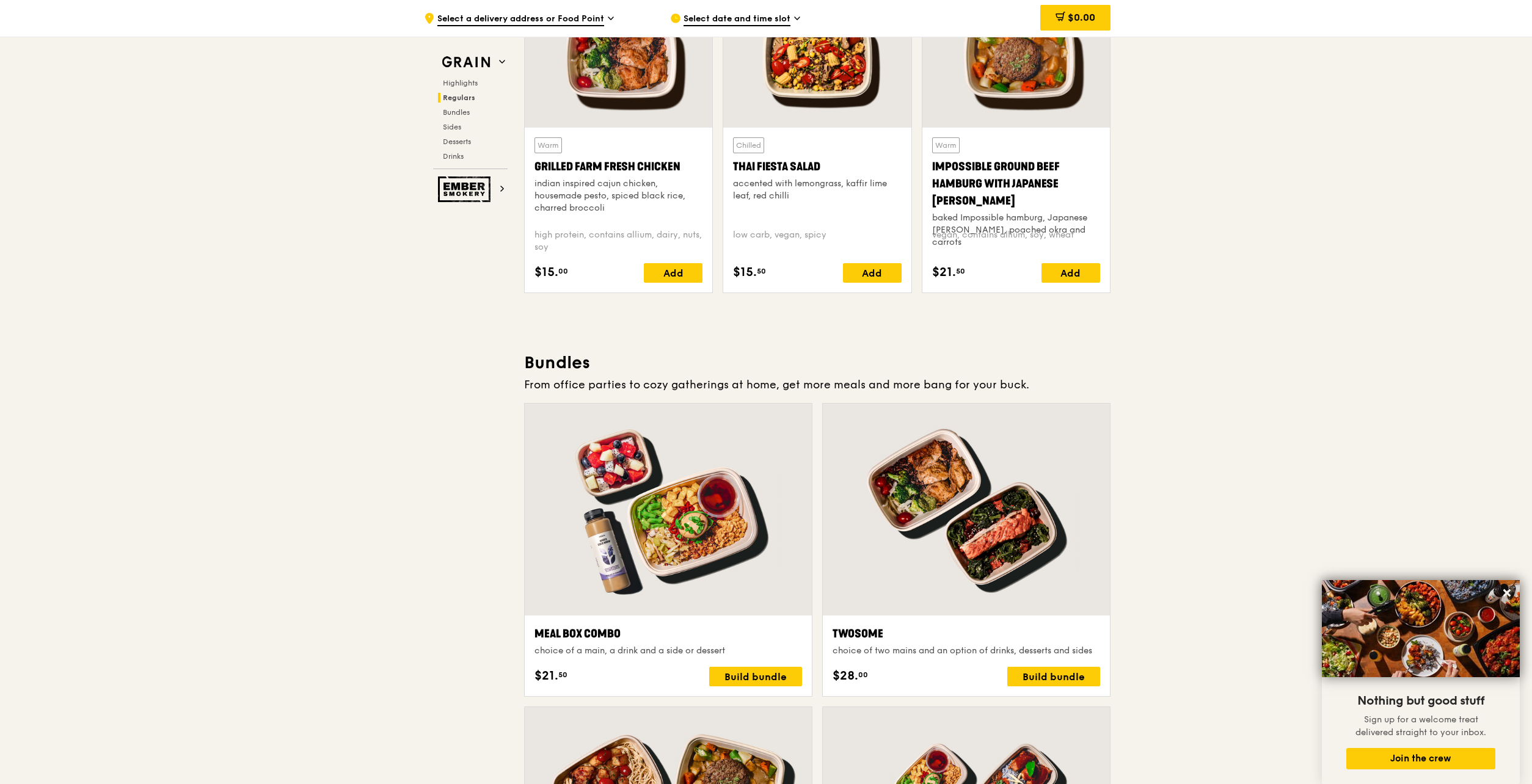
click at [698, 472] on div at bounding box center [668, 509] width 287 height 212
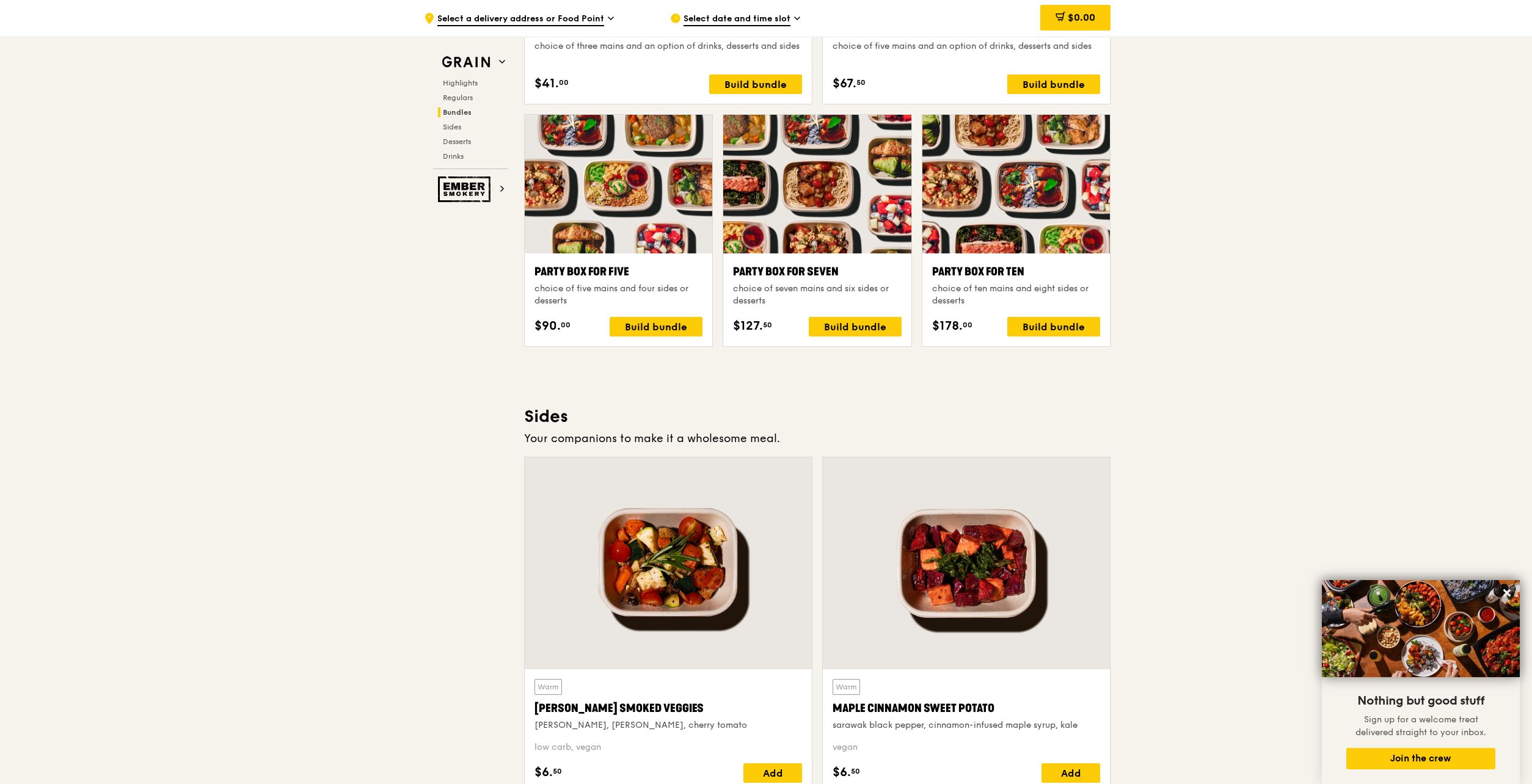
scroll to position [2442, 0]
